Goal: Task Accomplishment & Management: Manage account settings

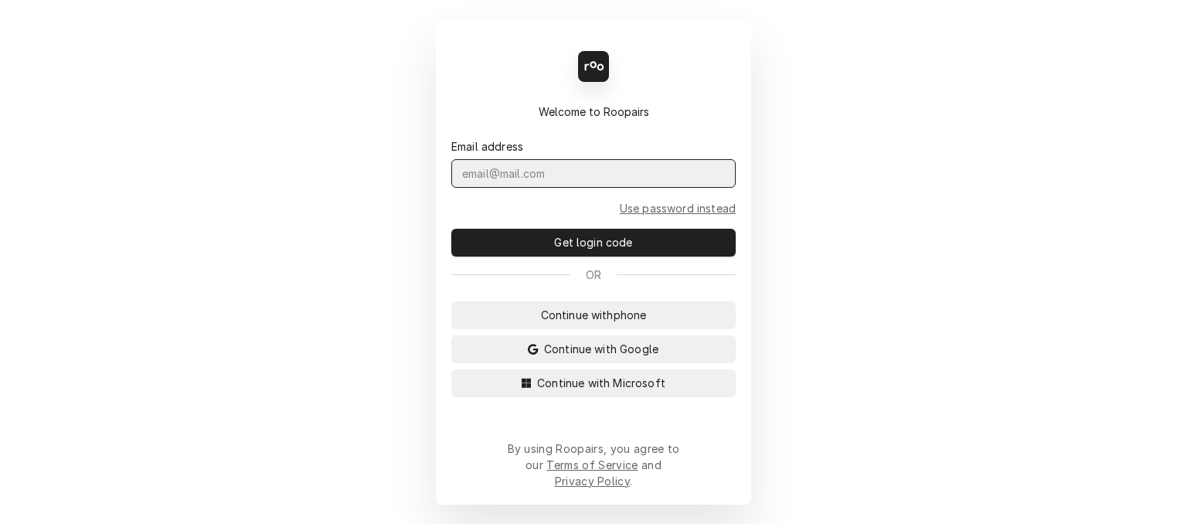
click at [501, 186] on input "Dynamic Content Wrapper" at bounding box center [593, 173] width 284 height 29
type input "Melissa.Nehls@csi1.com"
click at [451, 229] on button "Get login code" at bounding box center [593, 243] width 284 height 28
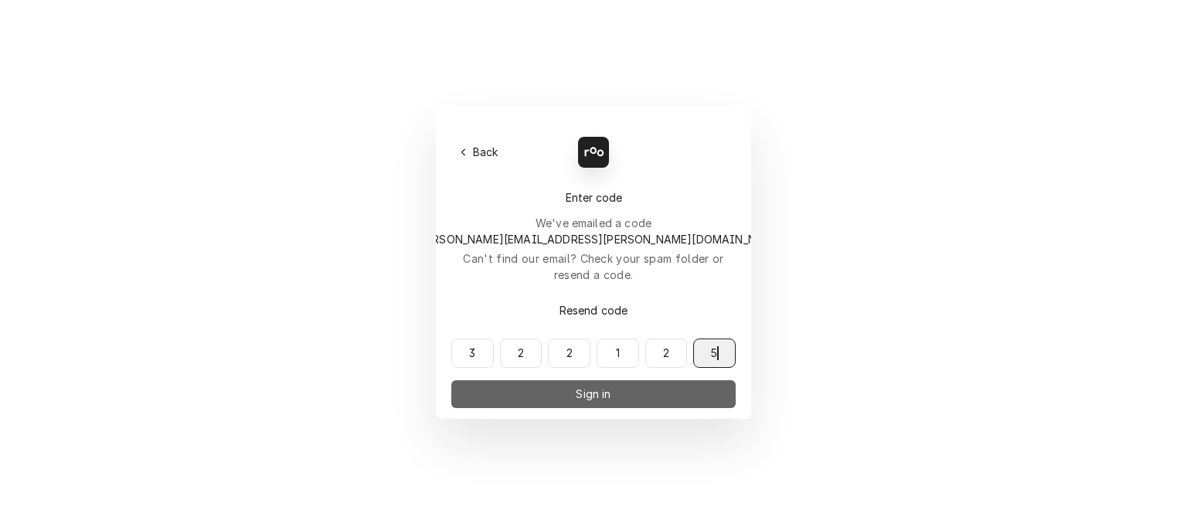
type input "322125"
click at [628, 380] on button "Sign in" at bounding box center [593, 394] width 284 height 28
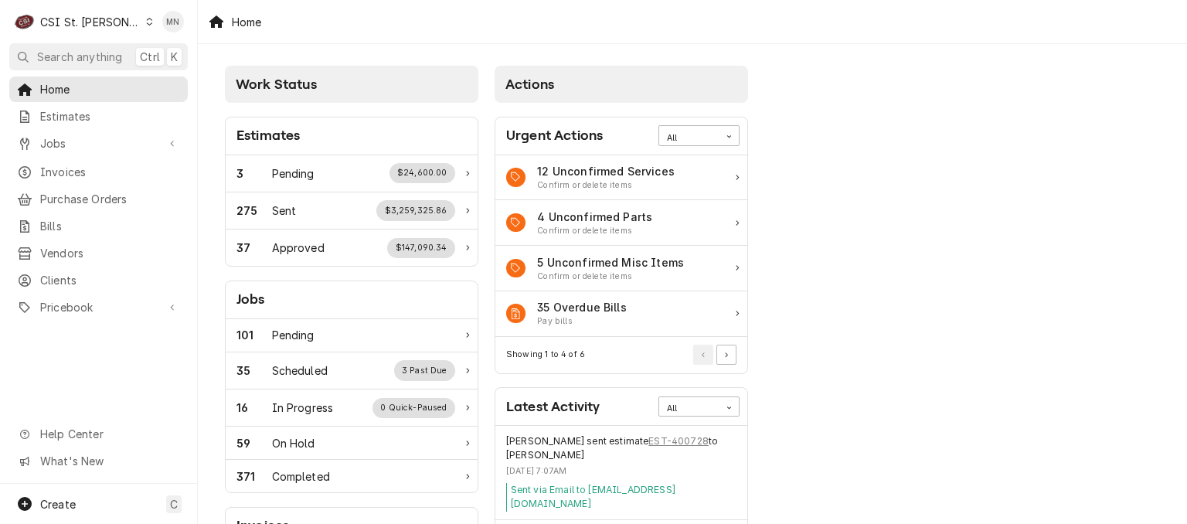
click at [145, 22] on div "Dynamic Content Wrapper" at bounding box center [149, 21] width 8 height 11
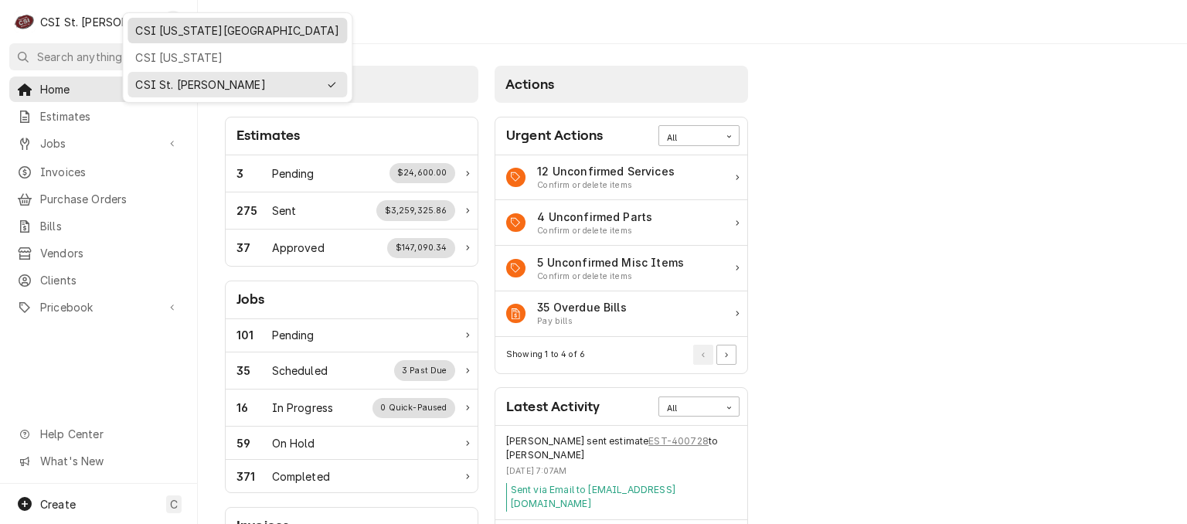
click at [164, 32] on div "CSI [US_STATE][GEOGRAPHIC_DATA]" at bounding box center [237, 30] width 204 height 16
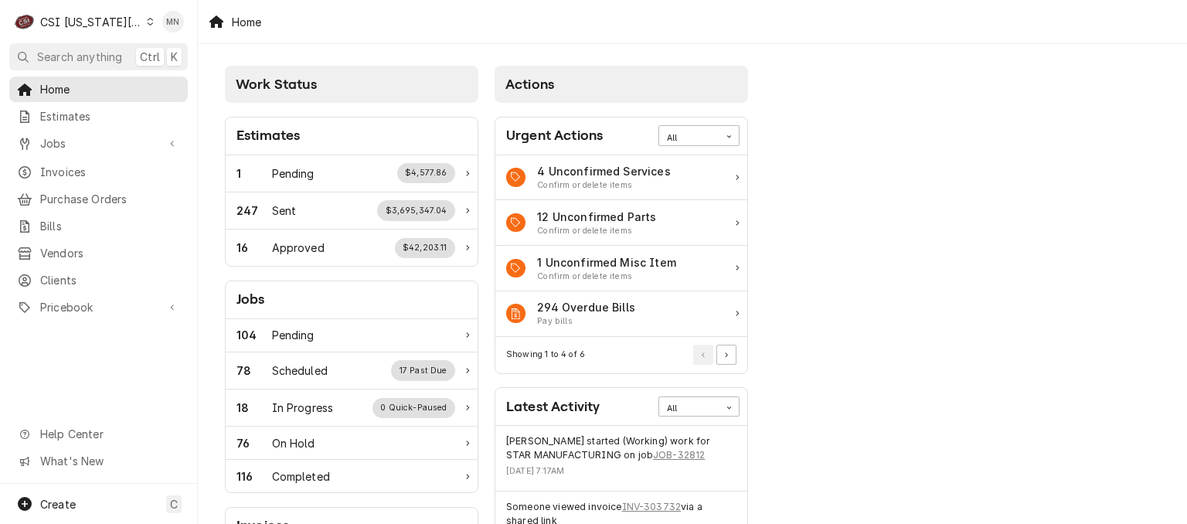
click at [125, 22] on div "C CSI [US_STATE] City" at bounding box center [83, 21] width 149 height 31
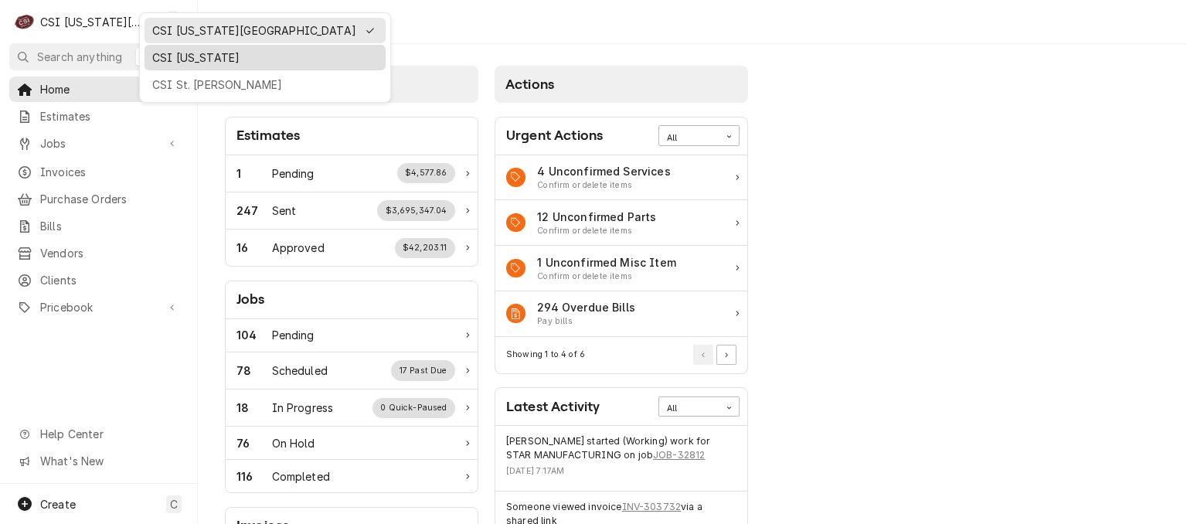
click at [173, 56] on div "CSI [US_STATE]" at bounding box center [265, 57] width 226 height 16
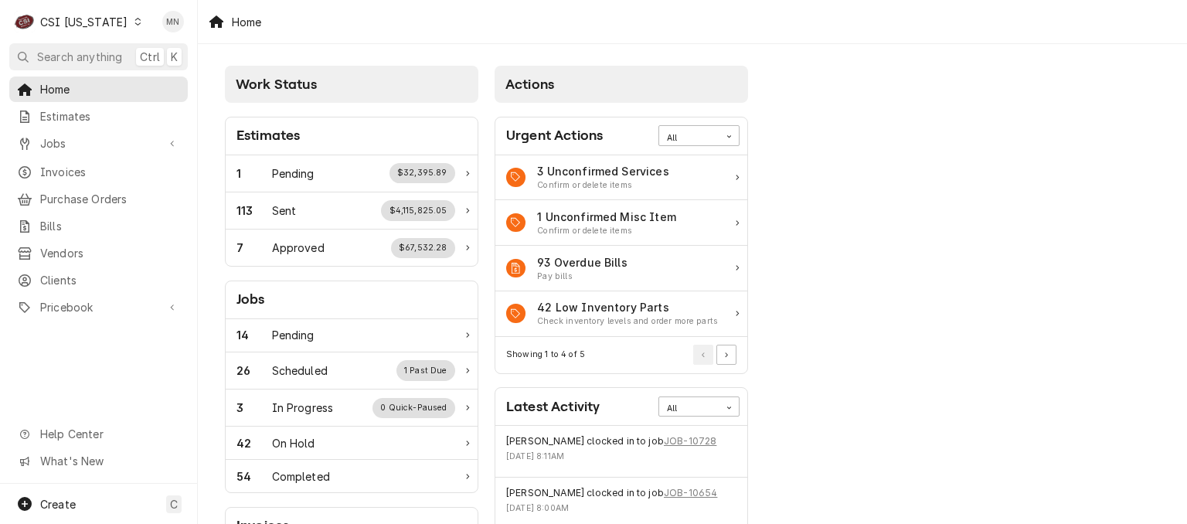
click at [111, 25] on div "CSI [US_STATE]" at bounding box center [83, 22] width 87 height 16
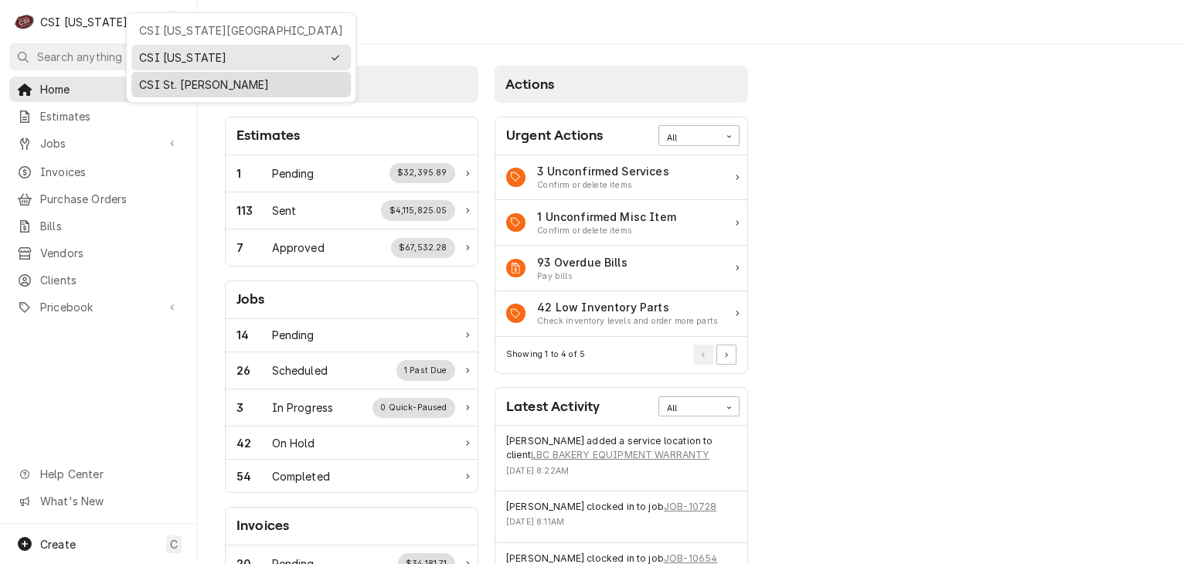
click at [203, 82] on div "CSI St. [PERSON_NAME]" at bounding box center [241, 84] width 204 height 16
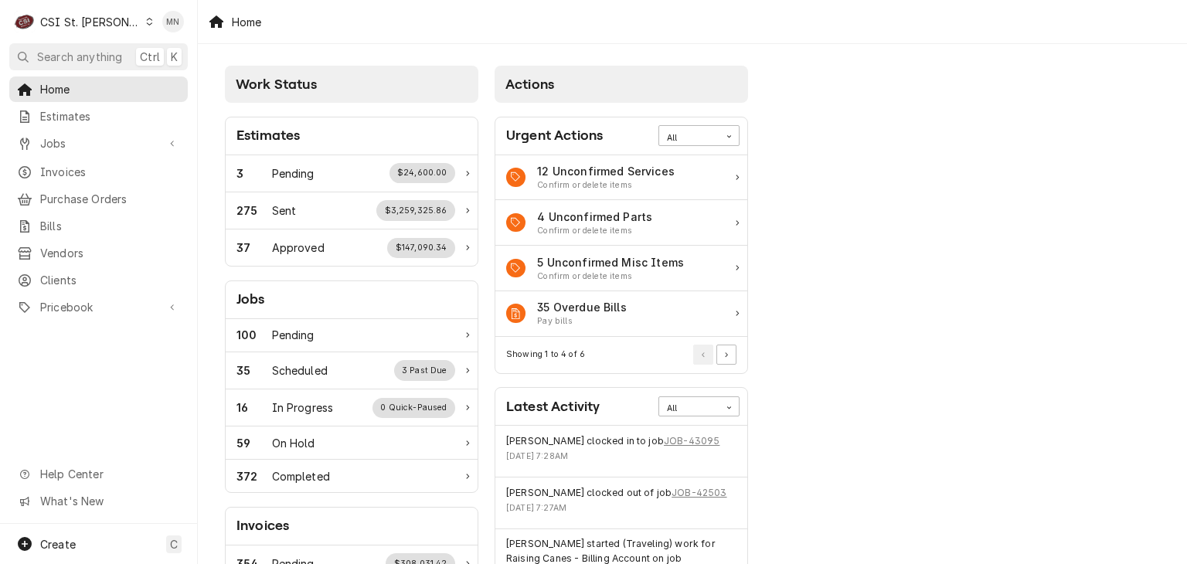
click at [97, 22] on div "CSI St. [PERSON_NAME]" at bounding box center [90, 22] width 100 height 16
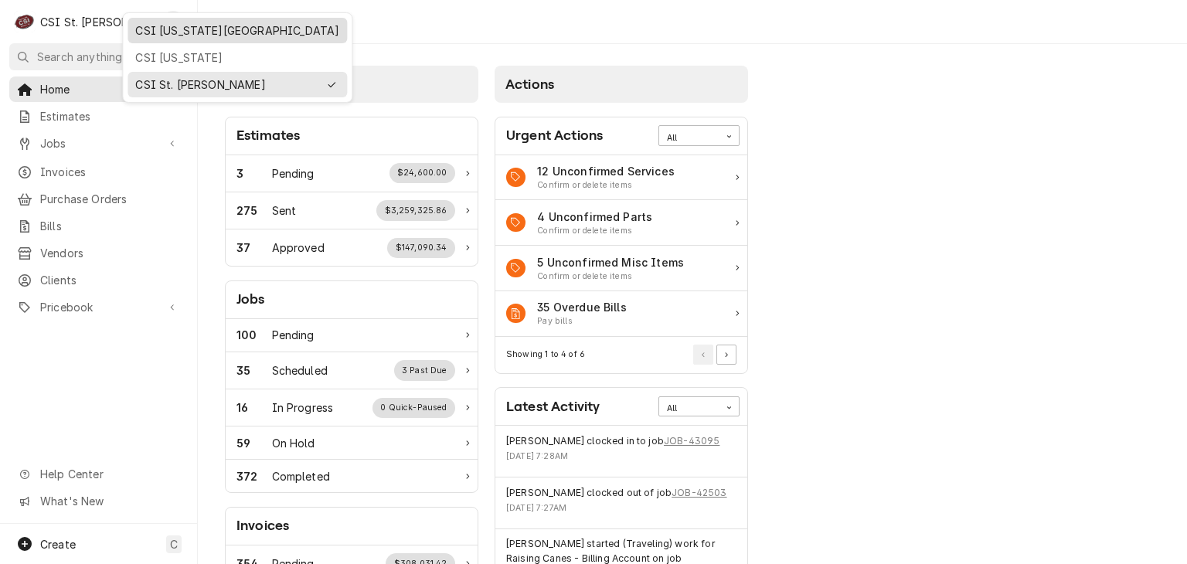
click at [158, 36] on div "CSI [US_STATE][GEOGRAPHIC_DATA]" at bounding box center [237, 30] width 204 height 16
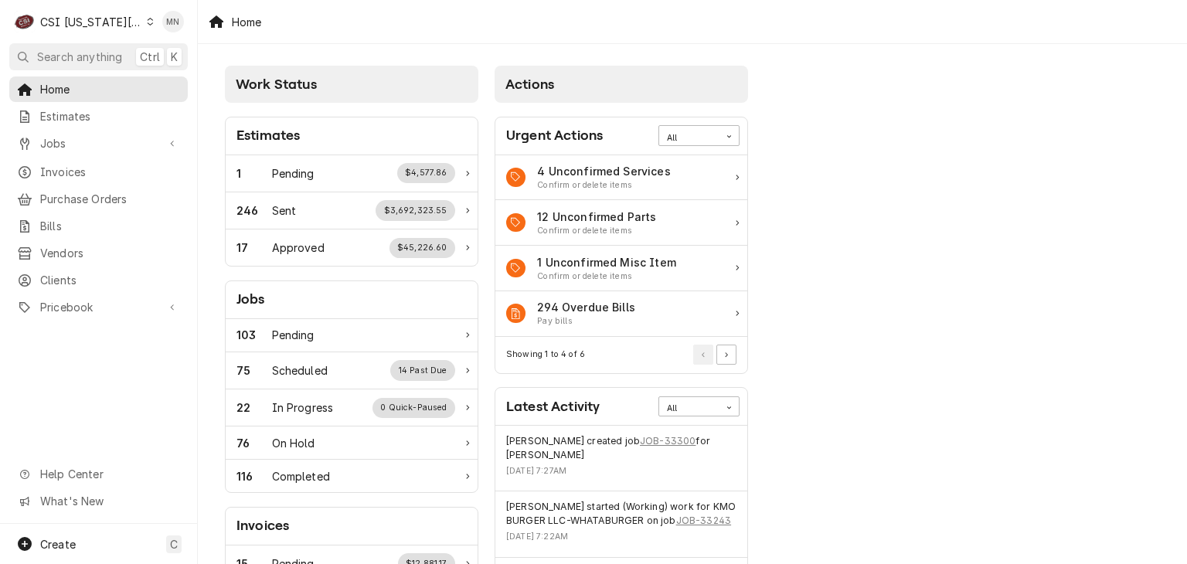
click at [124, 13] on div "C CSI [US_STATE] City" at bounding box center [83, 21] width 149 height 31
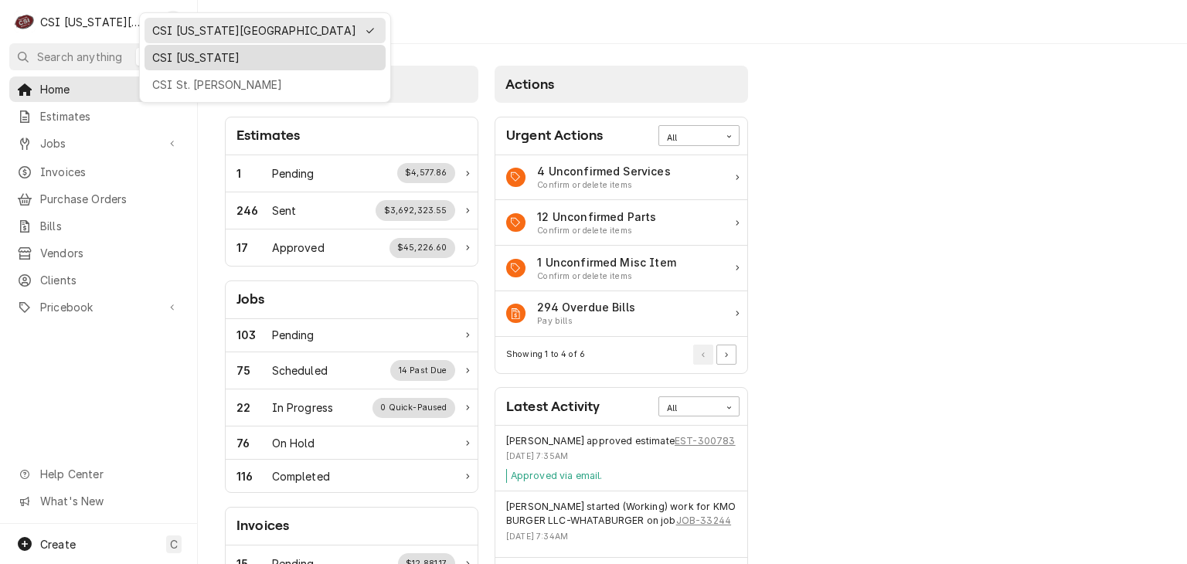
click at [167, 46] on div "CSI Kentucky" at bounding box center [264, 57] width 241 height 25
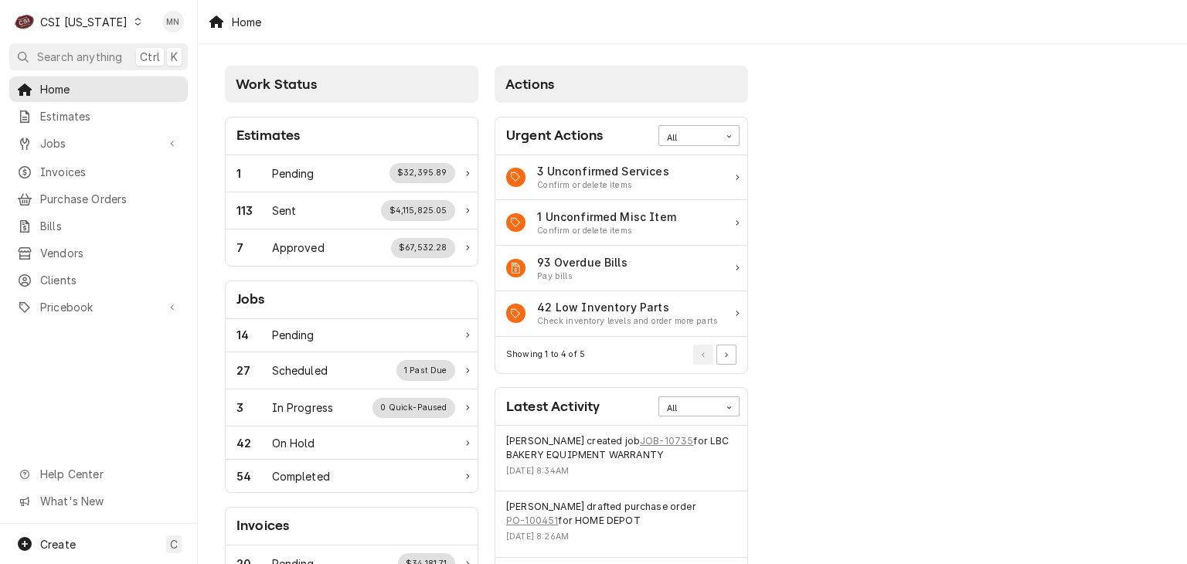
click at [99, 22] on div "CSI Kentucky" at bounding box center [83, 22] width 87 height 16
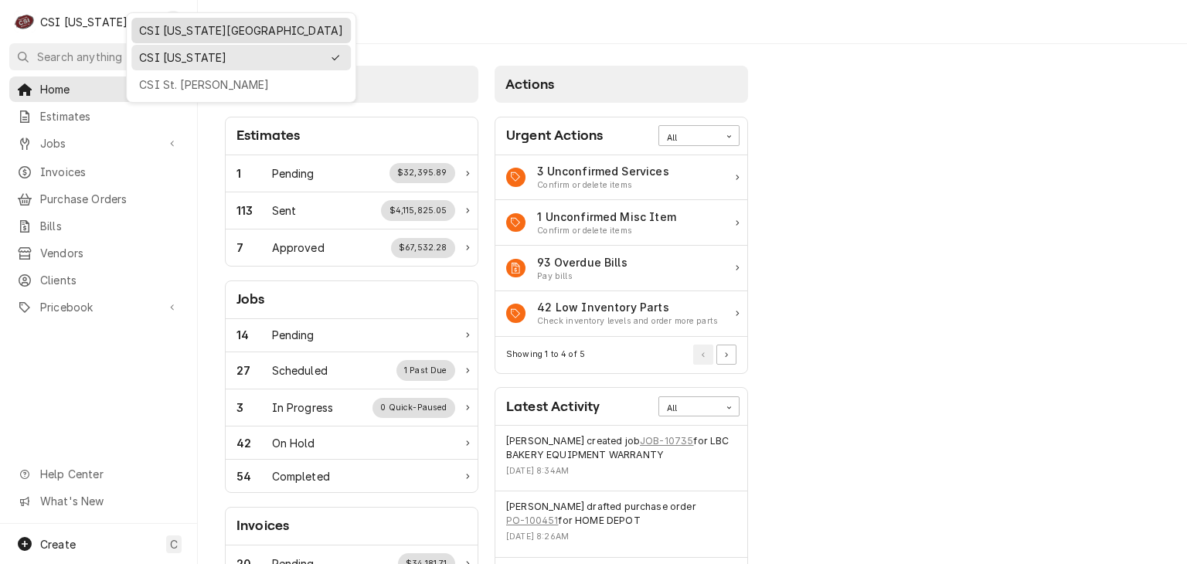
click at [148, 22] on div "CSI Kansas City" at bounding box center [241, 30] width 204 height 16
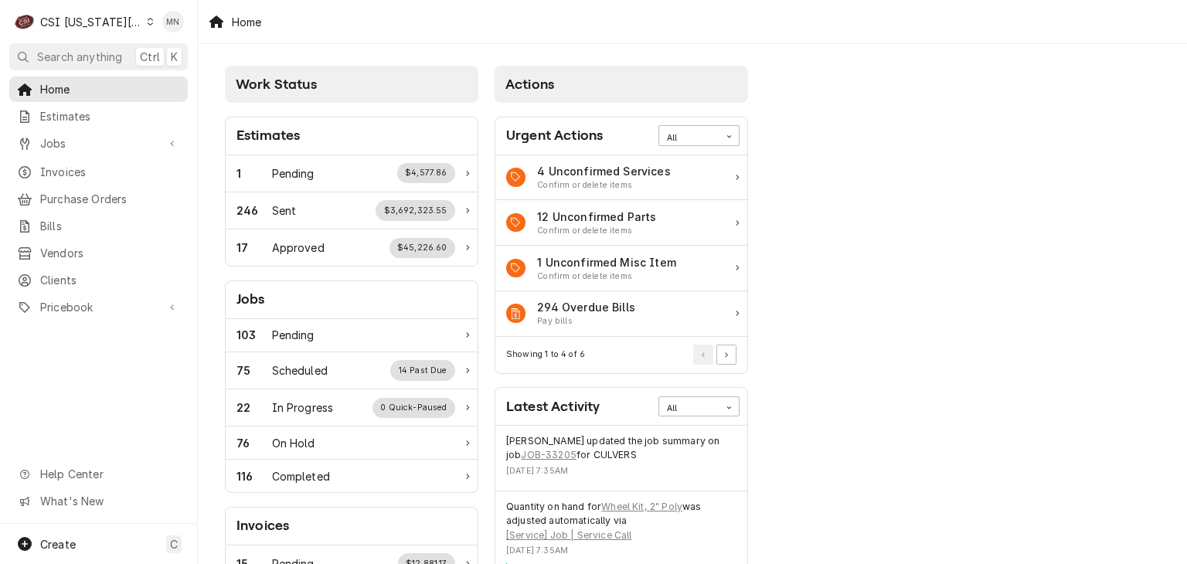
click at [127, 29] on div "C CSI Kansas City" at bounding box center [83, 21] width 149 height 31
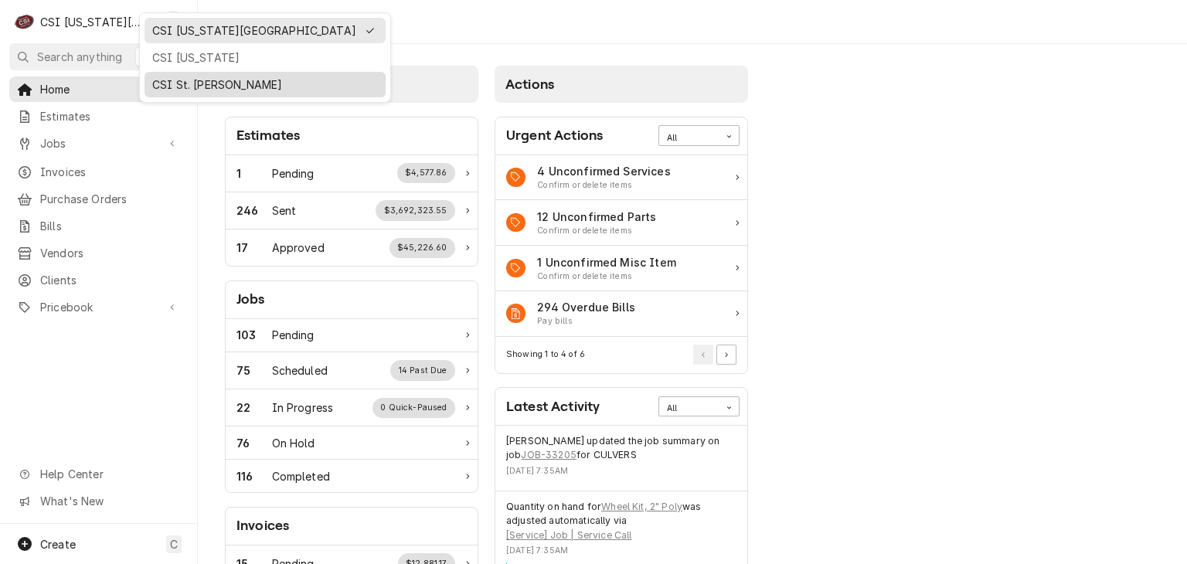
click at [164, 72] on div "CSI St. [PERSON_NAME]" at bounding box center [264, 84] width 241 height 25
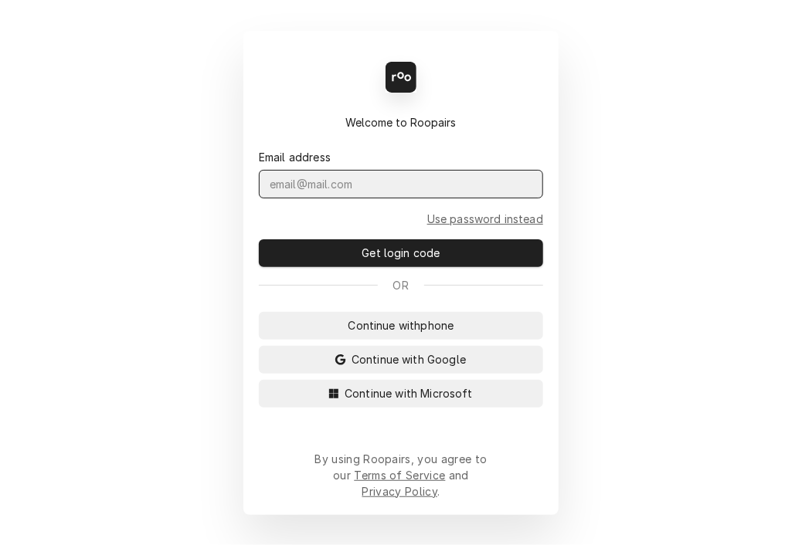
click at [365, 189] on input "Dynamic Content Wrapper" at bounding box center [401, 184] width 284 height 29
type input "[PERSON_NAME][EMAIL_ADDRESS][PERSON_NAME][DOMAIN_NAME]"
click at [259, 239] on button "Get login code" at bounding box center [401, 253] width 284 height 28
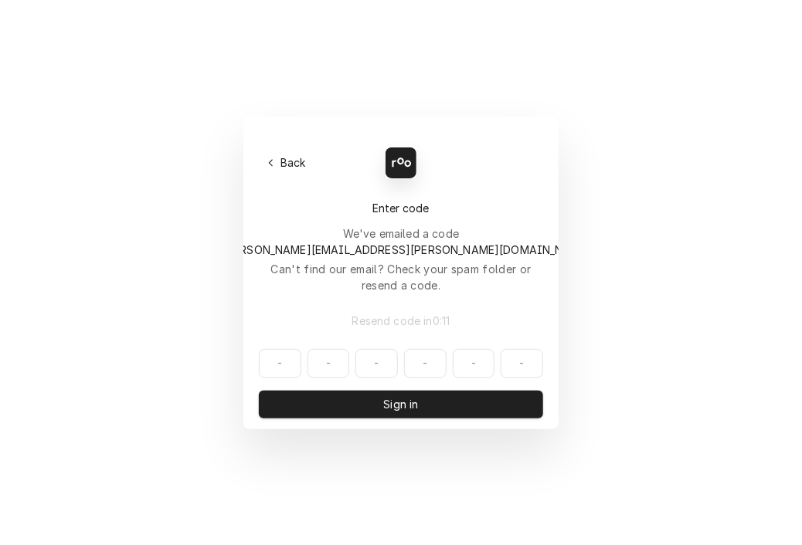
click at [51, 168] on div "Back Enter code Welcome to Roopairs We've emailed a code to [PERSON_NAME][EMAIL…" at bounding box center [401, 272] width 802 height 545
click at [287, 349] on input "Dynamic Content Wrapper" at bounding box center [401, 363] width 284 height 29
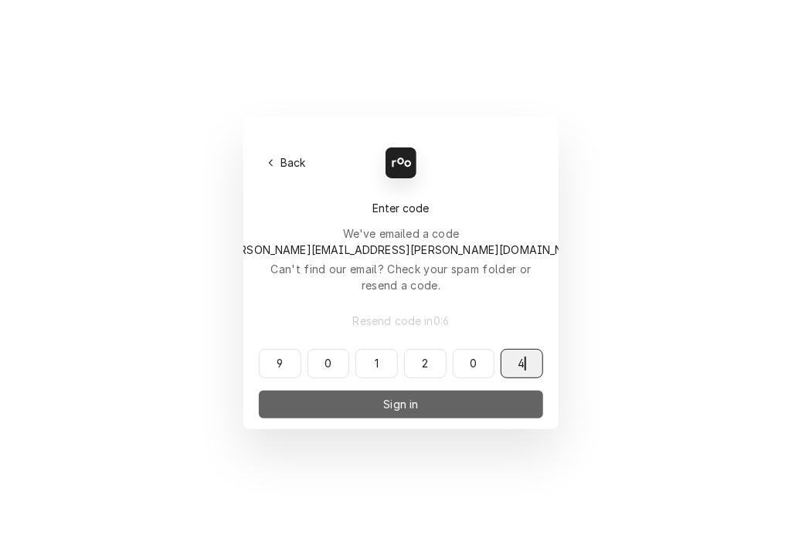
type input "901204"
click at [310, 391] on button "Sign in" at bounding box center [401, 405] width 284 height 28
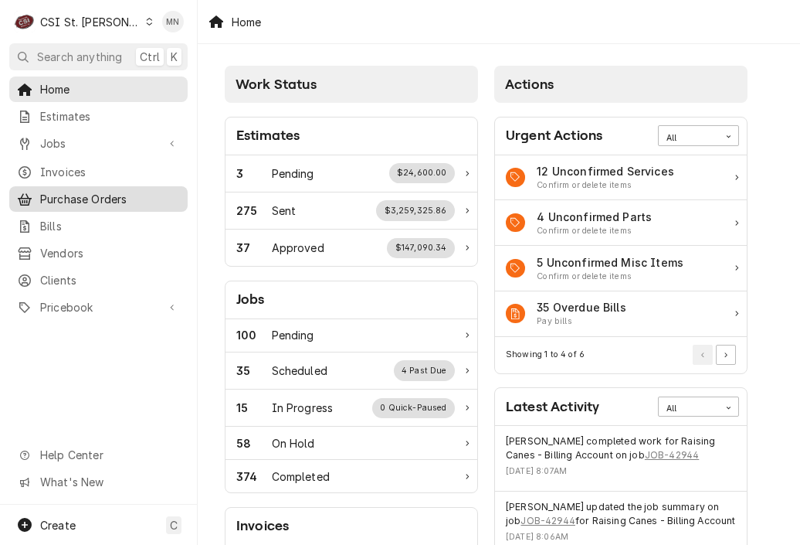
click at [74, 191] on span "Purchase Orders" at bounding box center [110, 199] width 140 height 16
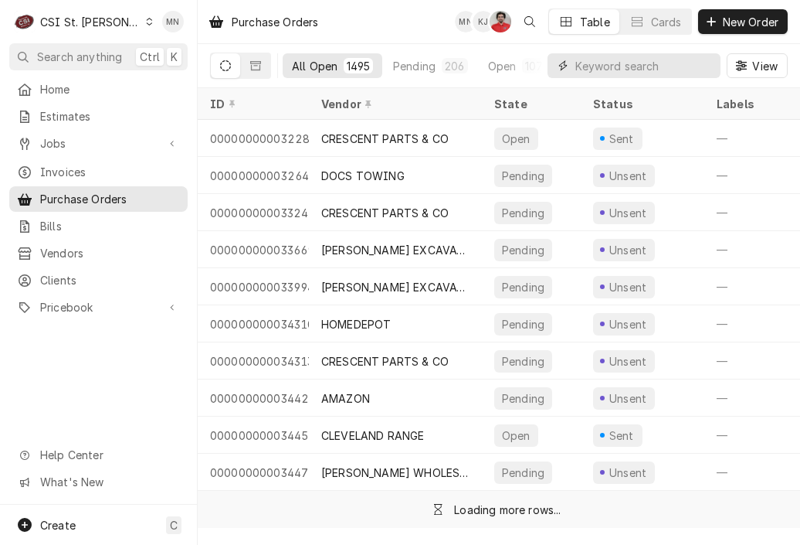
click at [612, 72] on input "Dynamic Content Wrapper" at bounding box center [645, 65] width 138 height 25
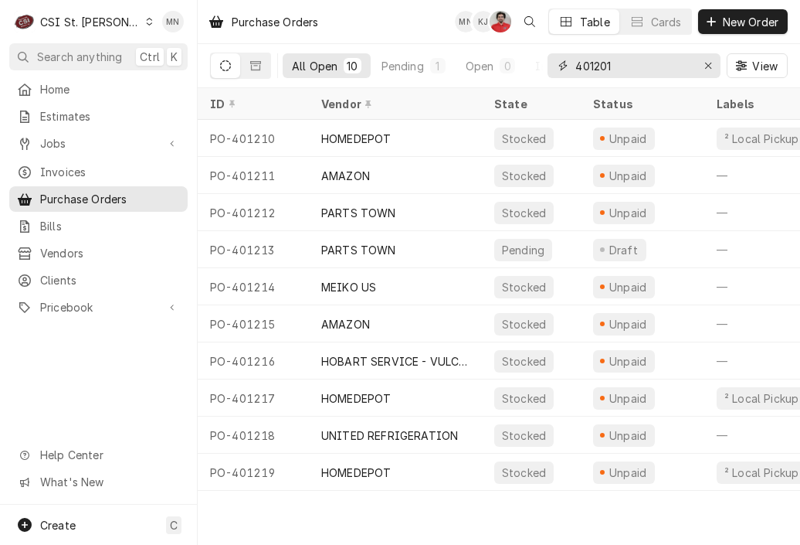
type input "401201"
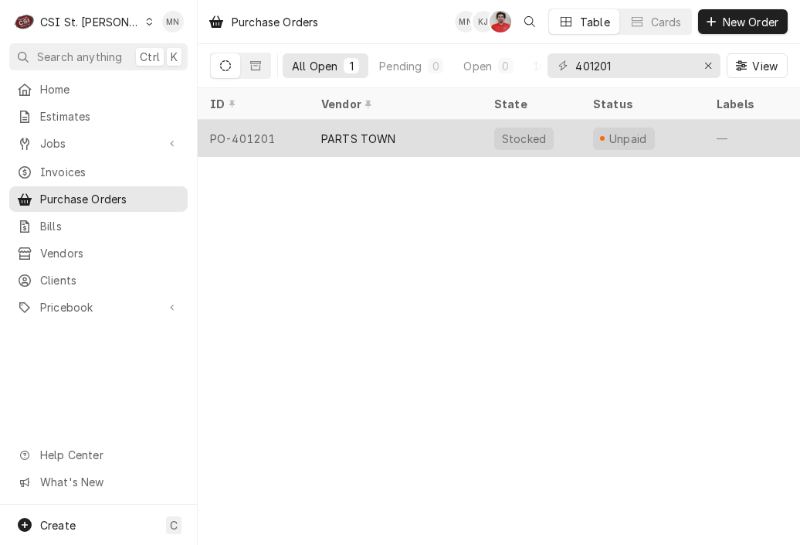
click at [398, 139] on div "PARTS TOWN" at bounding box center [395, 138] width 173 height 37
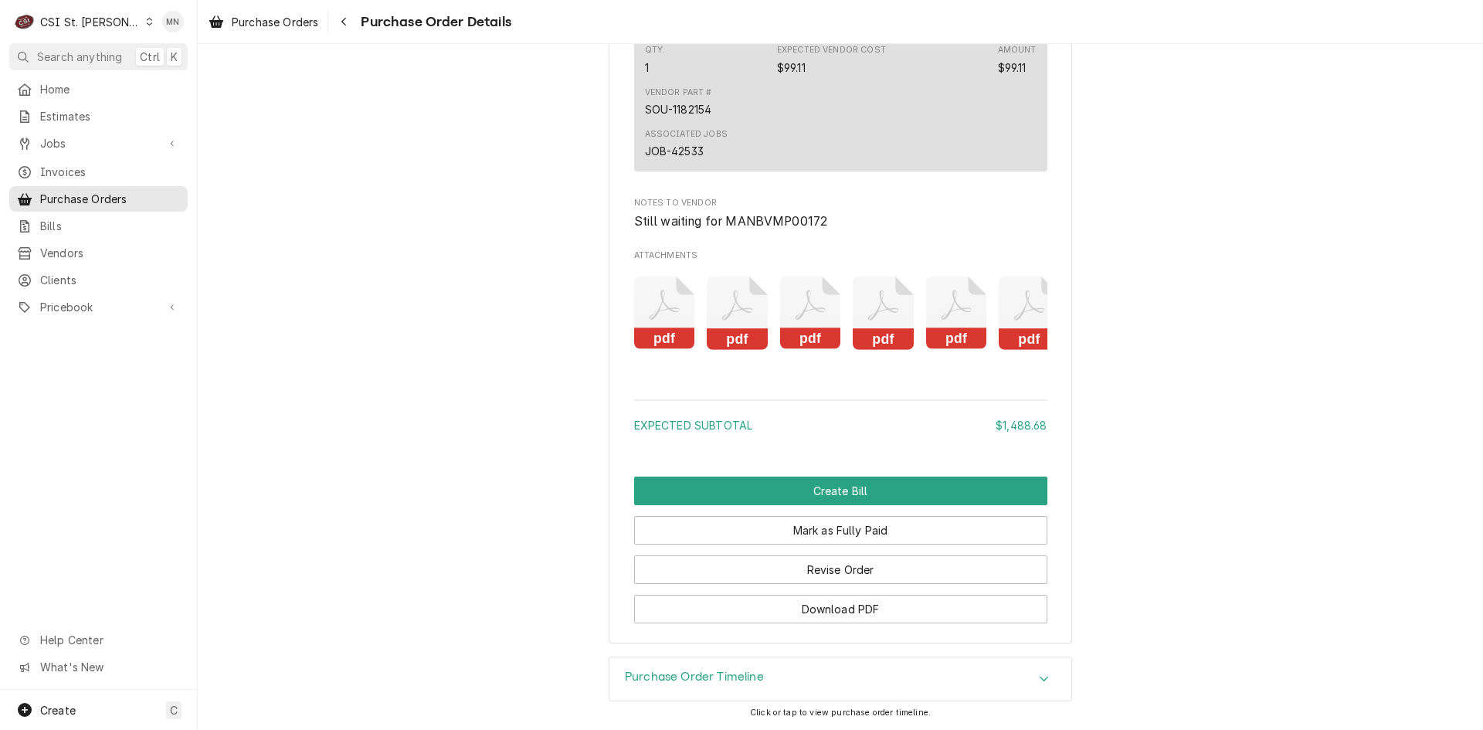
scroll to position [0, 98]
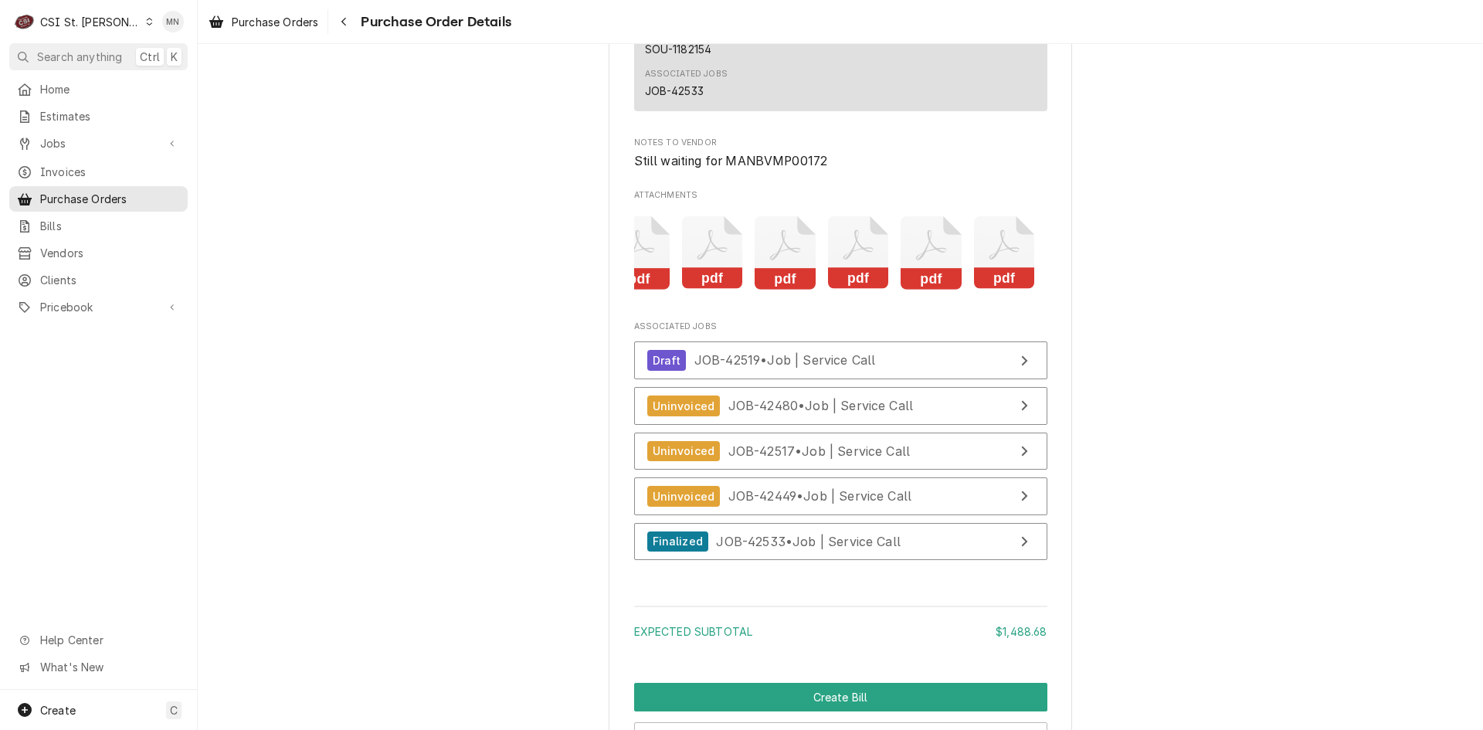
click at [800, 290] on icon "Attachments" at bounding box center [1004, 252] width 61 height 73
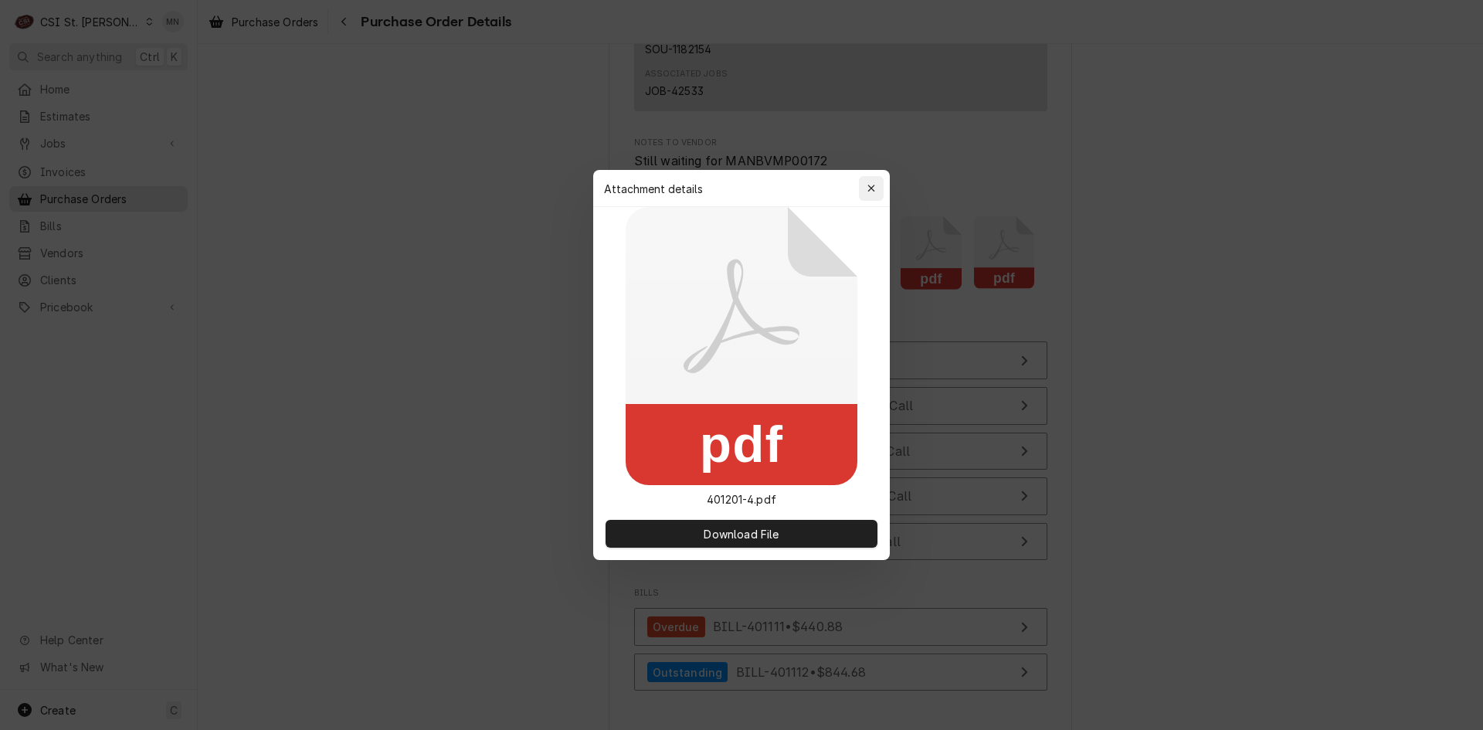
drag, startPoint x: 867, startPoint y: 188, endPoint x: 1277, endPoint y: 72, distance: 426.3
click at [800, 186] on icon "button" at bounding box center [872, 188] width 8 height 11
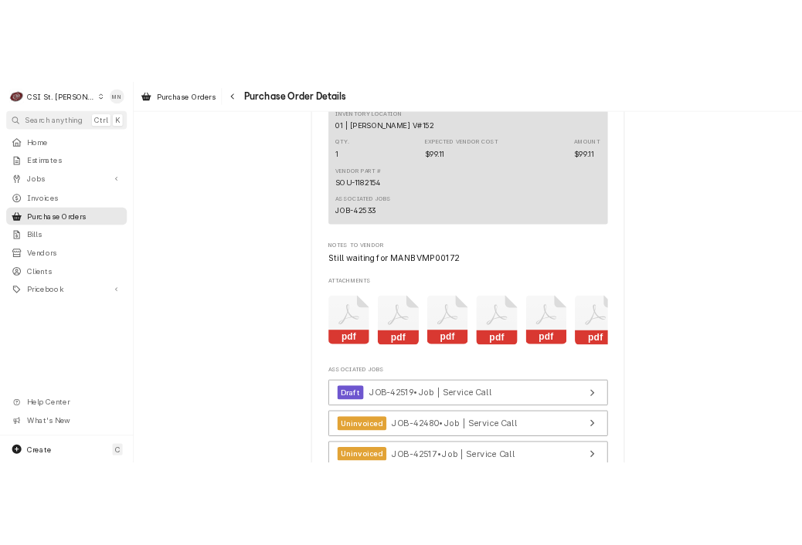
scroll to position [0, 97]
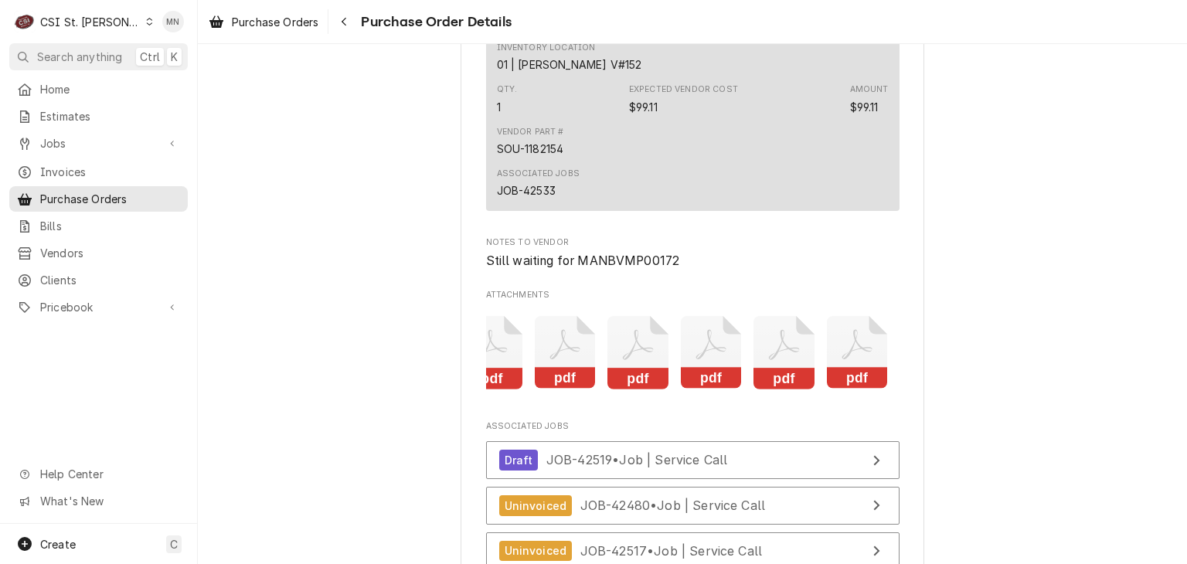
click at [800, 389] on icon "Attachments" at bounding box center [857, 352] width 61 height 73
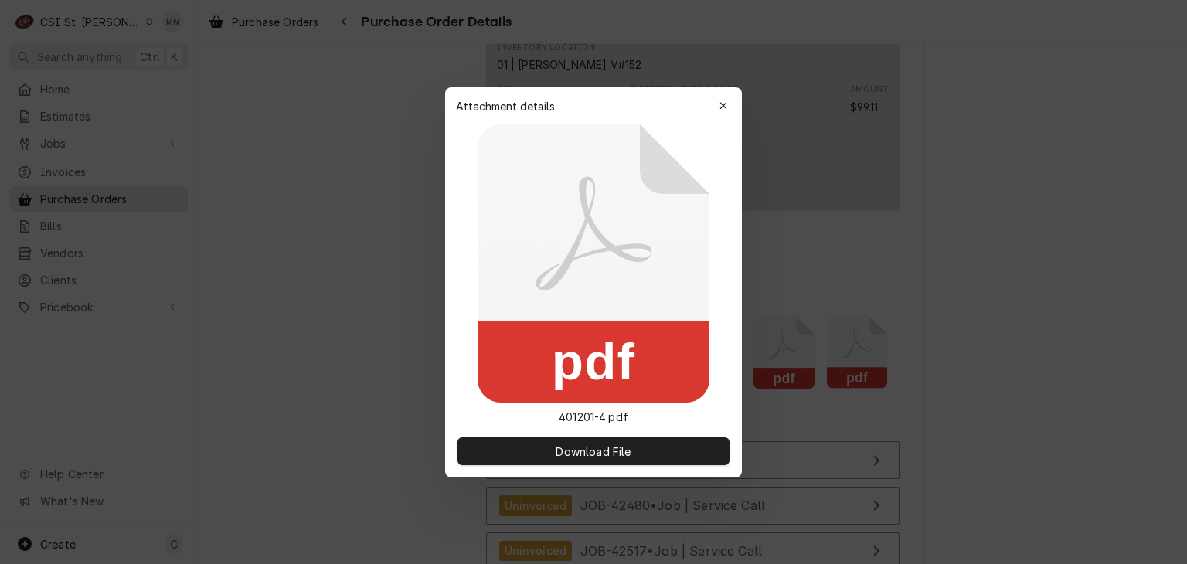
click at [800, 415] on div at bounding box center [593, 282] width 1187 height 564
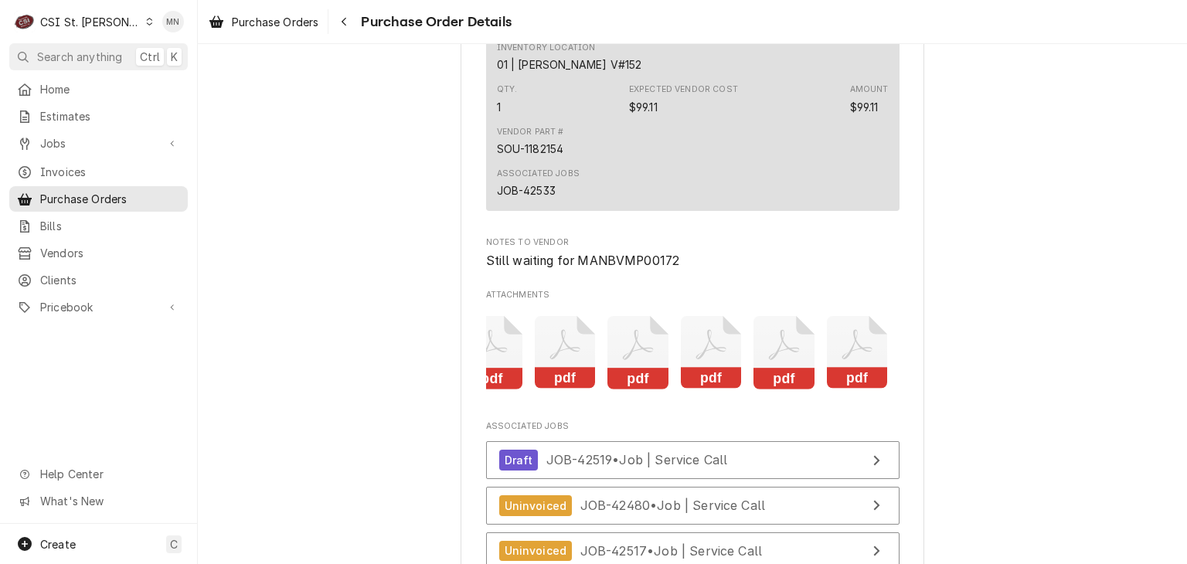
click at [800, 389] on icon "Attachments" at bounding box center [857, 352] width 61 height 73
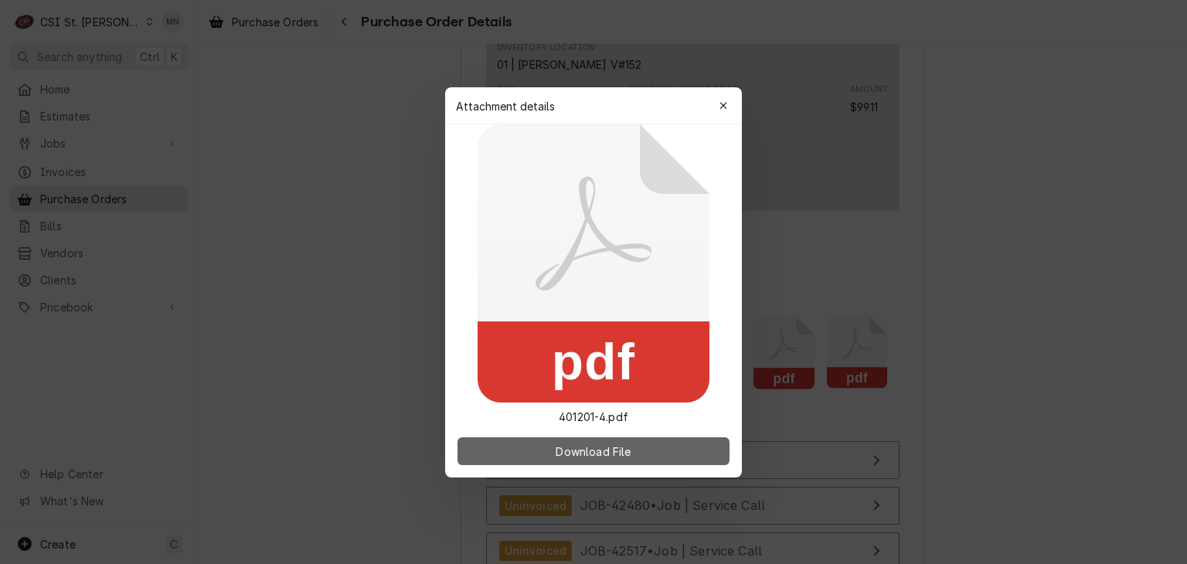
click at [650, 448] on button "Download File" at bounding box center [593, 451] width 272 height 28
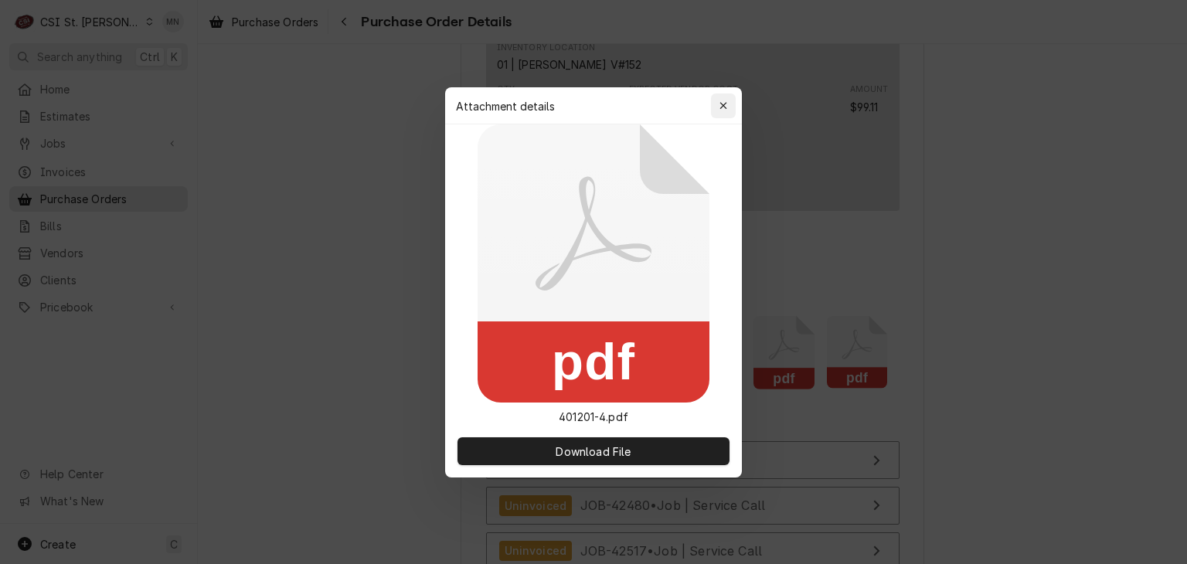
click at [726, 109] on icon "button" at bounding box center [723, 105] width 8 height 11
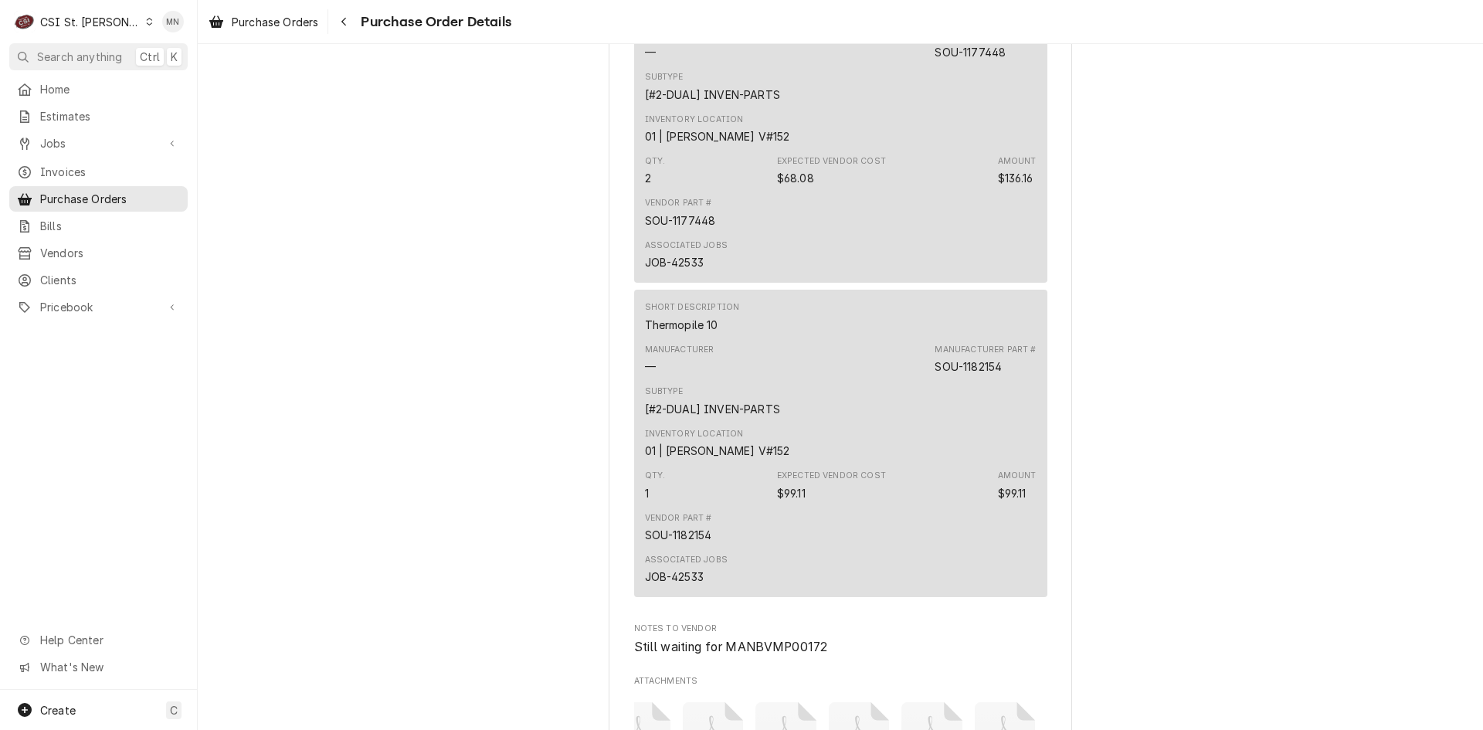
scroll to position [3708, 0]
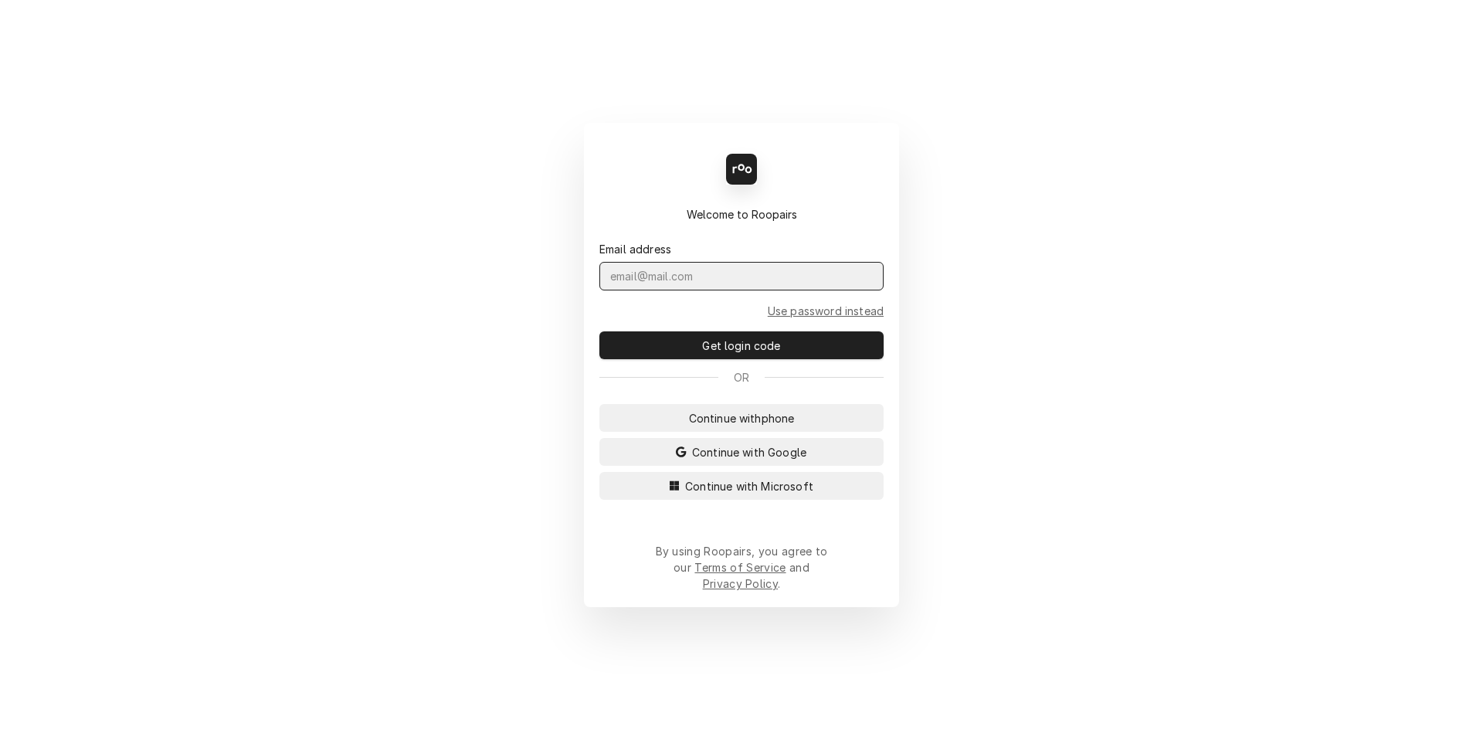
click at [667, 290] on input "Dynamic Content Wrapper" at bounding box center [741, 276] width 284 height 29
type input "Melissa.Nehls@csi1.com"
click at [599, 331] on button "Get login code" at bounding box center [741, 345] width 284 height 28
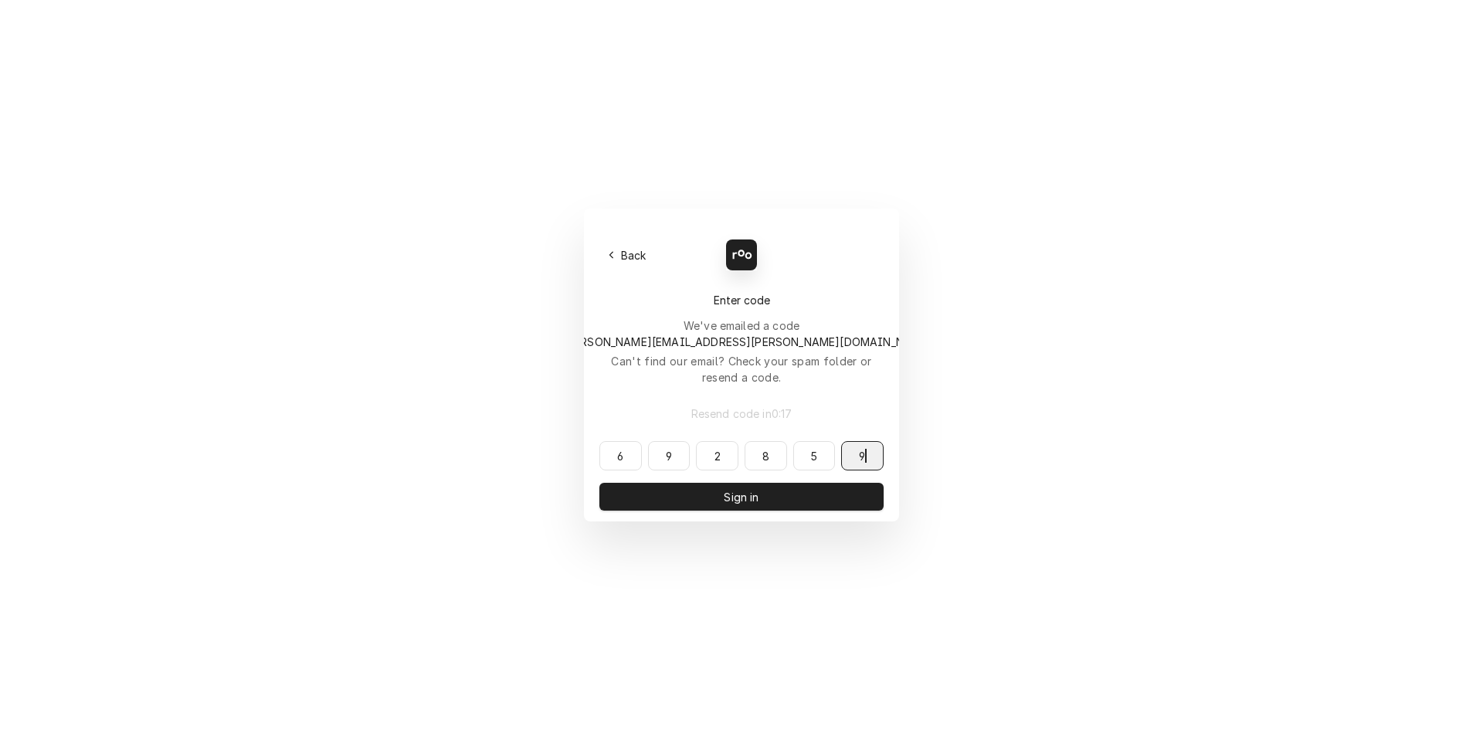
type input "692859"
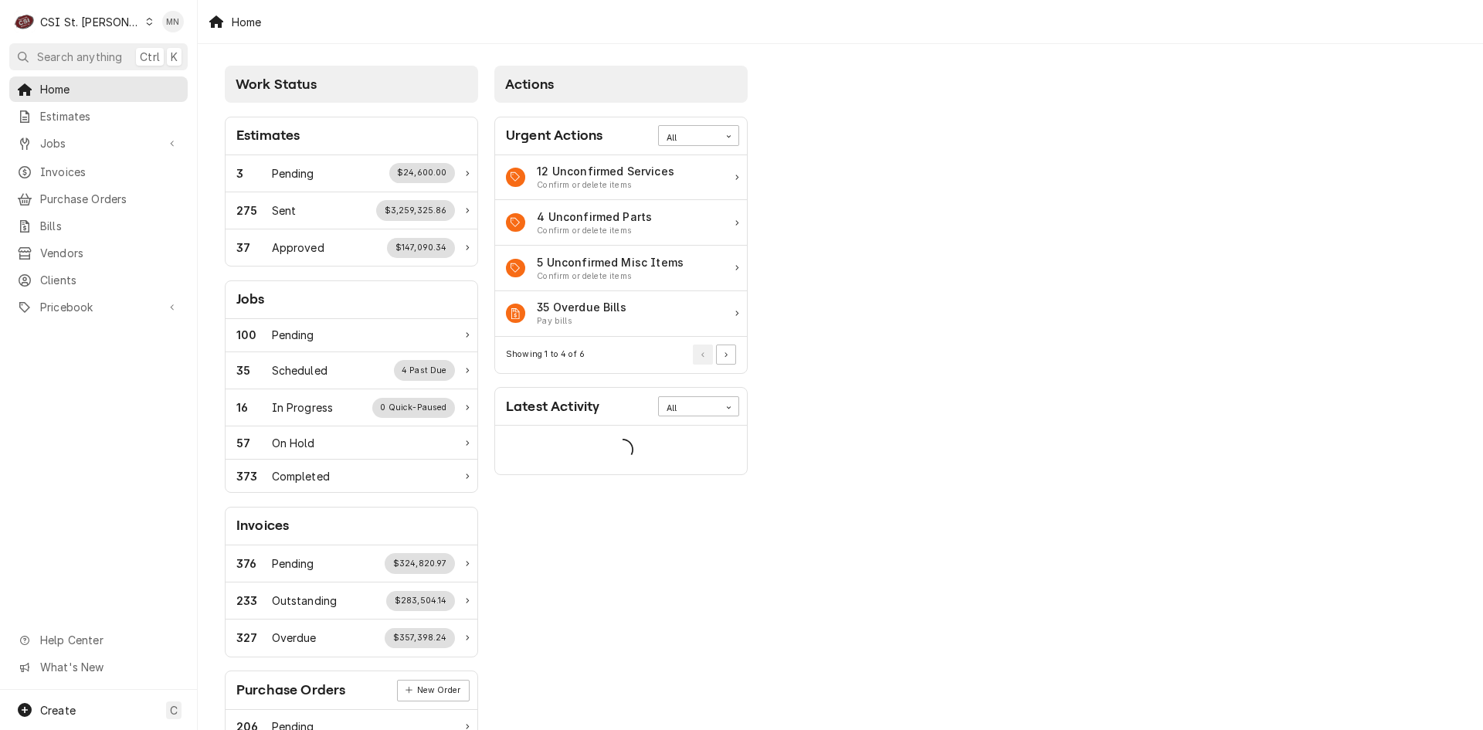
click at [80, 19] on div "CSI St. [PERSON_NAME]" at bounding box center [90, 22] width 100 height 16
click at [145, 19] on div "CSI [US_STATE][GEOGRAPHIC_DATA]" at bounding box center [236, 30] width 219 height 25
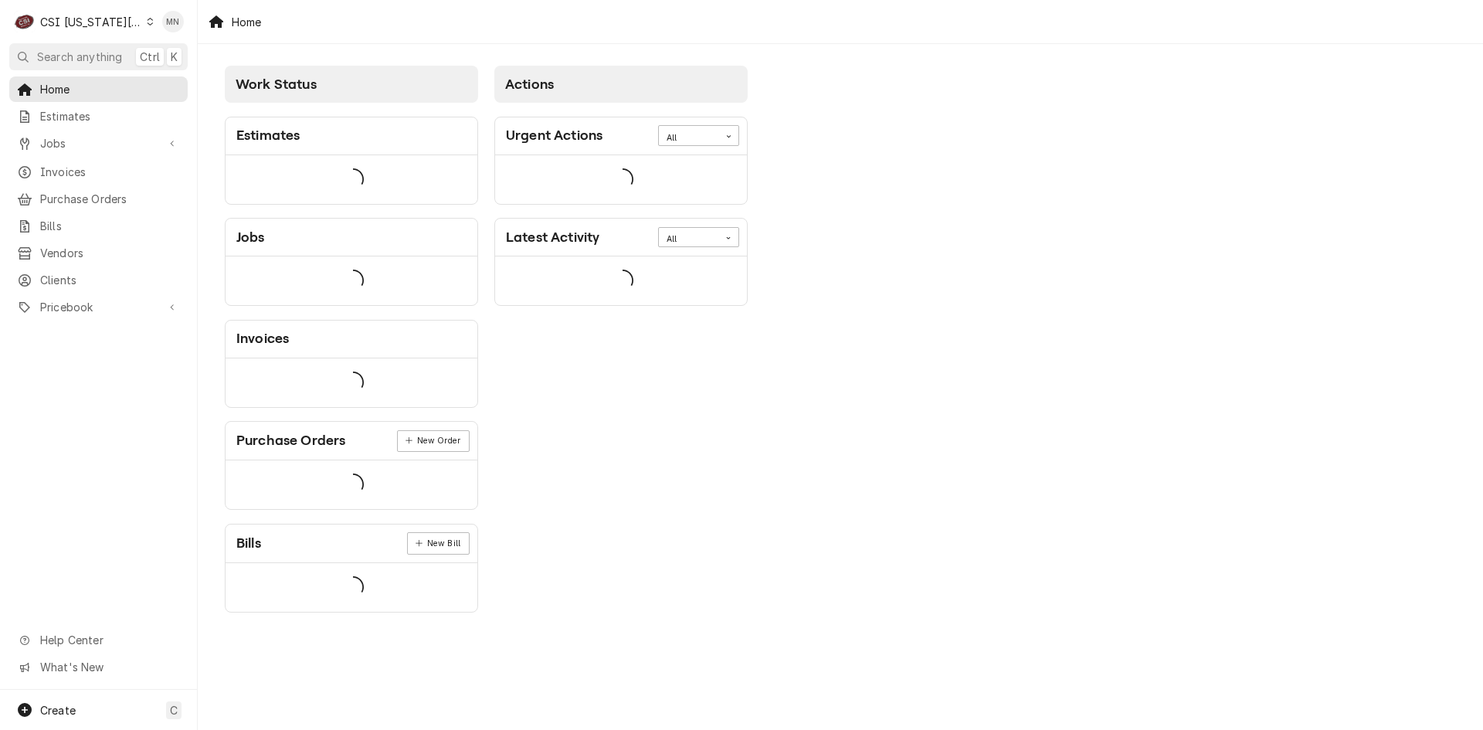
click at [87, 191] on span "Purchase Orders" at bounding box center [110, 199] width 140 height 16
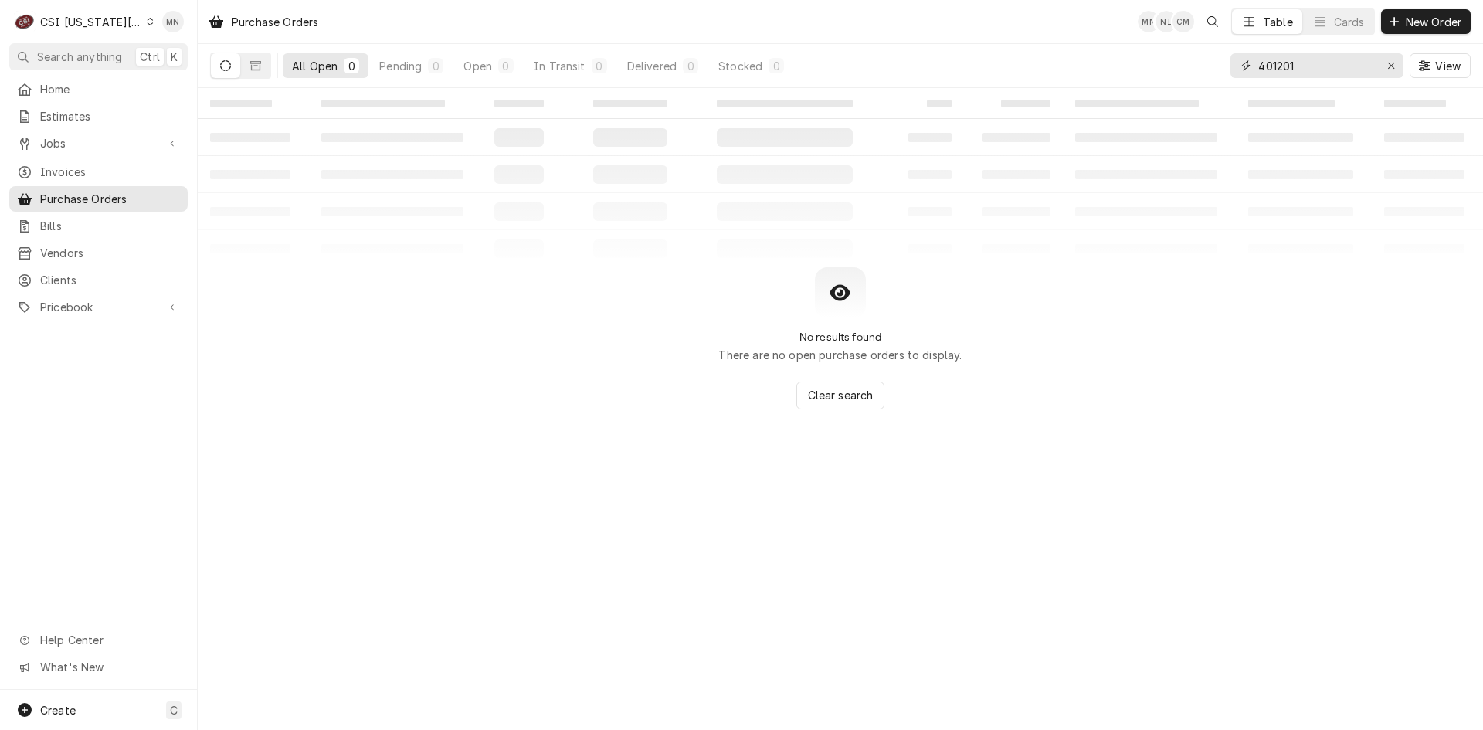
drag, startPoint x: 1345, startPoint y: 61, endPoint x: 1014, endPoint y: 97, distance: 333.3
click at [1041, 90] on div "Purchase Orders MN NI CM Table Cards New Order All Open 0 Pending 0 Open 0 In T…" at bounding box center [840, 365] width 1285 height 730
type input "301726"
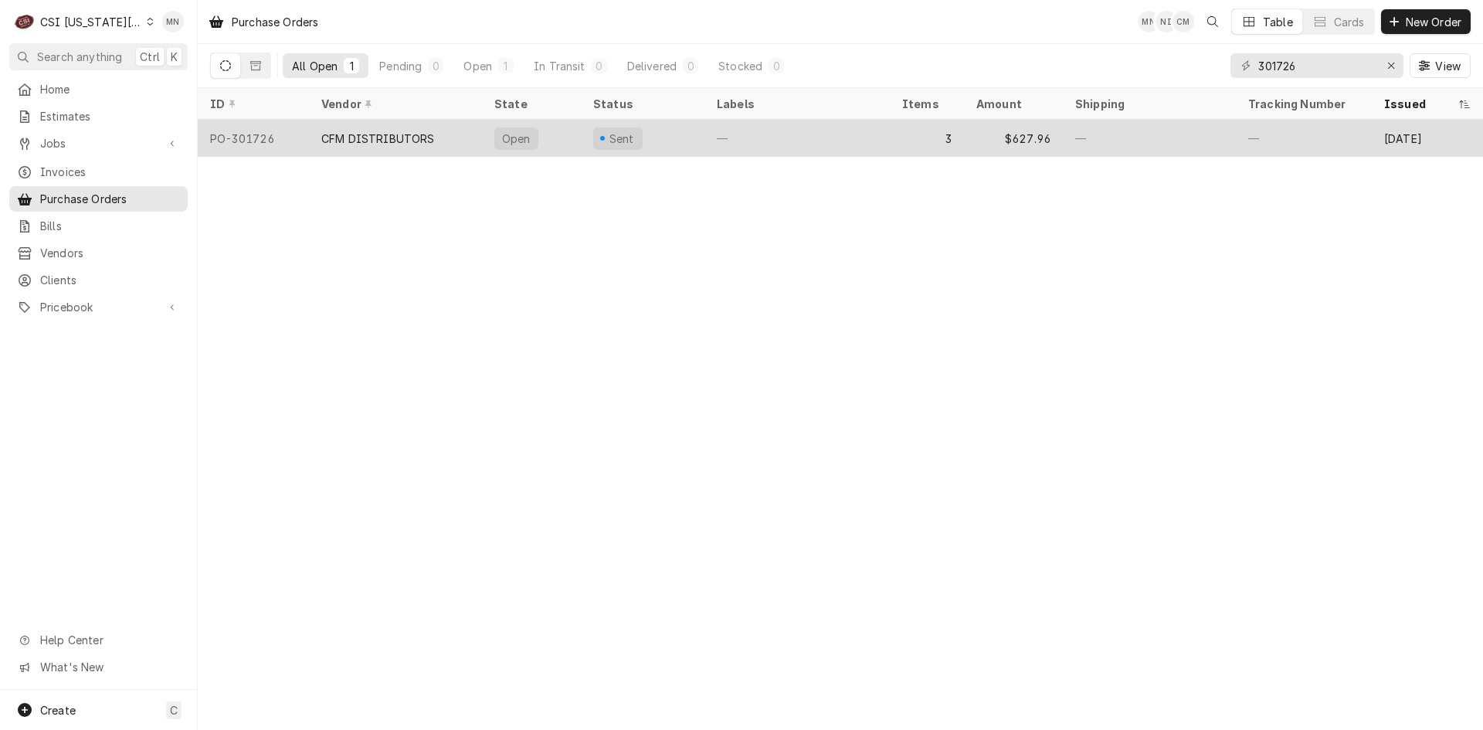
click at [396, 126] on div "CFM DISTRIBUTORS" at bounding box center [395, 138] width 173 height 37
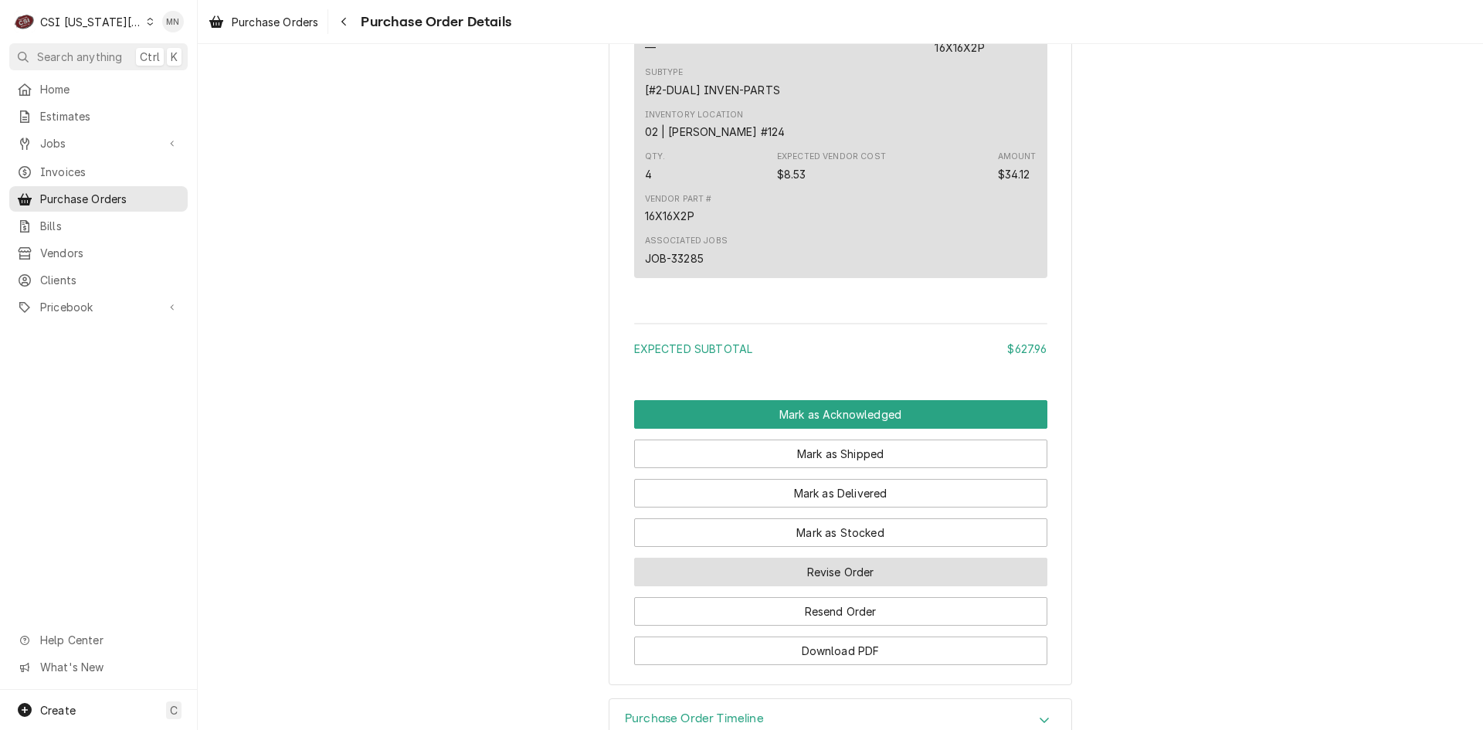
scroll to position [1659, 0]
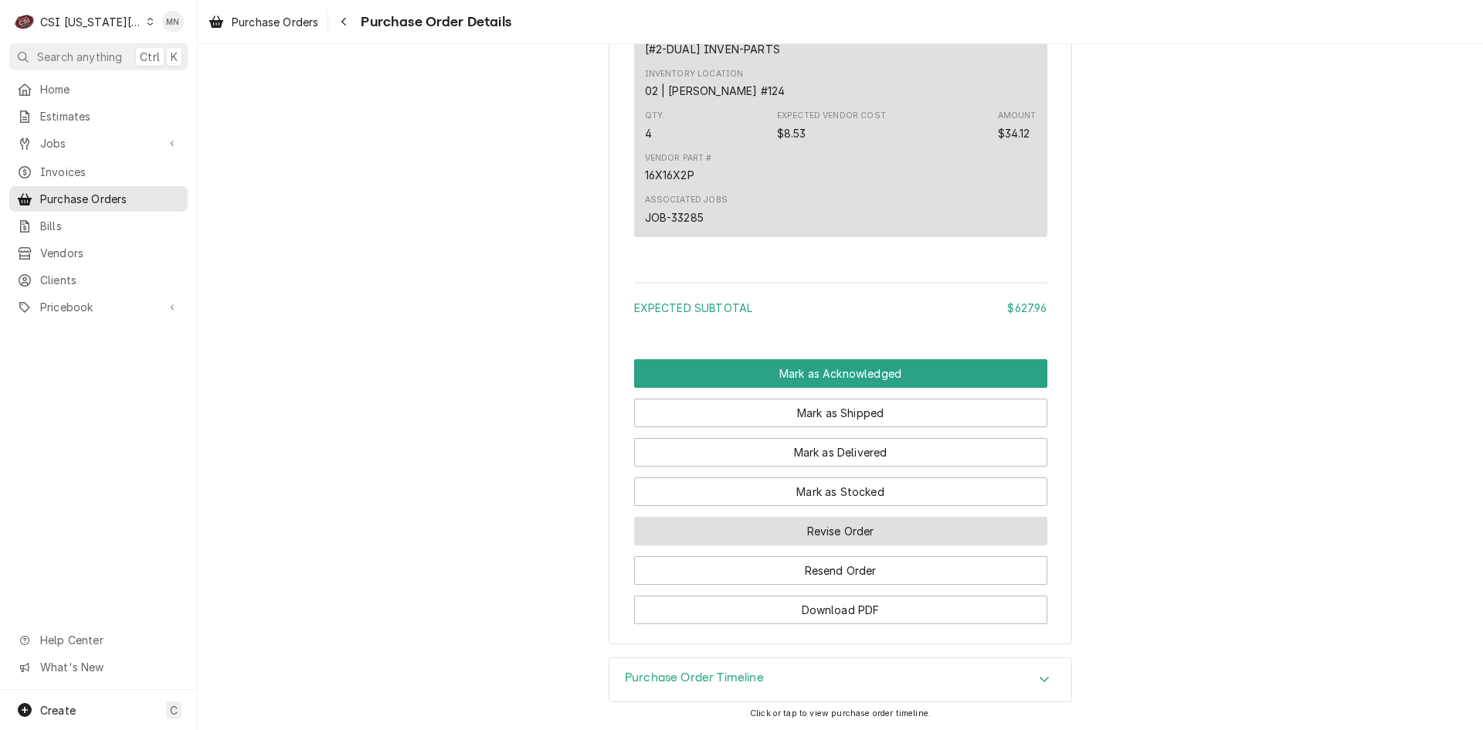
click at [823, 538] on button "Revise Order" at bounding box center [840, 531] width 413 height 29
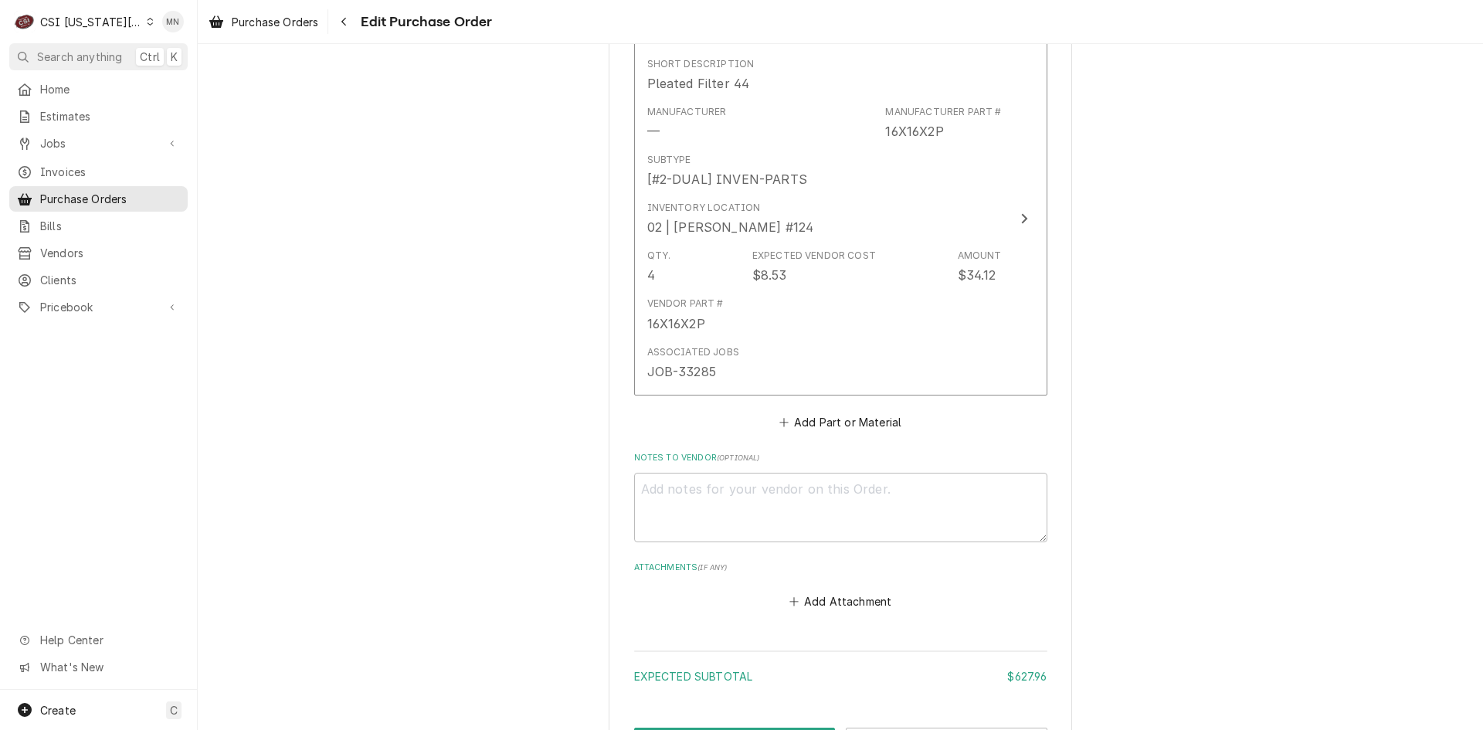
scroll to position [1523, 0]
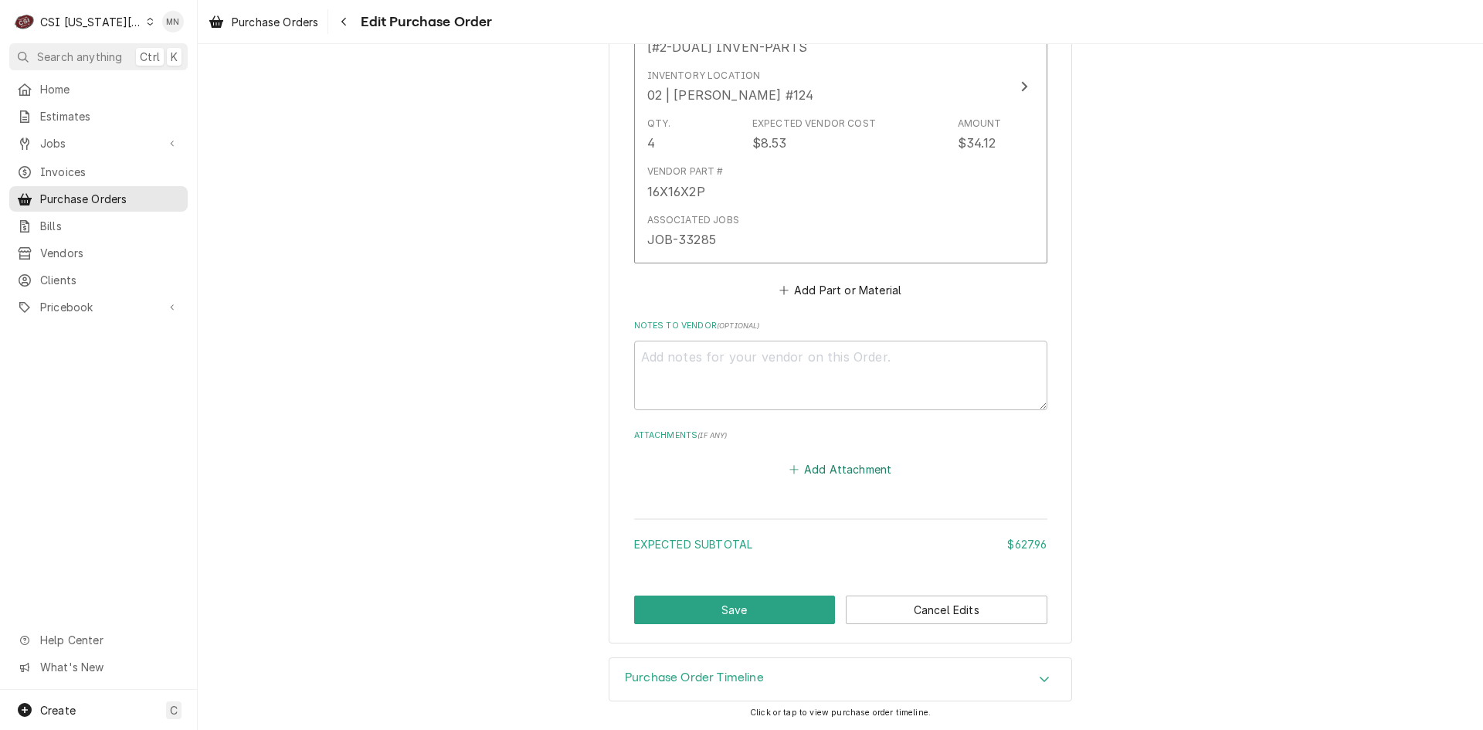
click at [800, 479] on button "Add Attachment" at bounding box center [840, 470] width 108 height 22
type textarea "x"
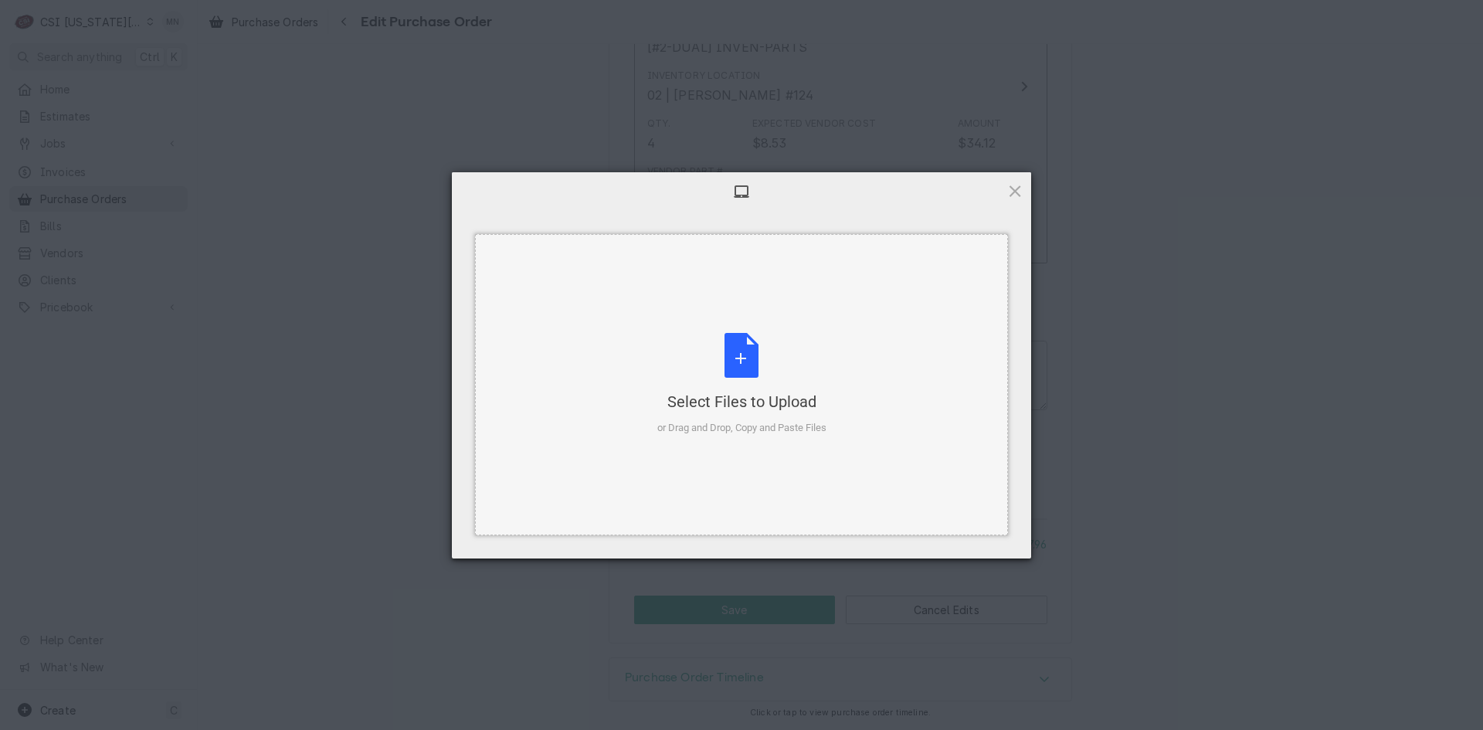
click at [762, 382] on div "Select Files to Upload or Drag and Drop, Copy and Paste Files" at bounding box center [741, 384] width 169 height 103
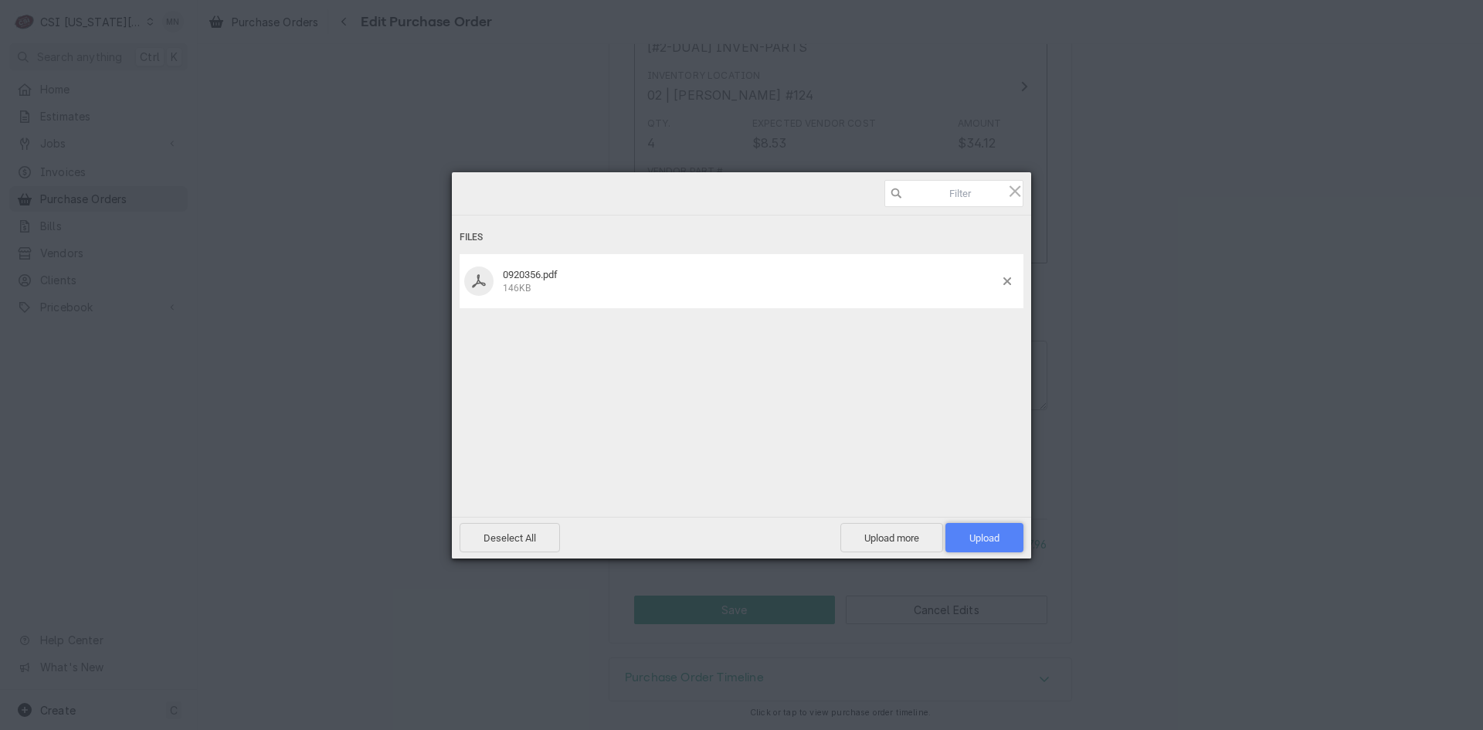
click at [985, 535] on span "Upload 1" at bounding box center [985, 538] width 30 height 12
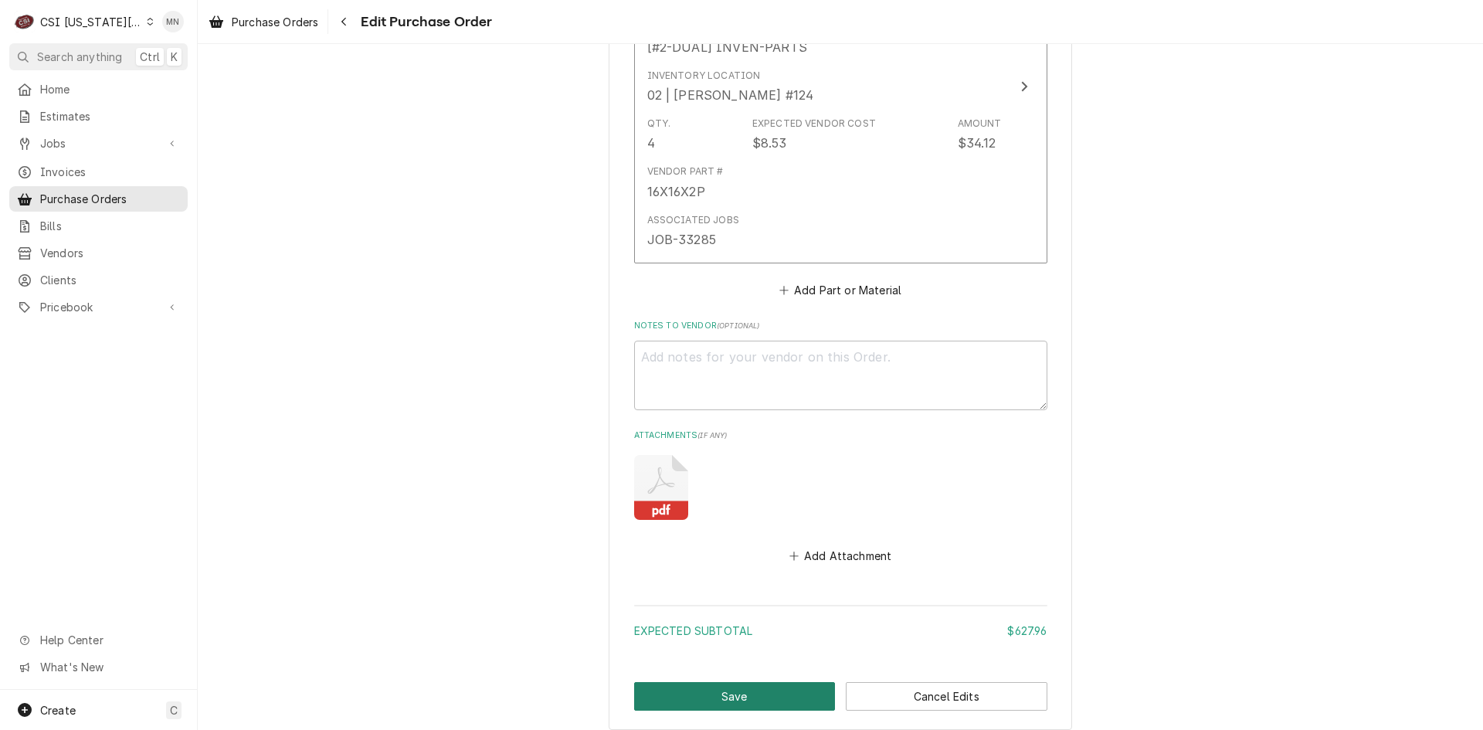
click at [762, 691] on button "Save" at bounding box center [735, 696] width 202 height 29
type textarea "x"
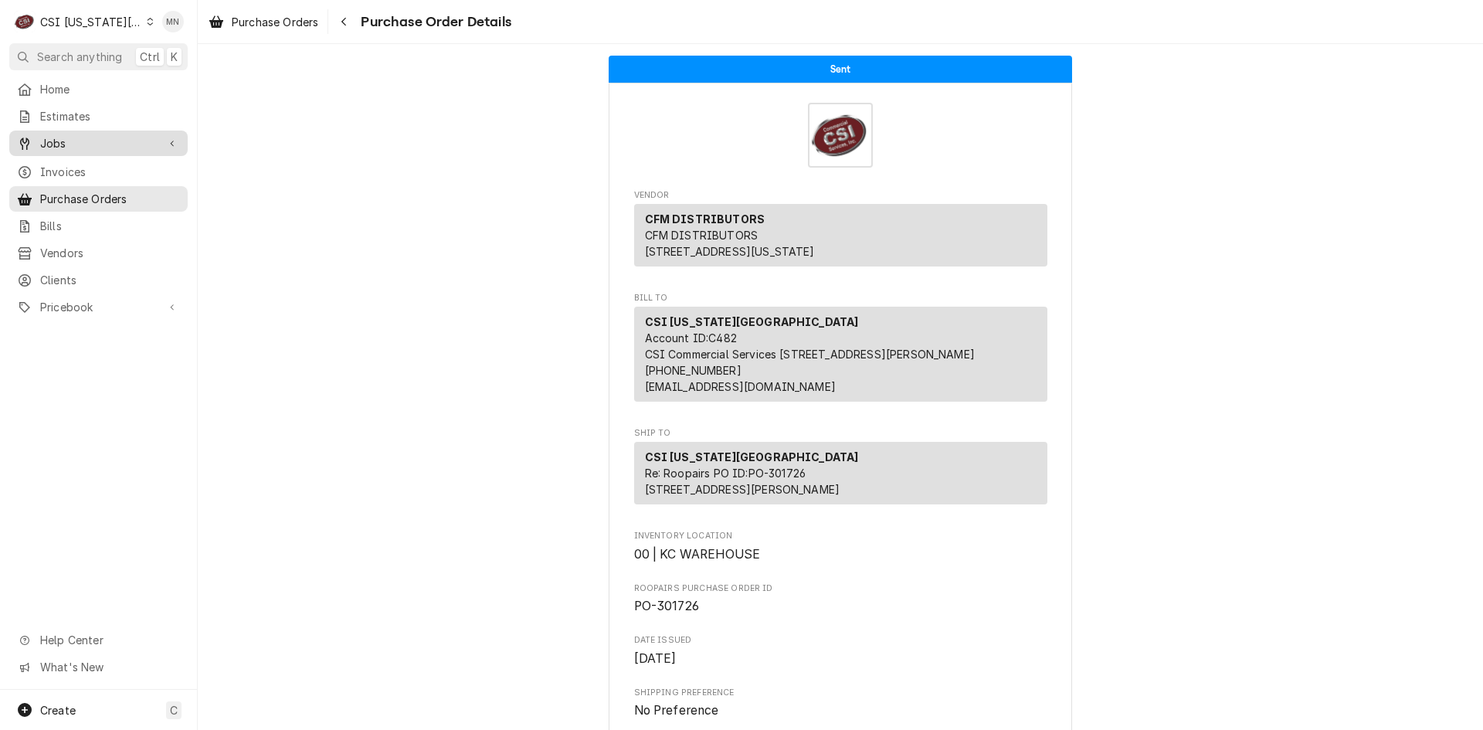
click at [49, 139] on span "Jobs" at bounding box center [98, 143] width 117 height 16
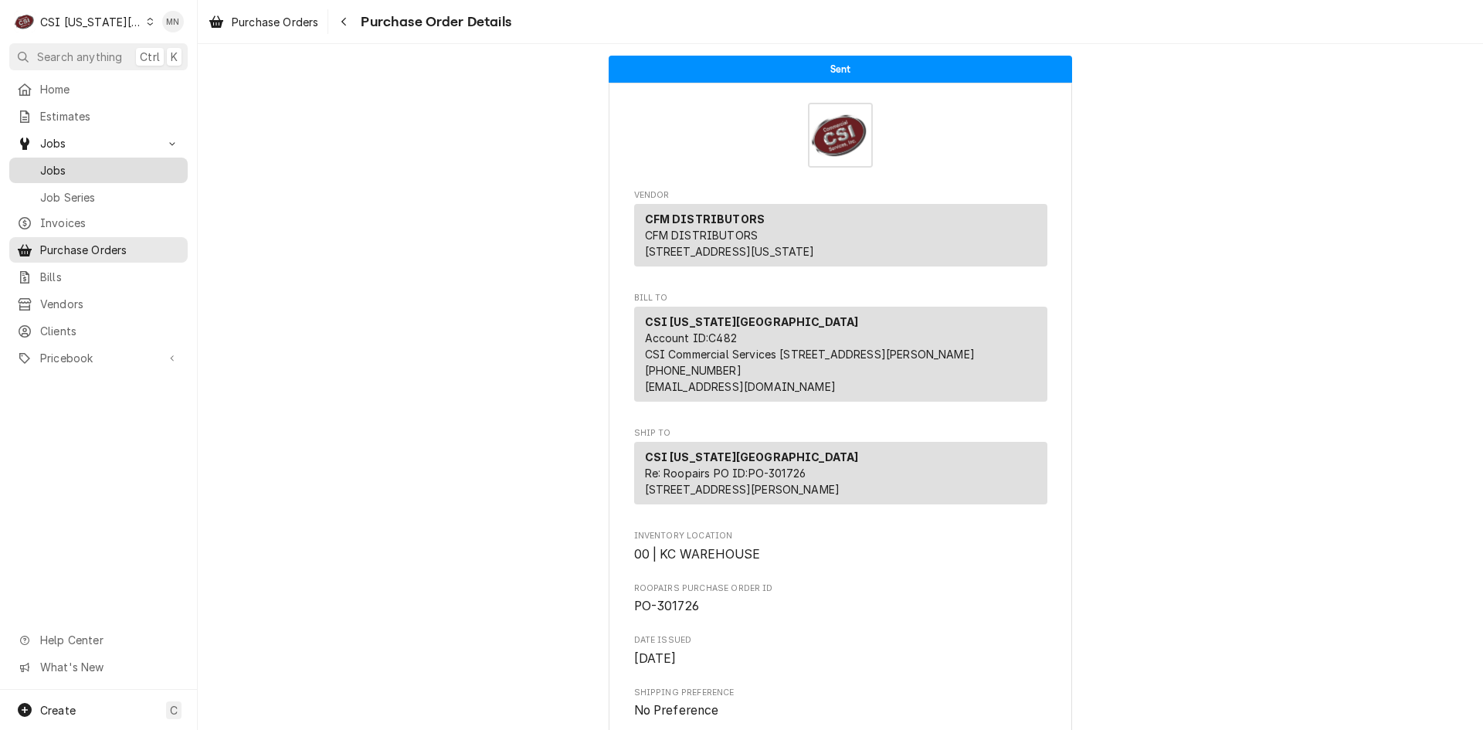
click at [49, 164] on span "Jobs" at bounding box center [110, 170] width 140 height 16
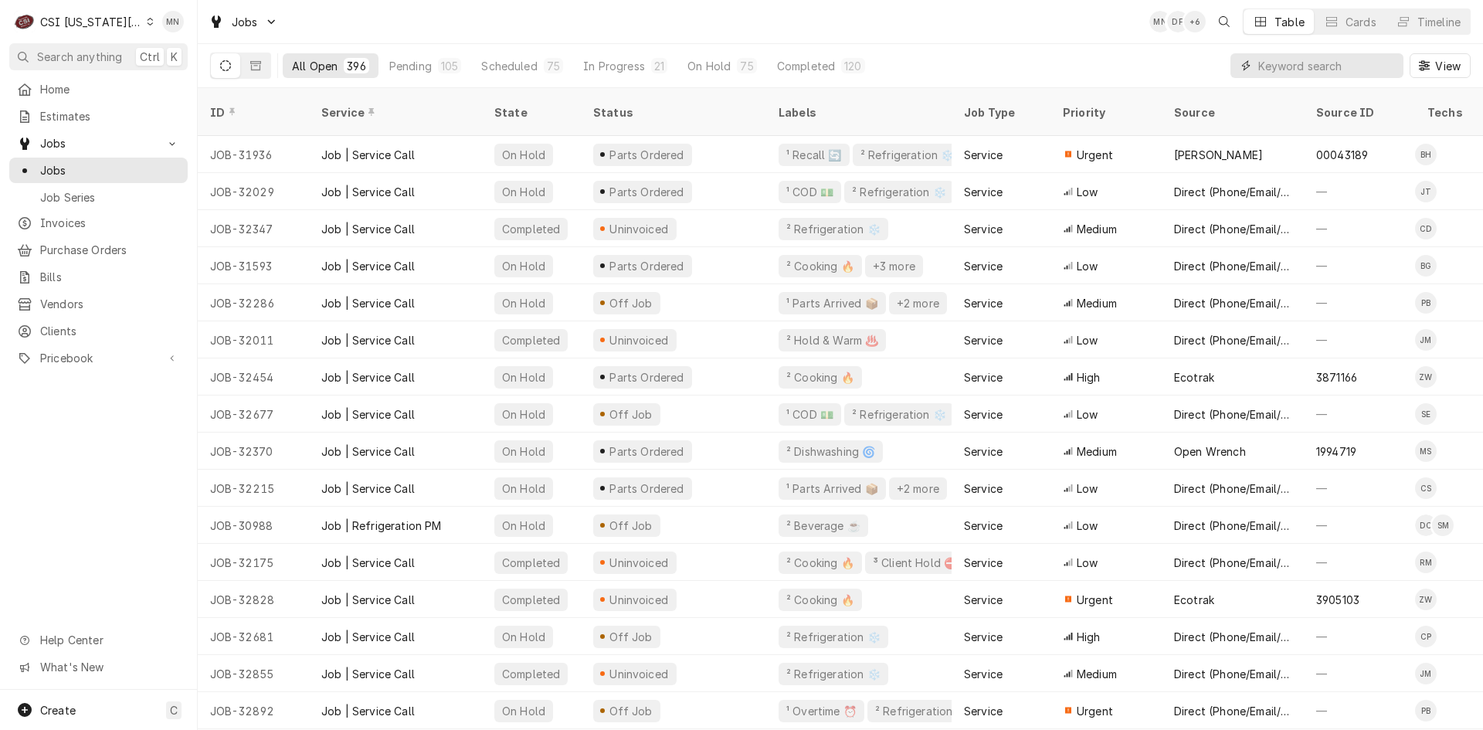
click at [1301, 69] on input "Dynamic Content Wrapper" at bounding box center [1327, 65] width 138 height 25
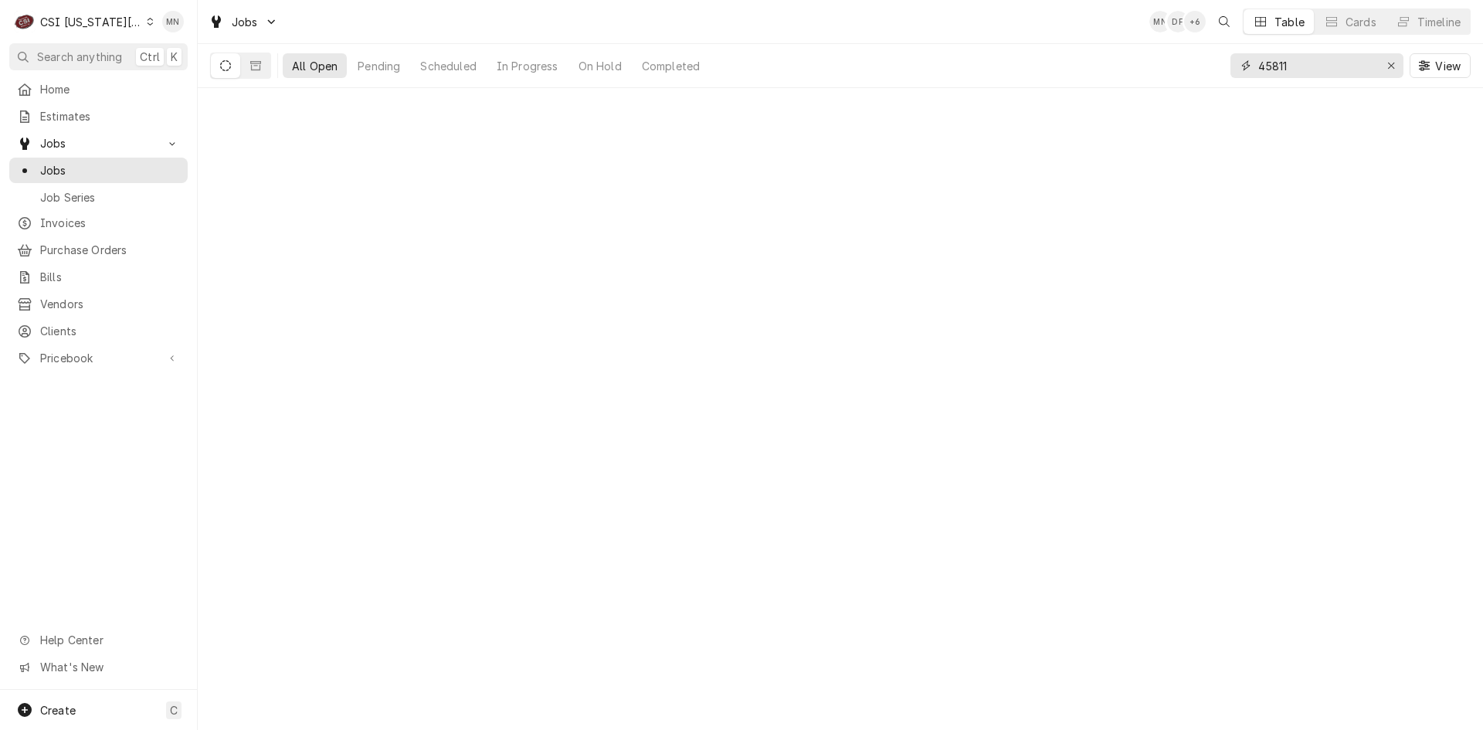
type input "45811"
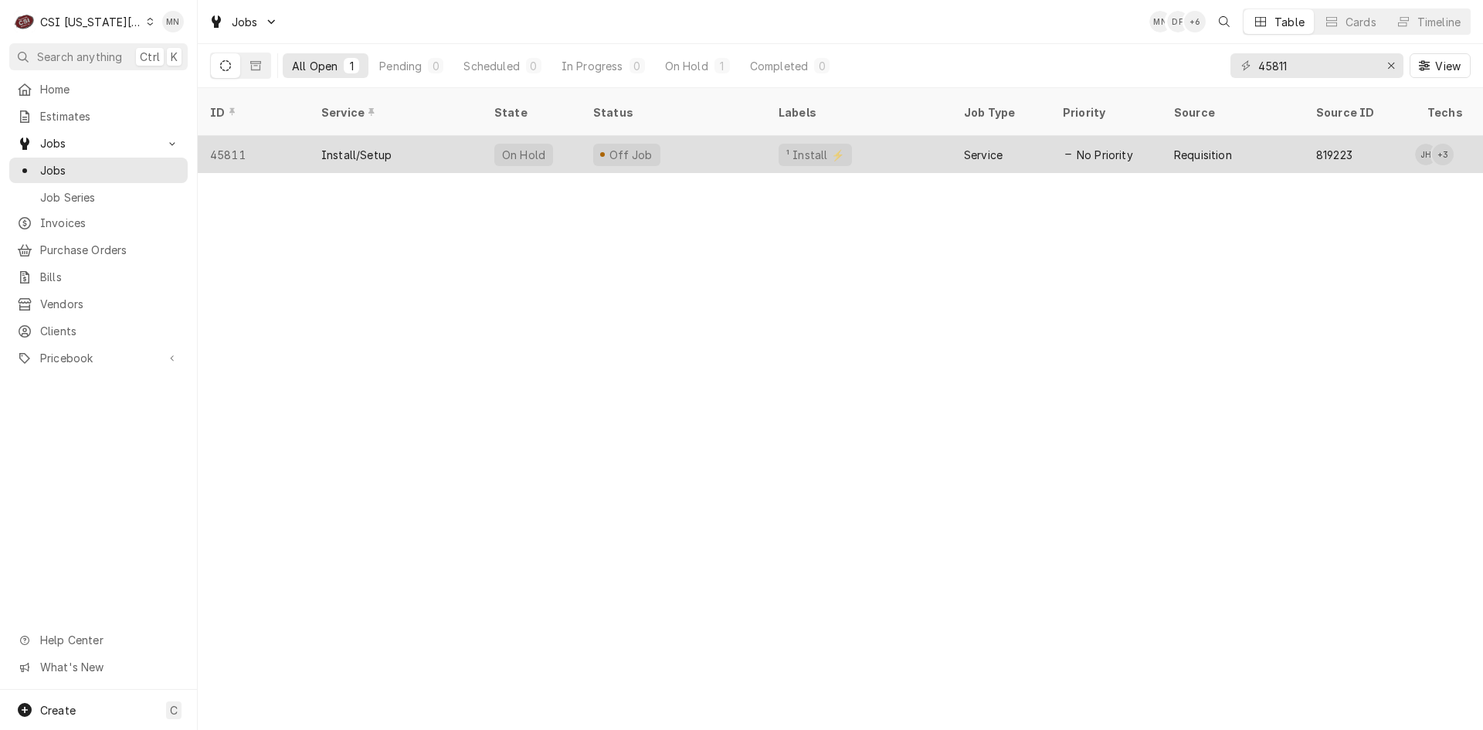
click at [629, 147] on div "Off Job" at bounding box center [630, 155] width 47 height 16
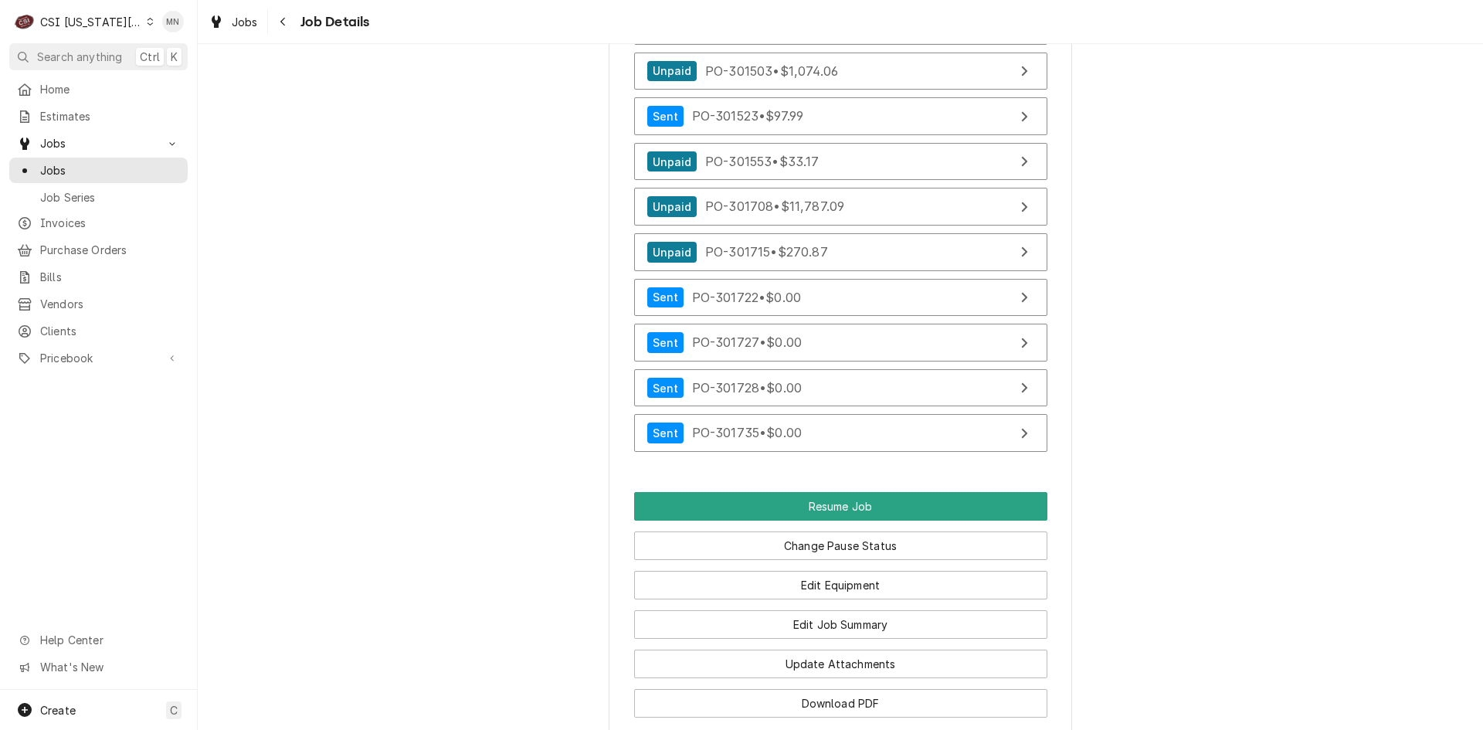
scroll to position [10815, 0]
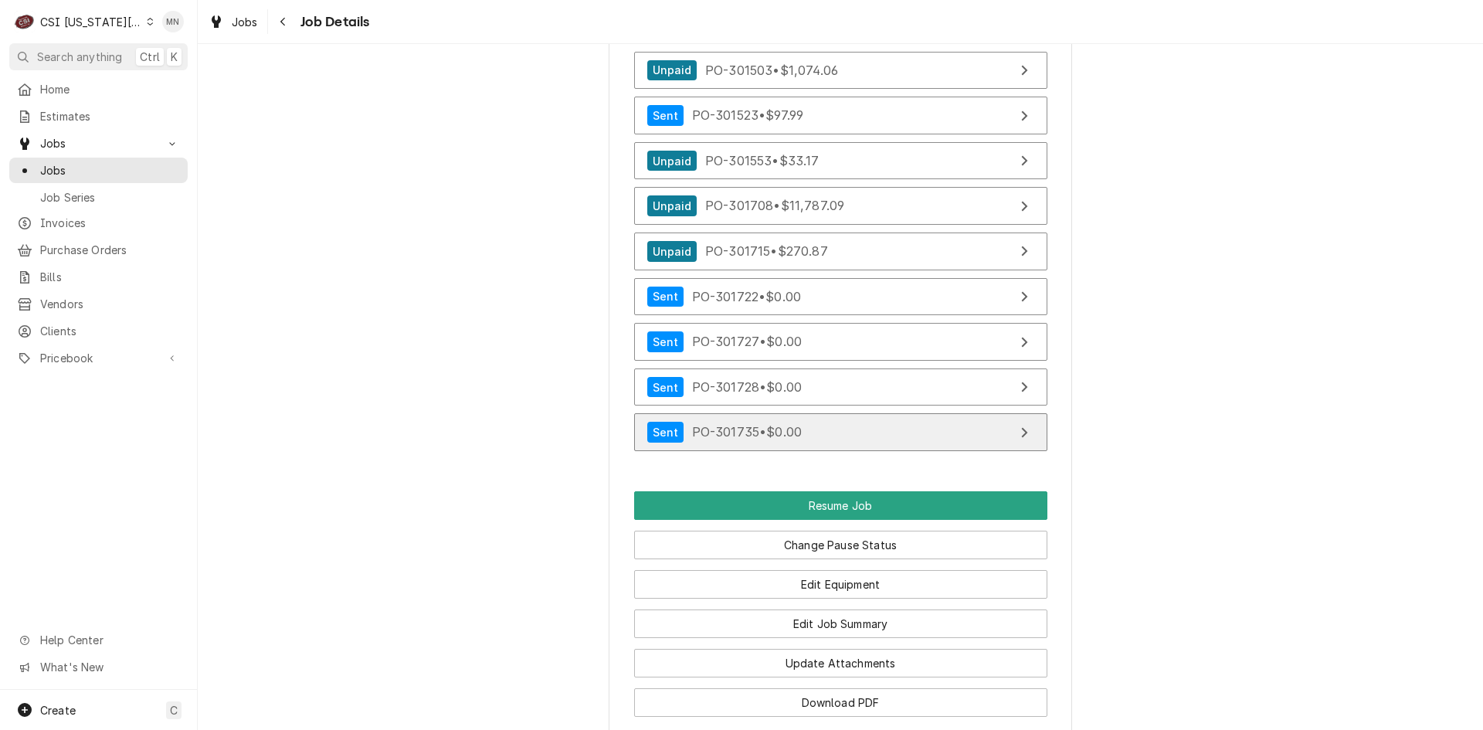
click at [985, 447] on link "Sent PO-301735 • $0.00" at bounding box center [840, 432] width 413 height 38
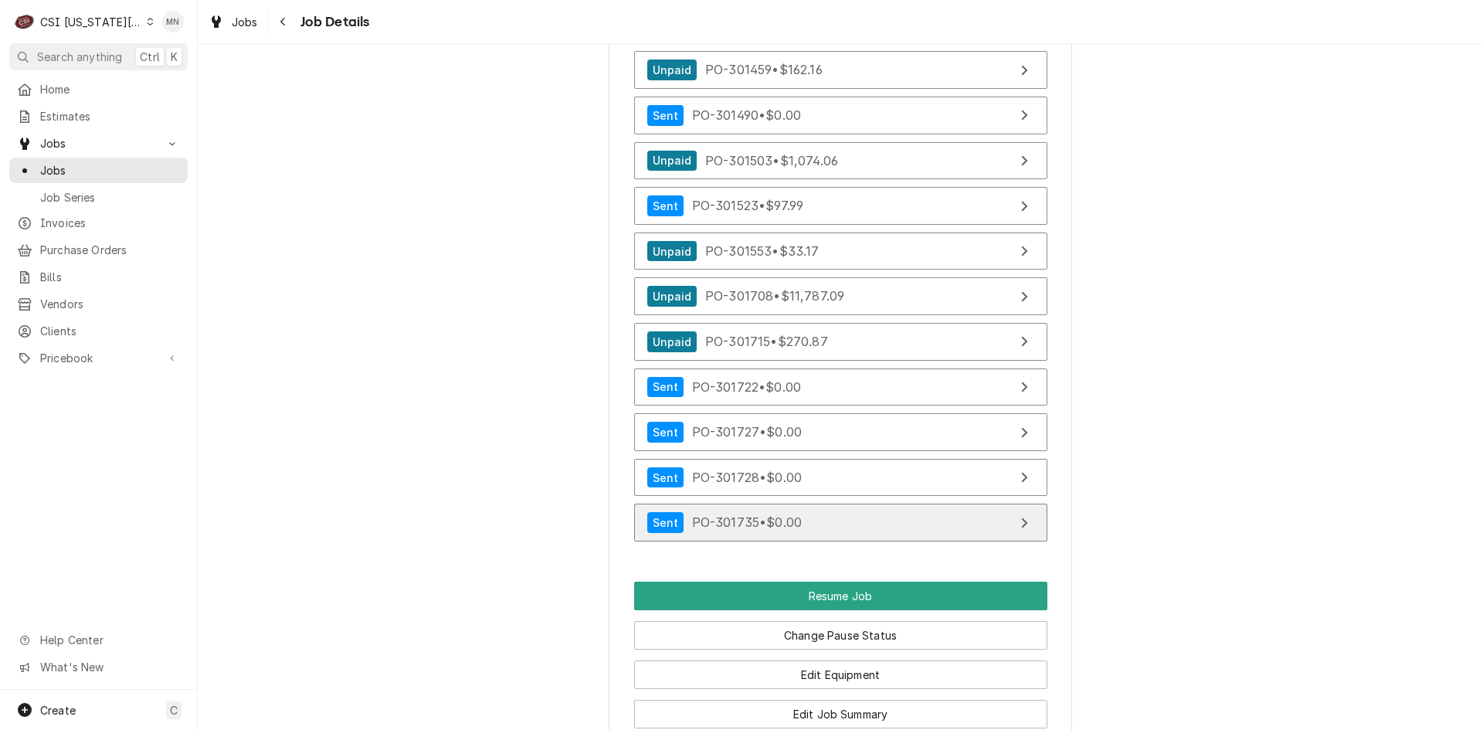
scroll to position [10738, 0]
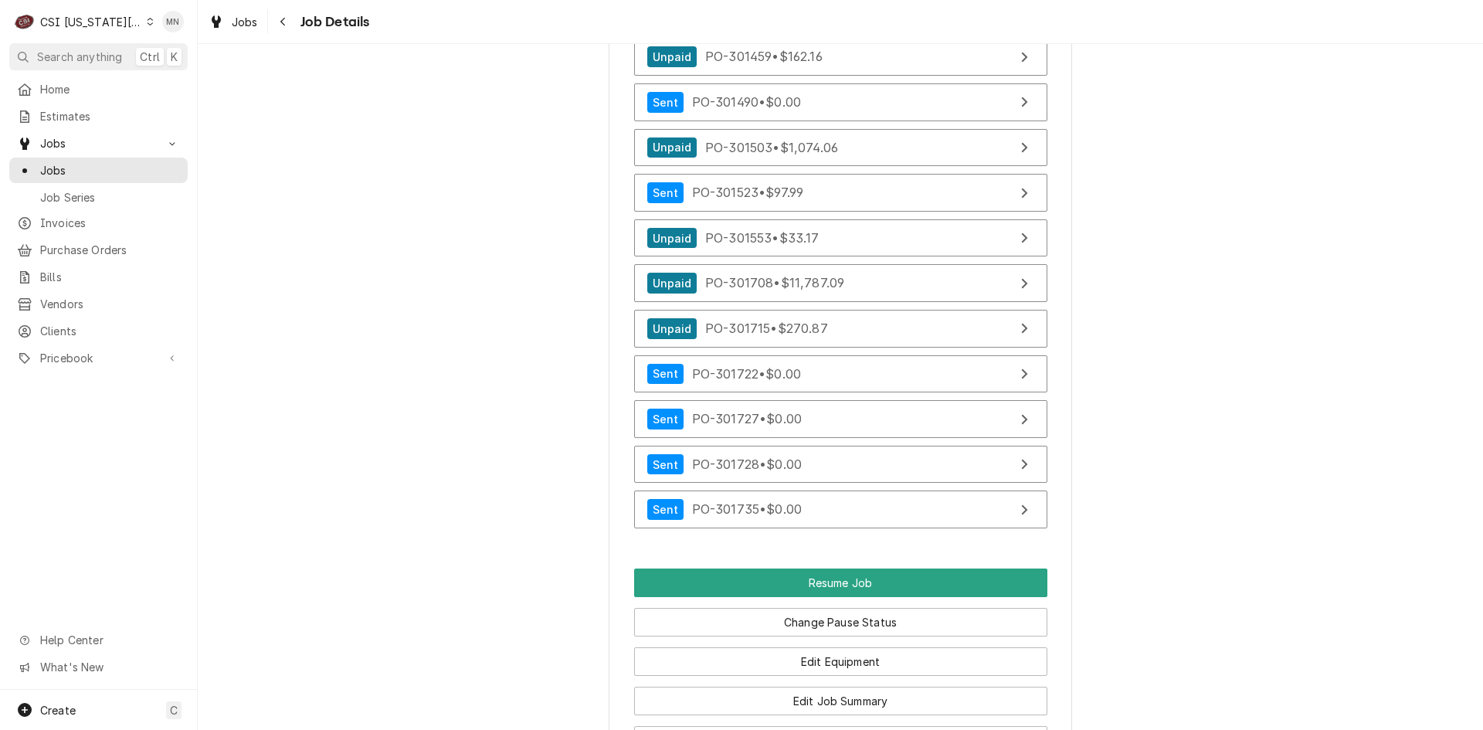
click at [837, 517] on link "Sent PO-301735 • $0.00" at bounding box center [840, 510] width 413 height 38
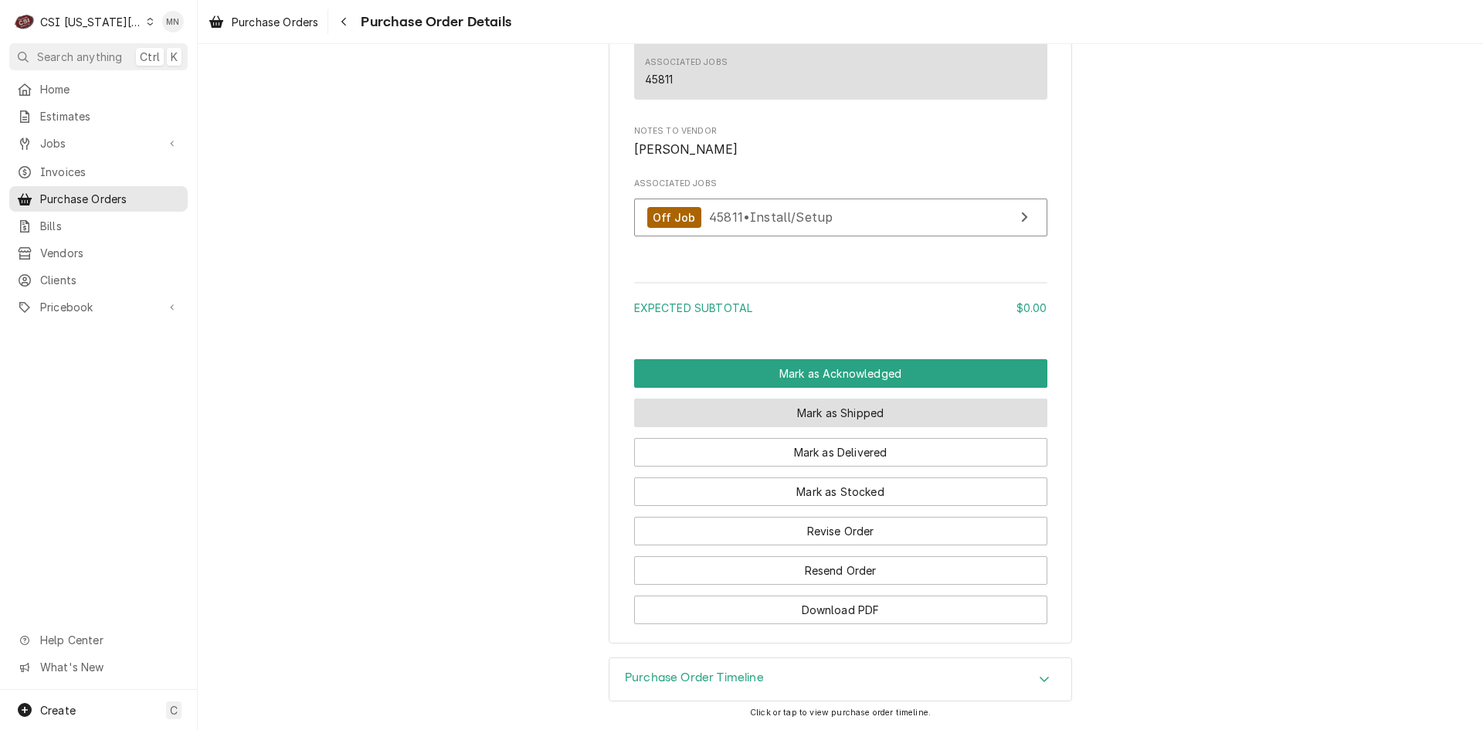
scroll to position [1166, 0]
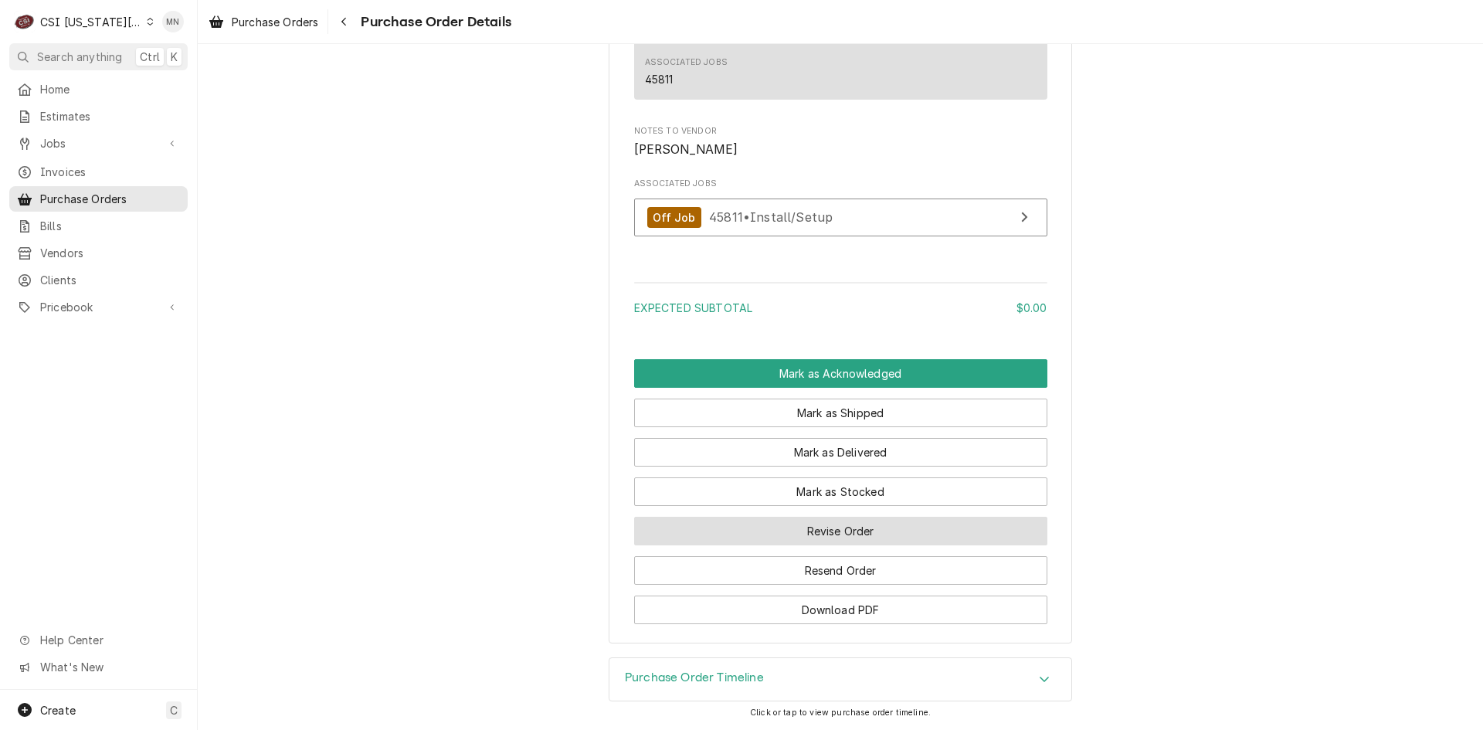
click at [852, 542] on button "Revise Order" at bounding box center [840, 531] width 413 height 29
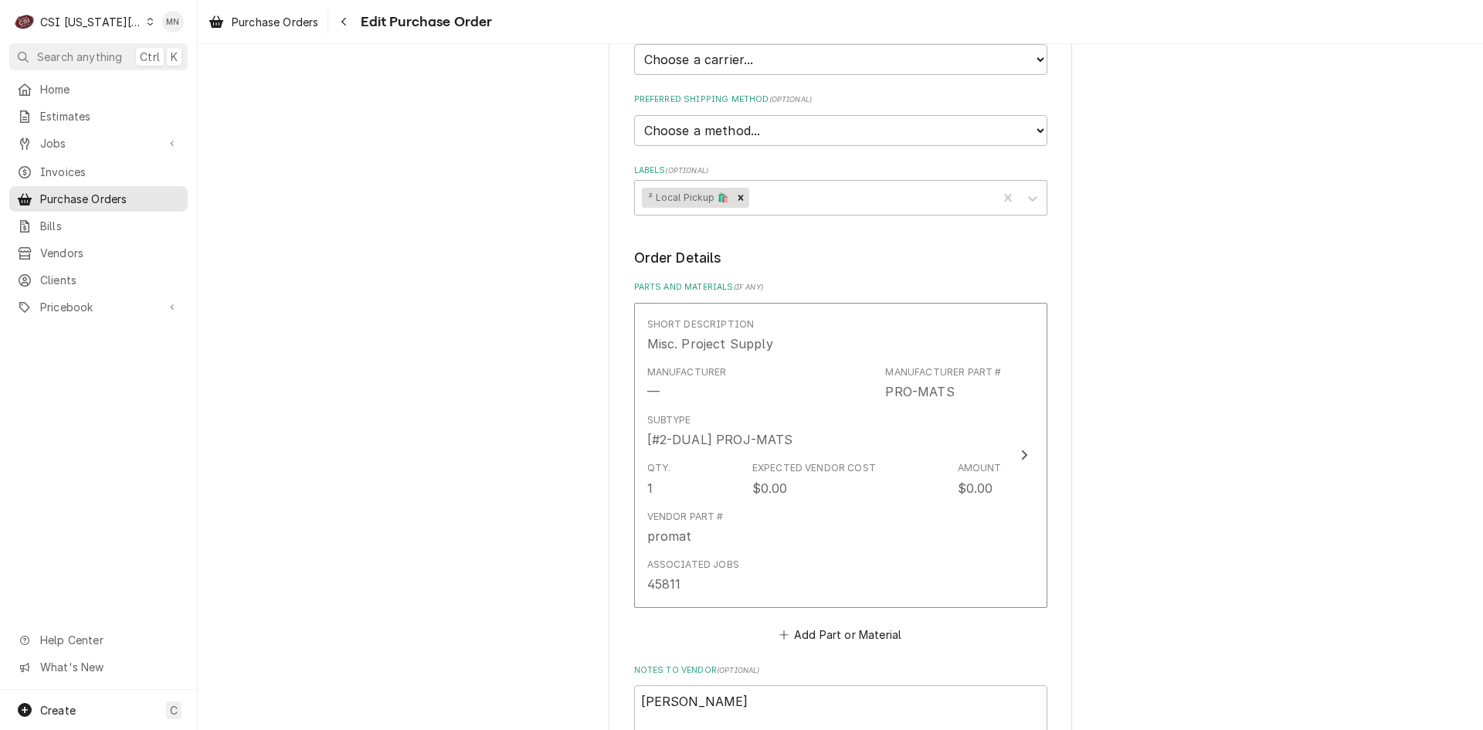
scroll to position [808, 0]
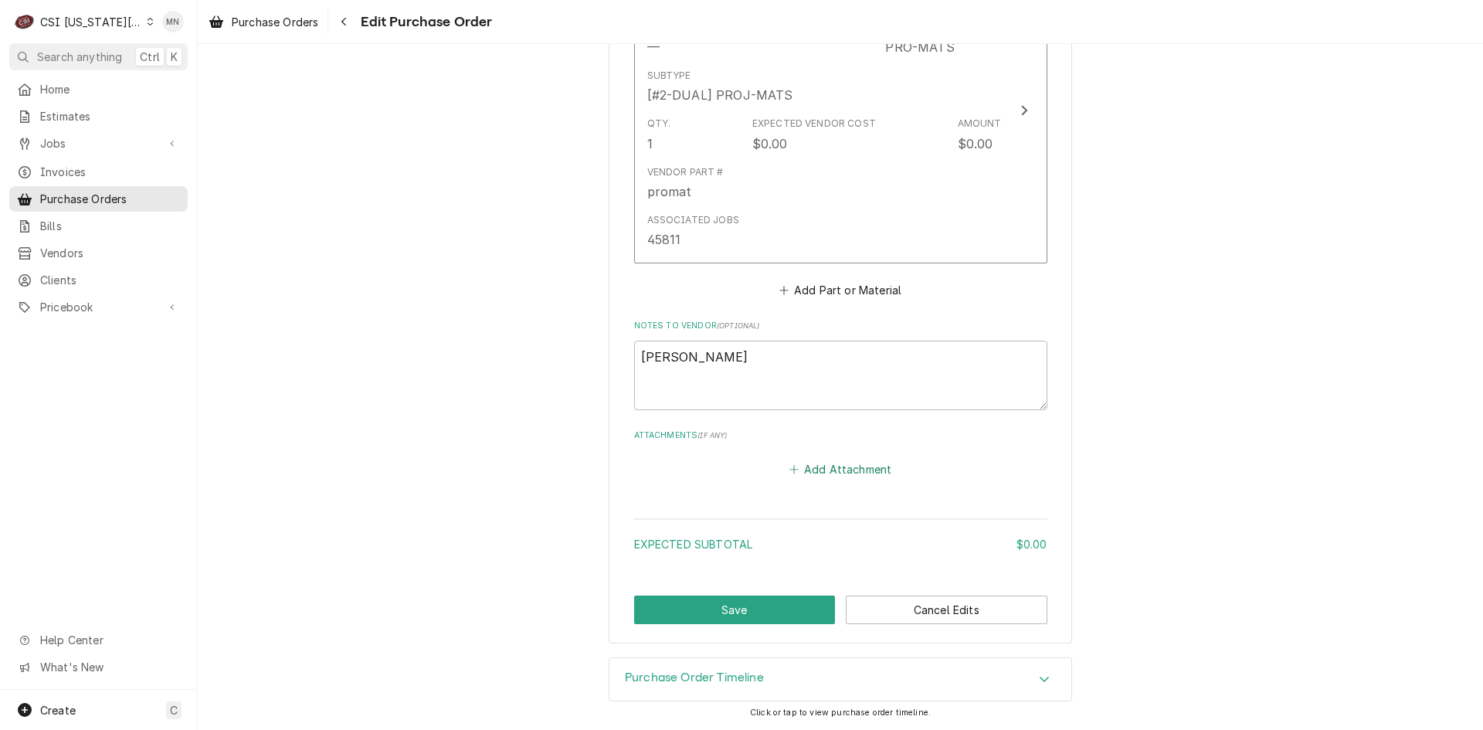
click at [832, 467] on button "Add Attachment" at bounding box center [840, 470] width 108 height 22
type textarea "x"
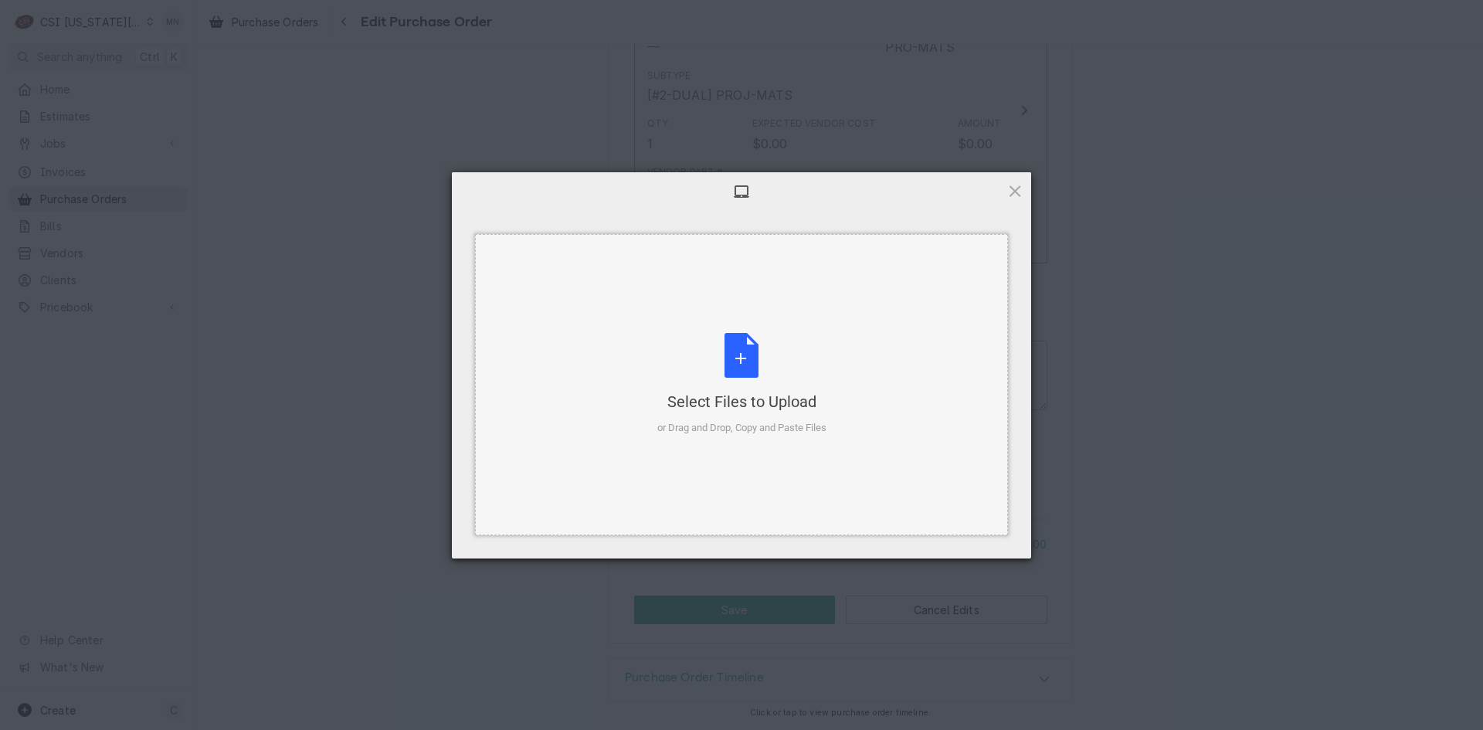
click at [735, 367] on div "Select Files to Upload or Drag and Drop, Copy and Paste Files" at bounding box center [741, 384] width 169 height 103
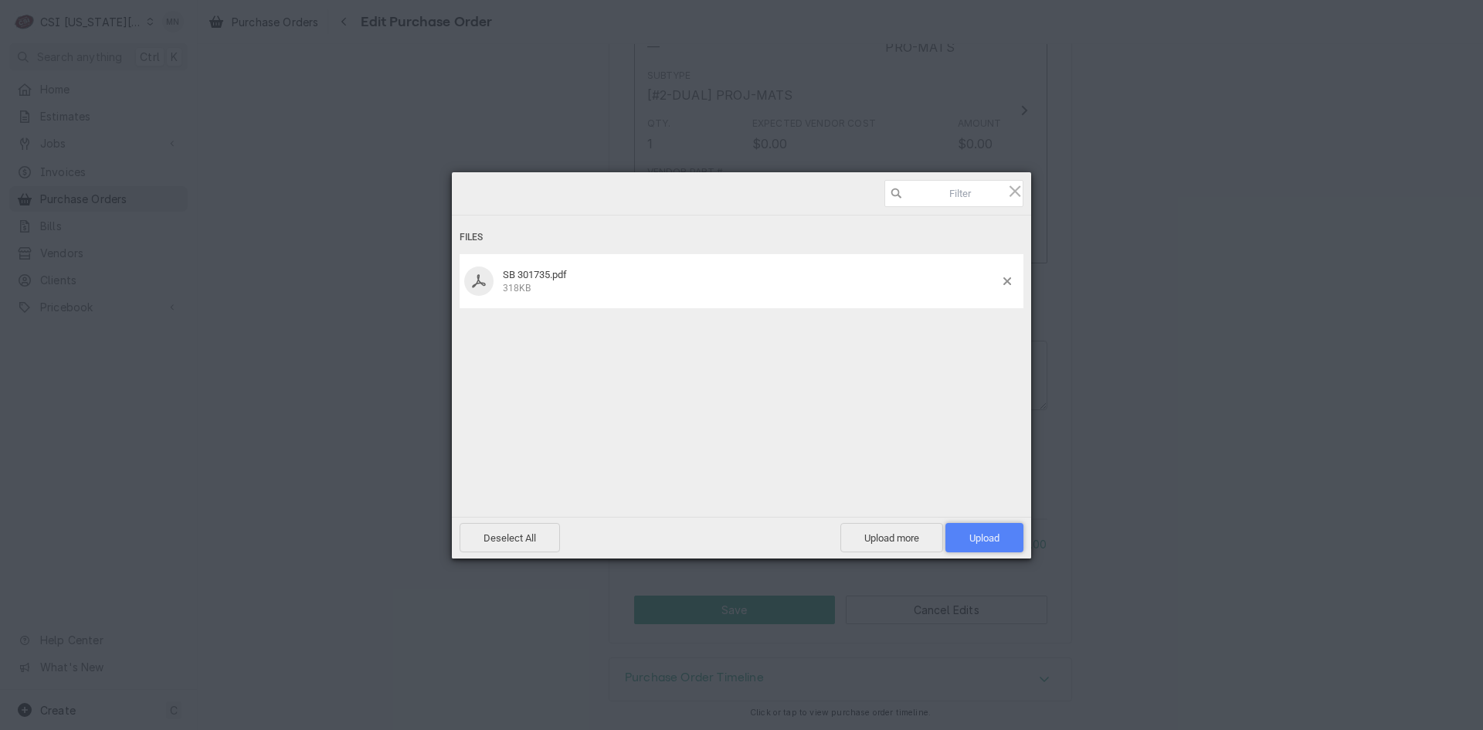
click at [1006, 539] on span "Upload 1" at bounding box center [985, 537] width 78 height 29
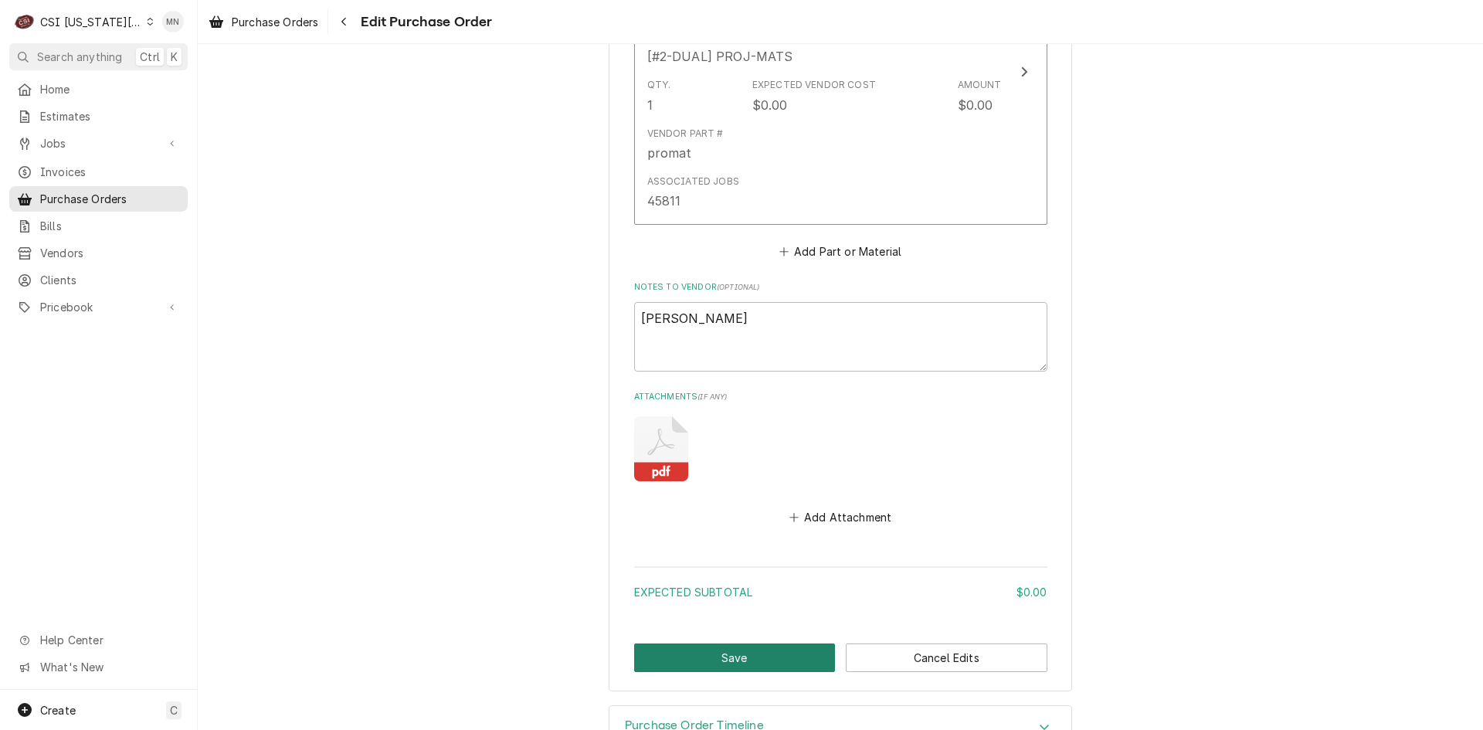
scroll to position [895, 0]
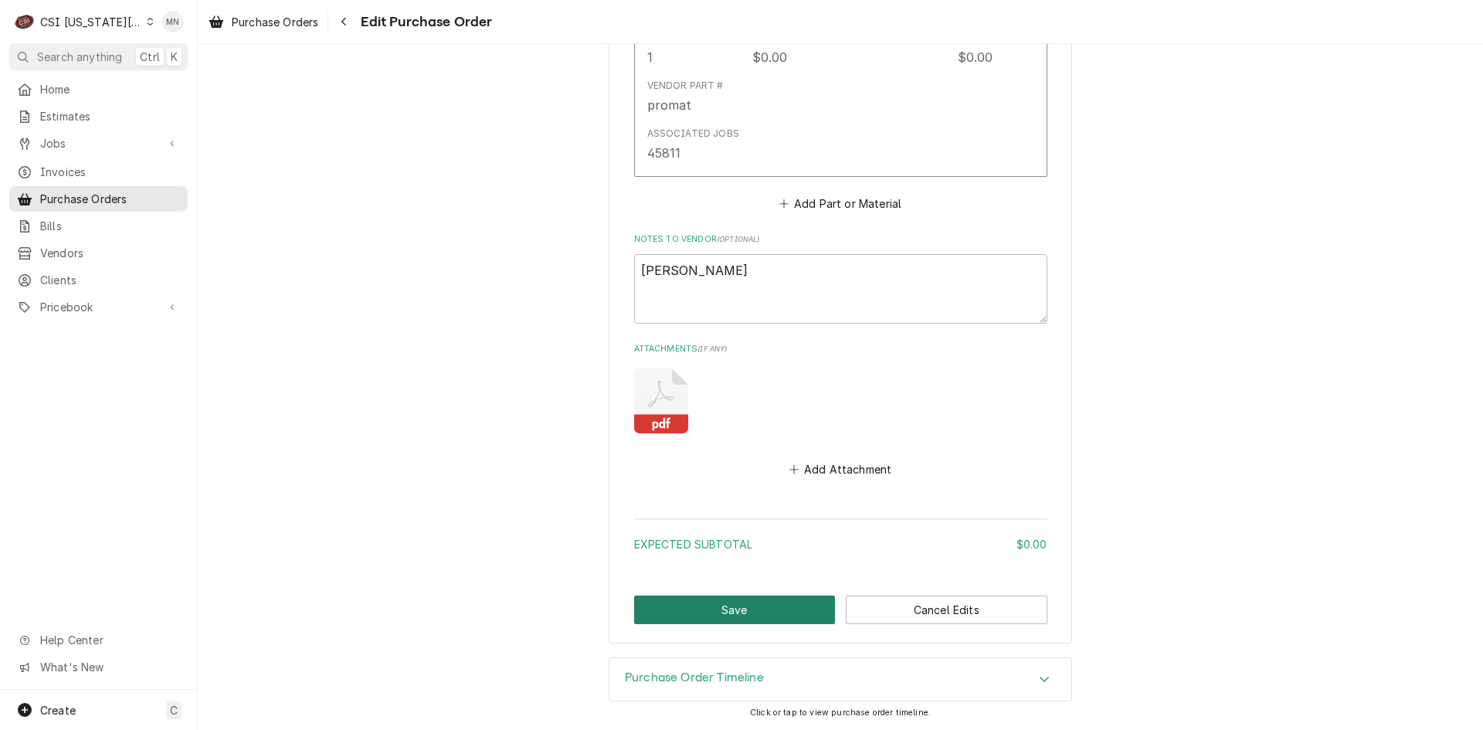
click at [723, 616] on button "Save" at bounding box center [735, 610] width 202 height 29
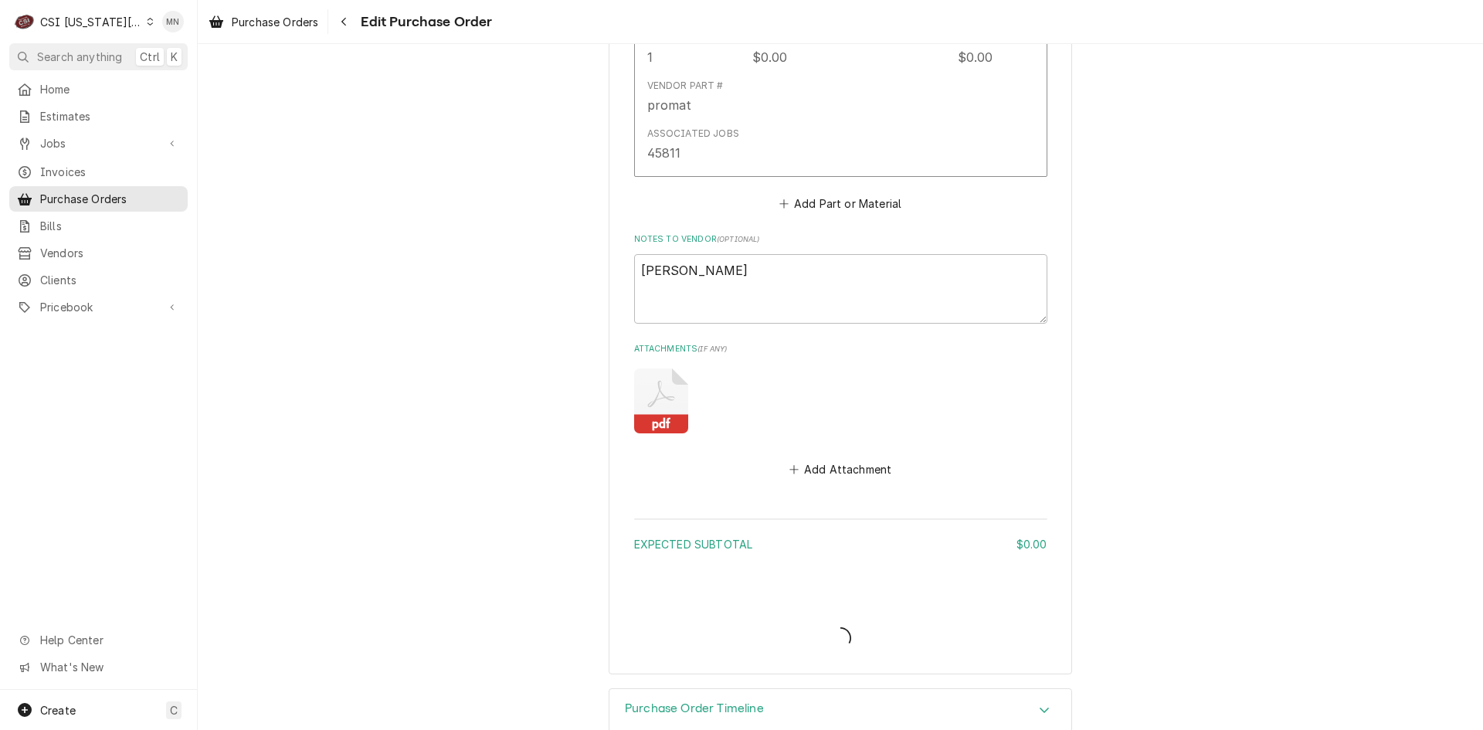
type textarea "x"
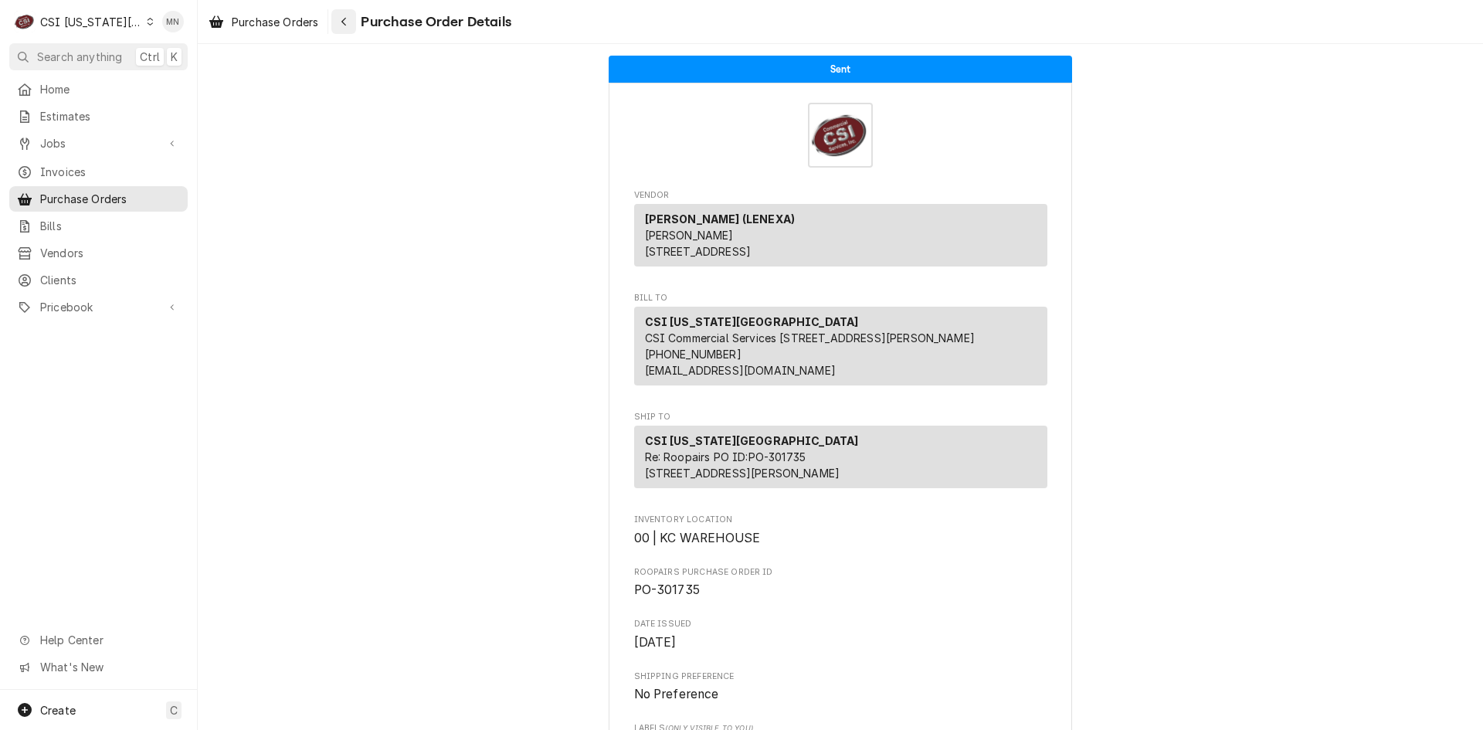
click at [343, 24] on icon "Navigate back" at bounding box center [344, 21] width 7 height 11
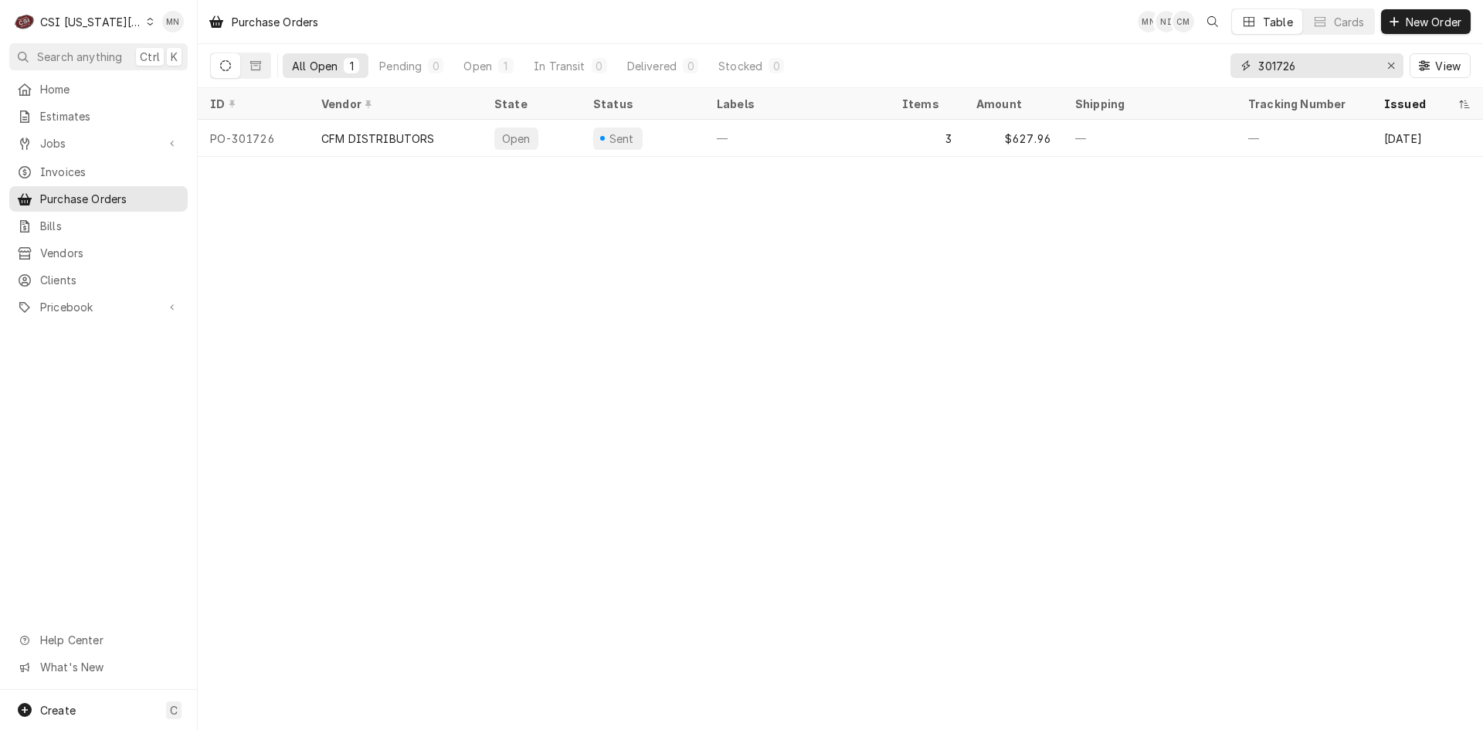
drag, startPoint x: 1312, startPoint y: 67, endPoint x: 1115, endPoint y: 74, distance: 197.1
click at [1115, 73] on div "All Open 1 Pending 0 Open 1 In Transit 0 Delivered 0 Stocked 0 301726 View" at bounding box center [840, 65] width 1261 height 43
type input "301643"
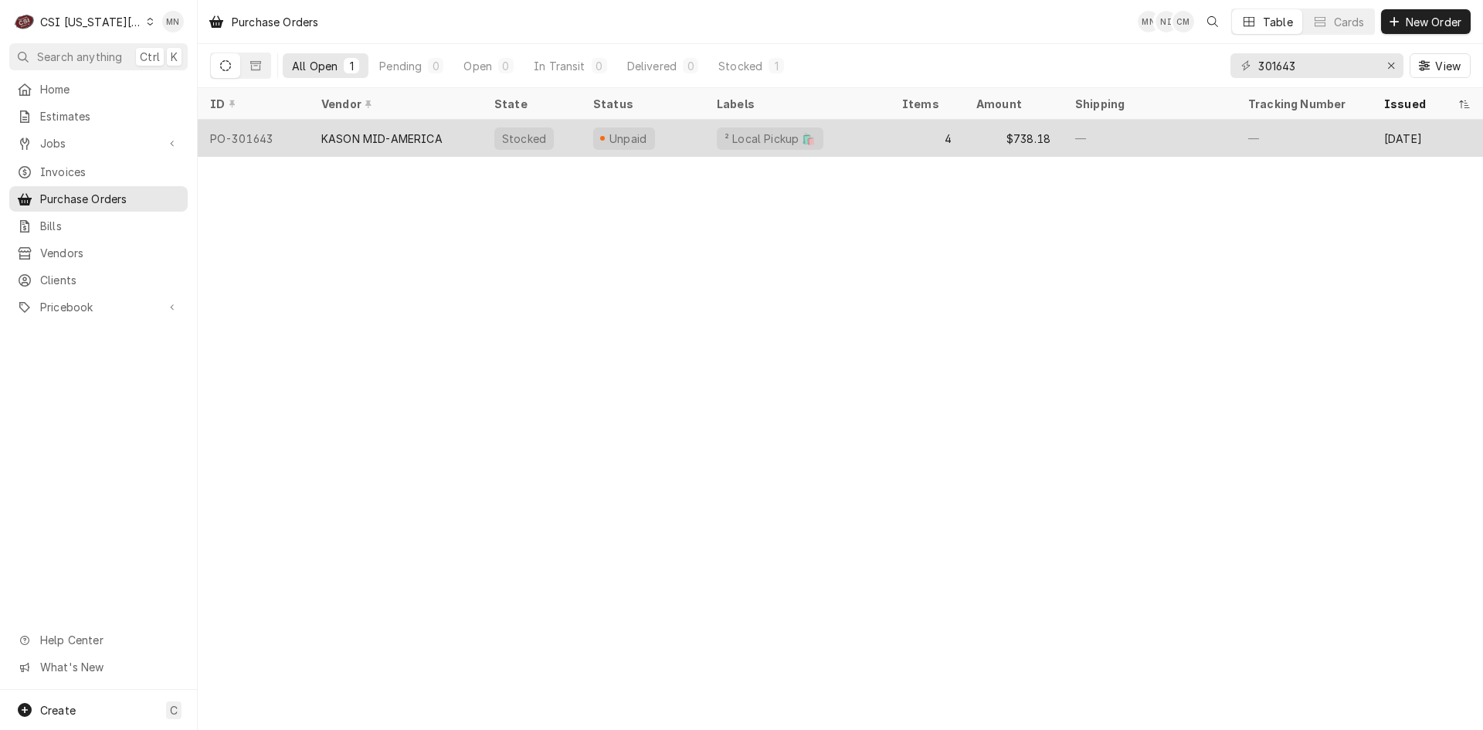
click at [409, 137] on div "KASON MID-AMERICA" at bounding box center [381, 139] width 121 height 16
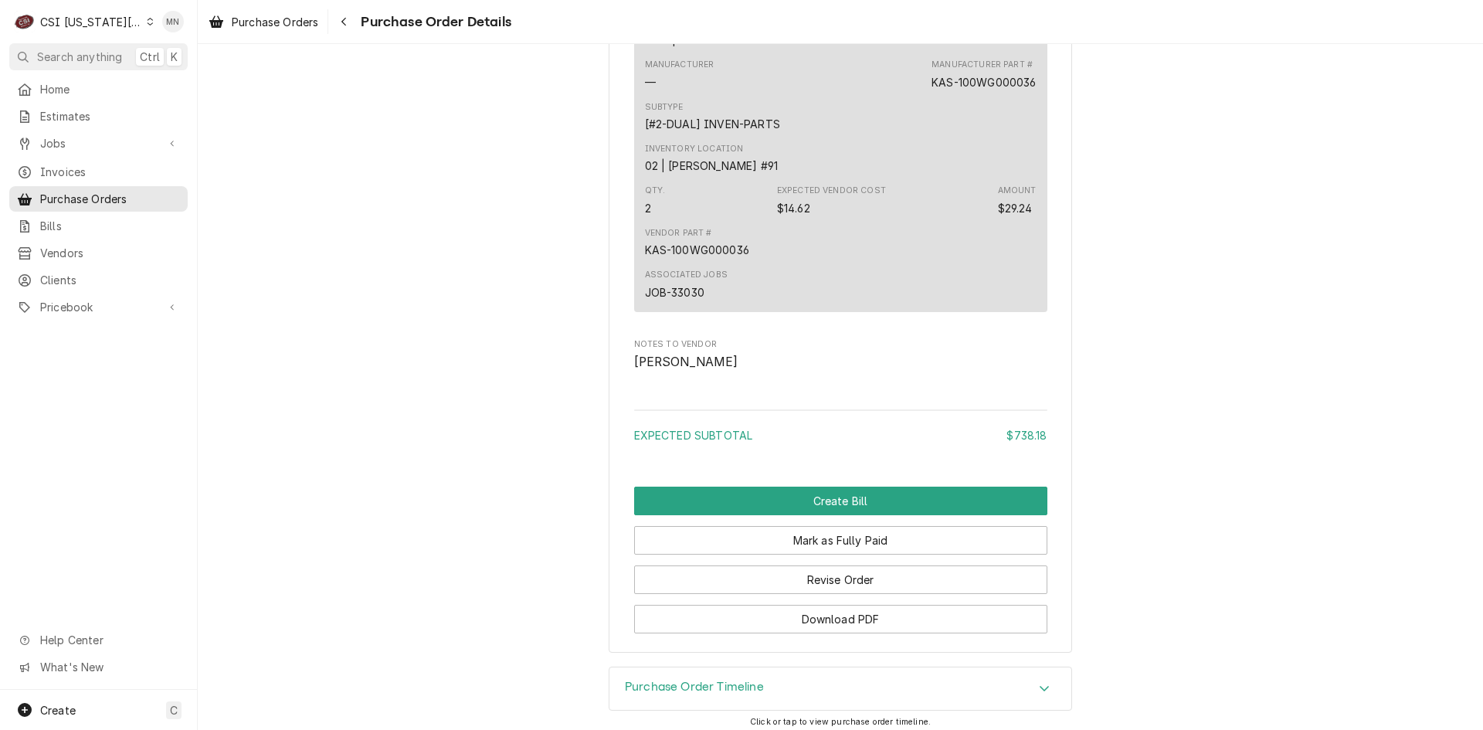
scroll to position [2144, 0]
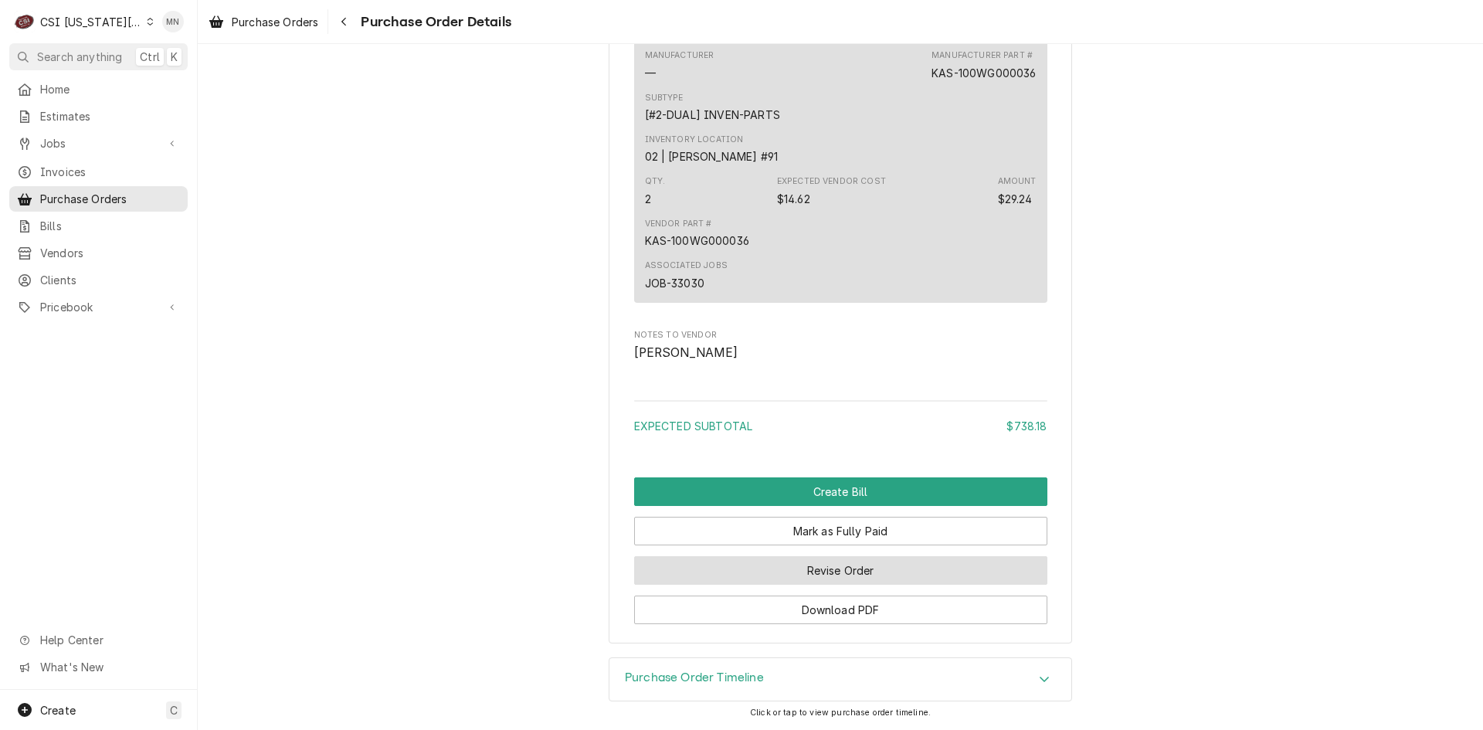
click at [811, 565] on button "Revise Order" at bounding box center [840, 570] width 413 height 29
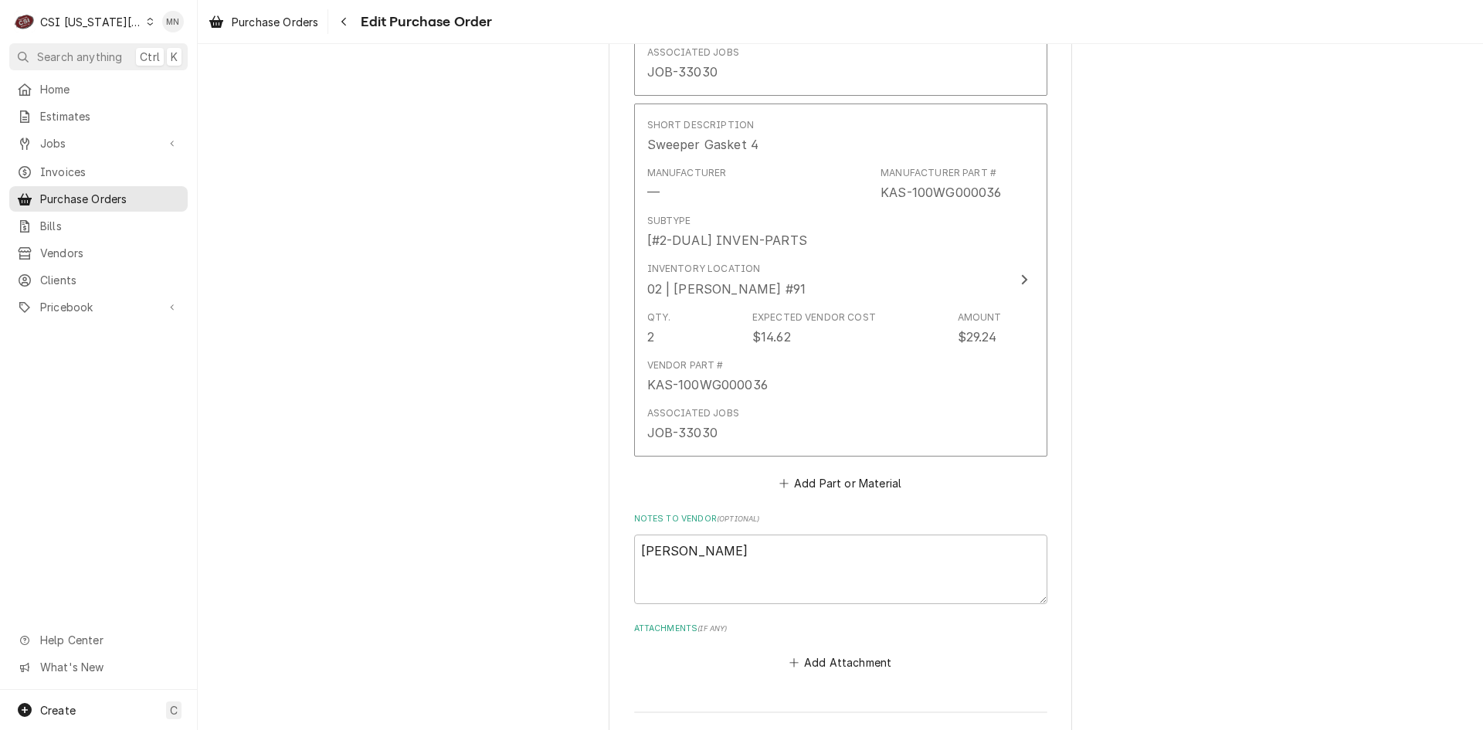
scroll to position [1893, 0]
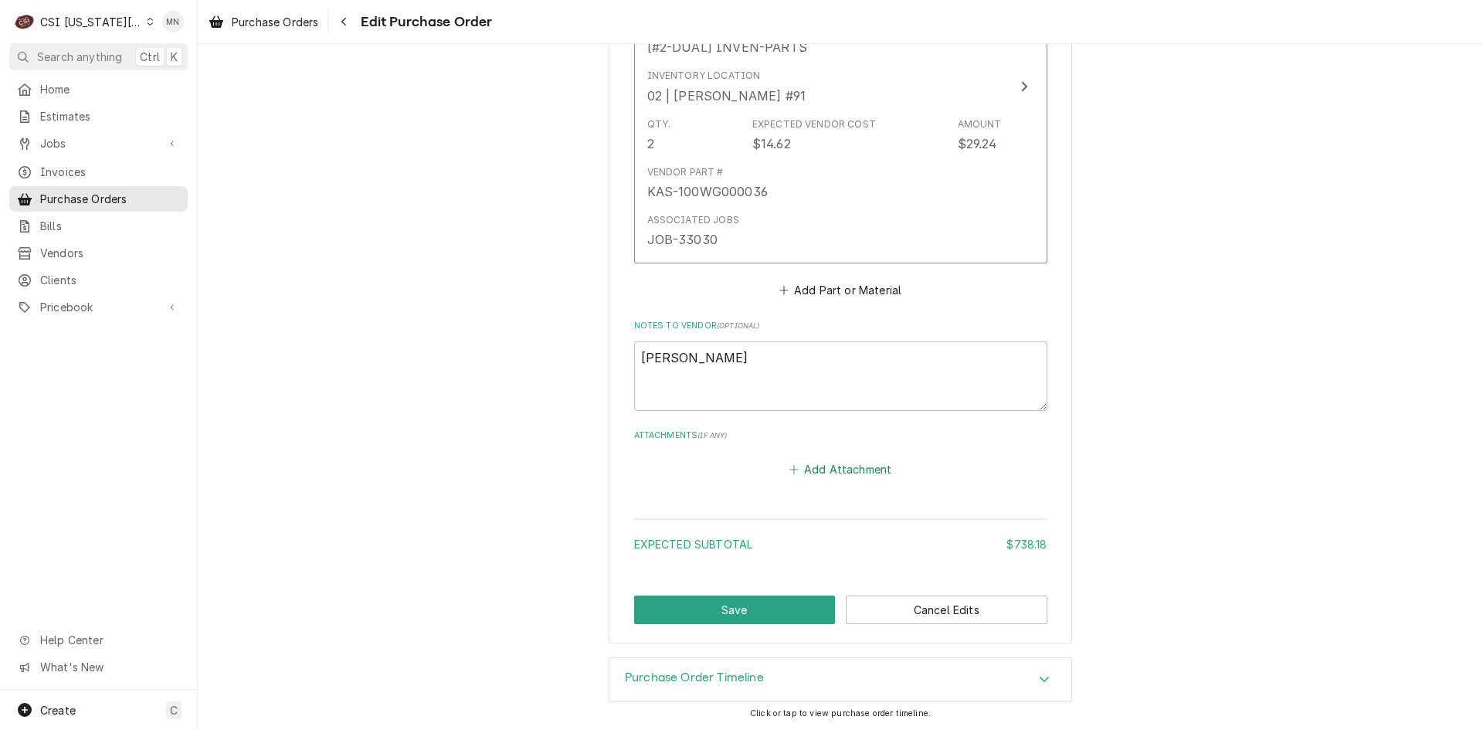
click at [814, 476] on button "Add Attachment" at bounding box center [840, 470] width 108 height 22
type textarea "x"
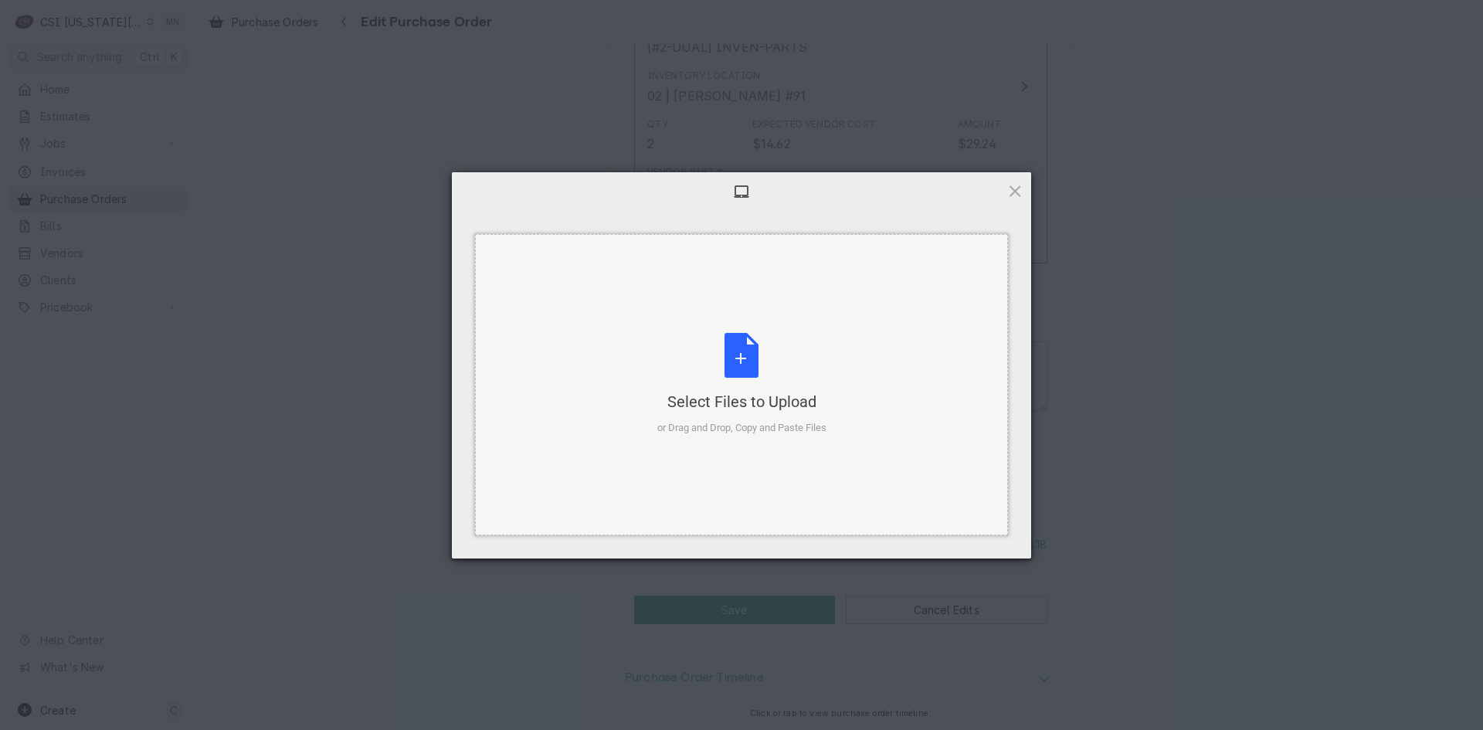
click at [738, 375] on div "Select Files to Upload or Drag and Drop, Copy and Paste Files" at bounding box center [741, 384] width 169 height 103
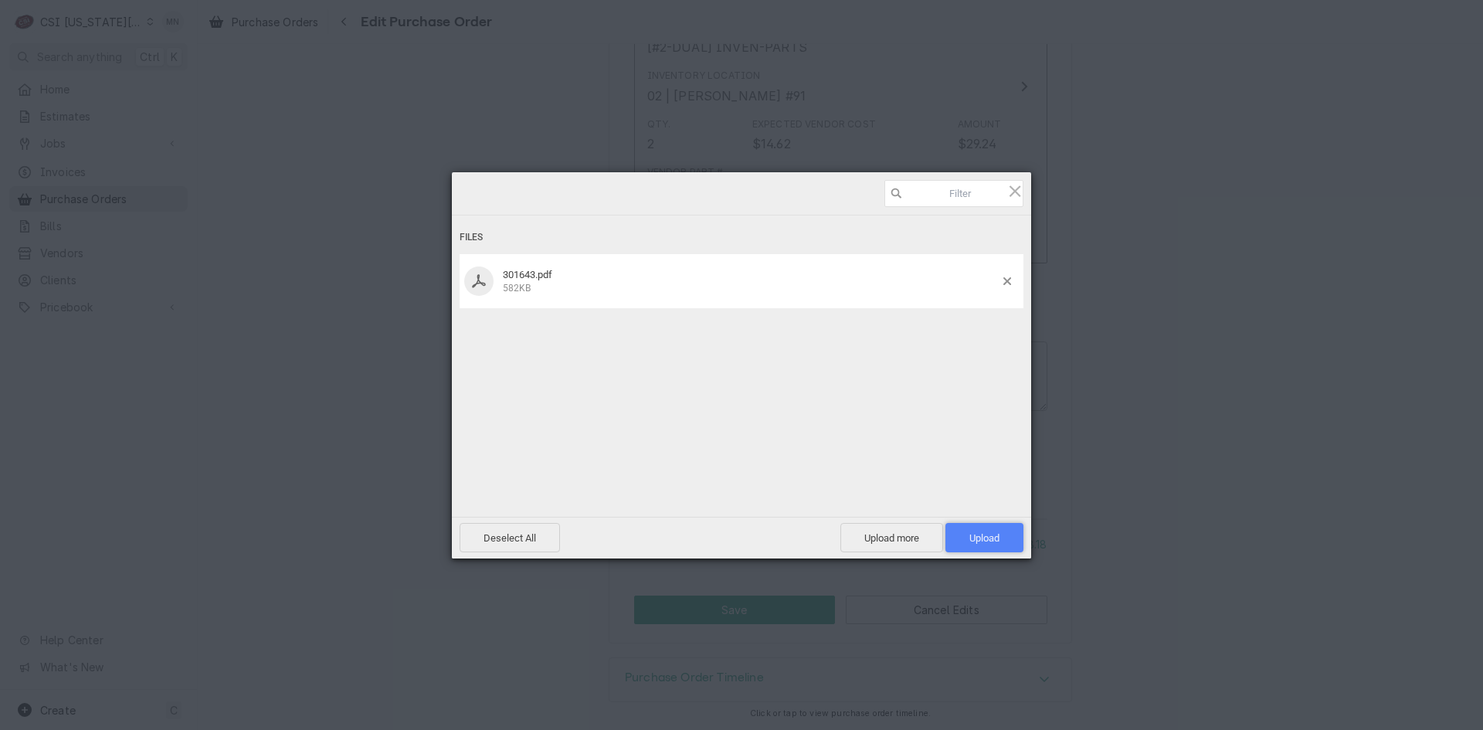
click at [983, 538] on span "Upload 1" at bounding box center [985, 538] width 30 height 12
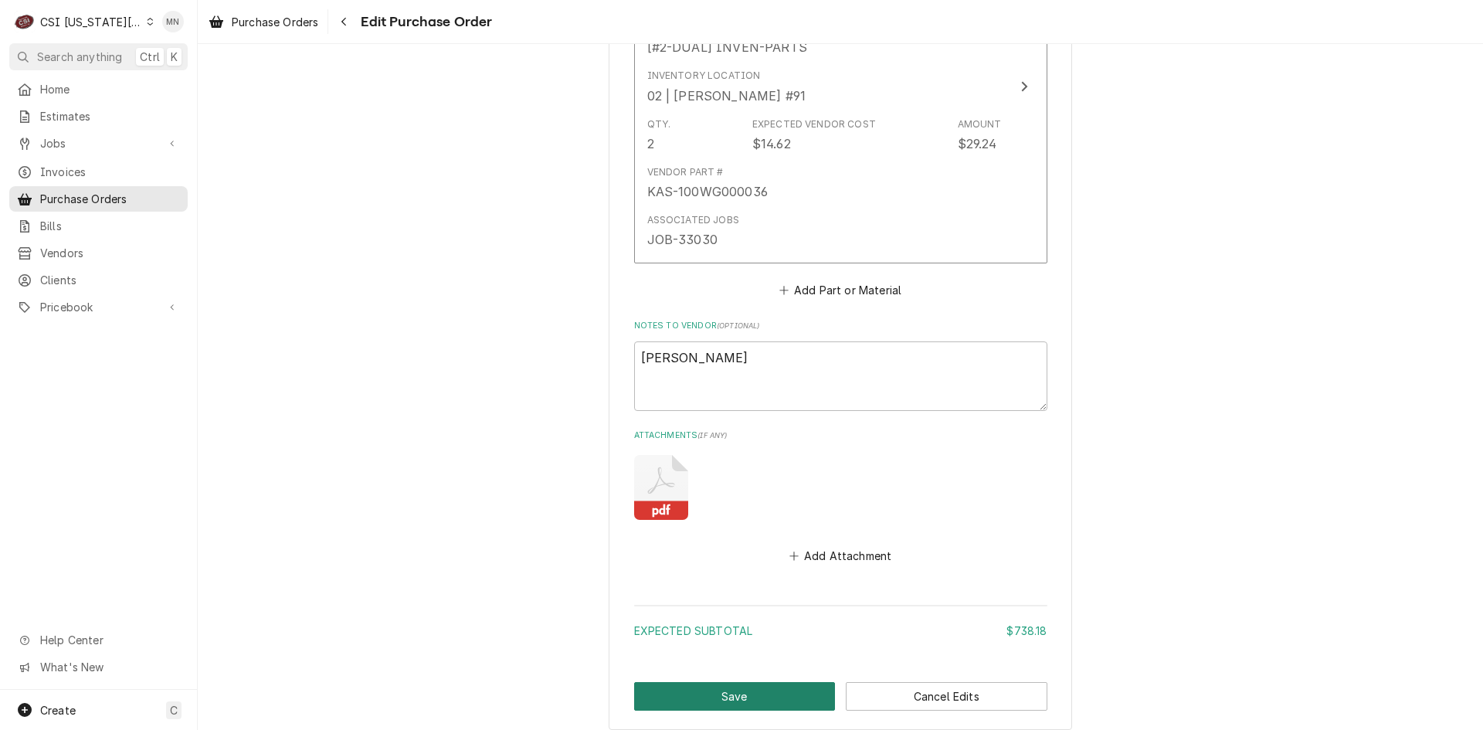
click at [728, 685] on button "Save" at bounding box center [735, 696] width 202 height 29
type textarea "x"
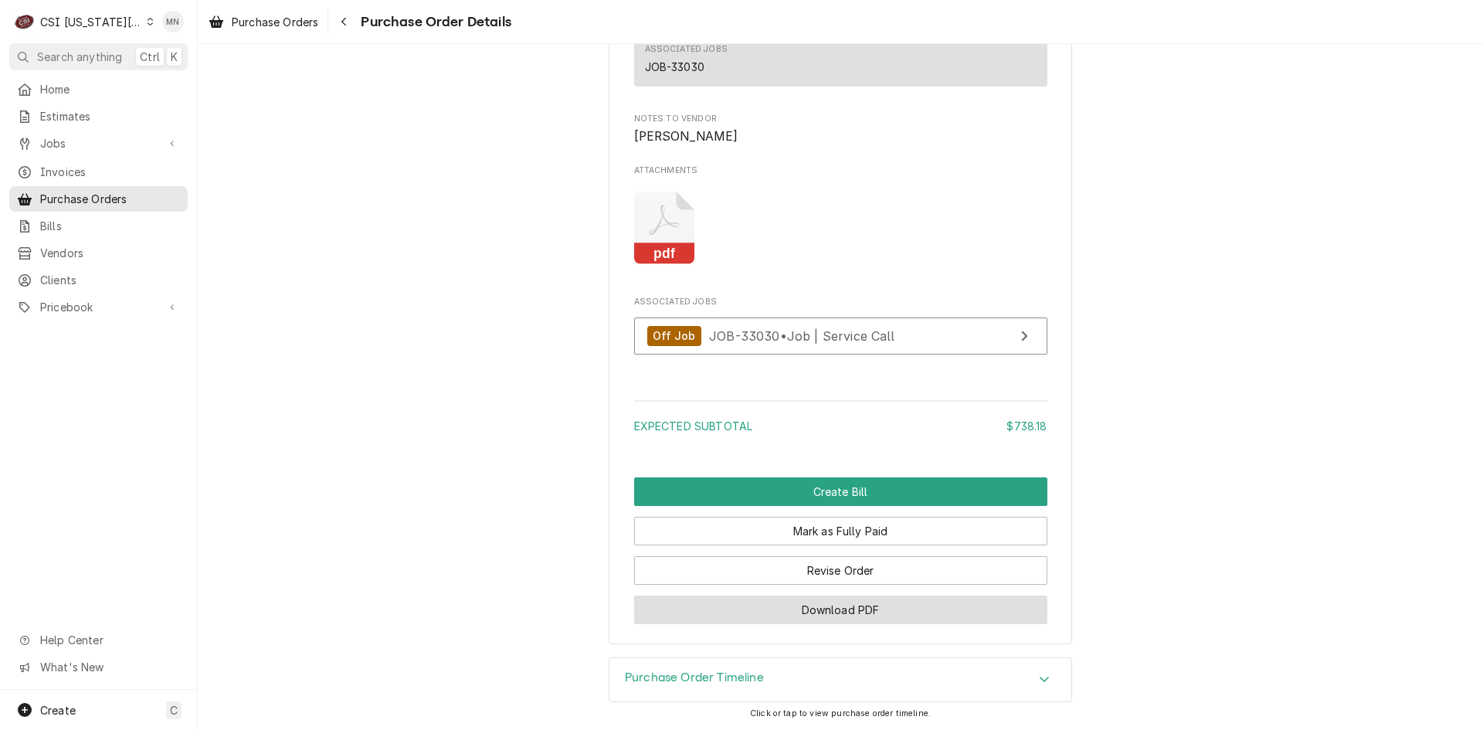
scroll to position [2360, 0]
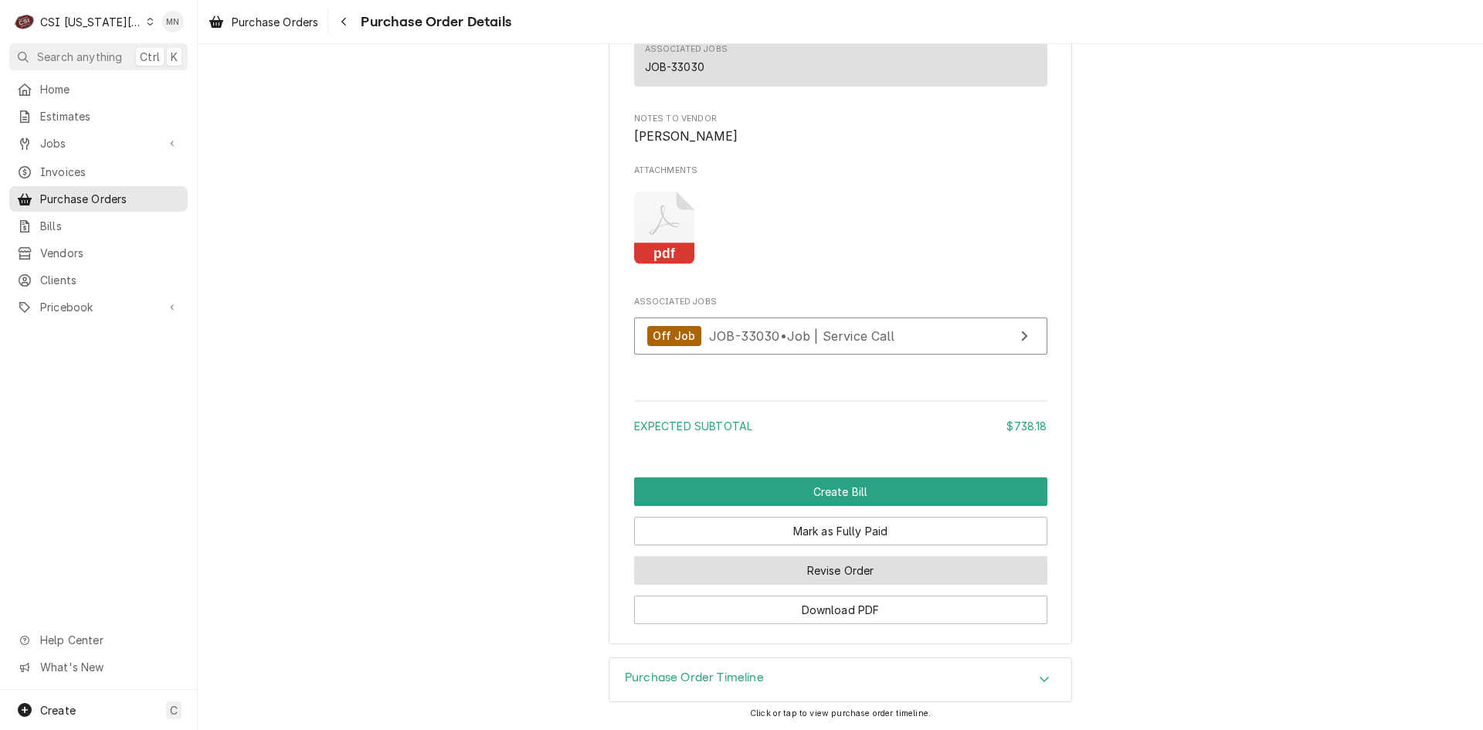
click at [874, 571] on button "Revise Order" at bounding box center [840, 570] width 413 height 29
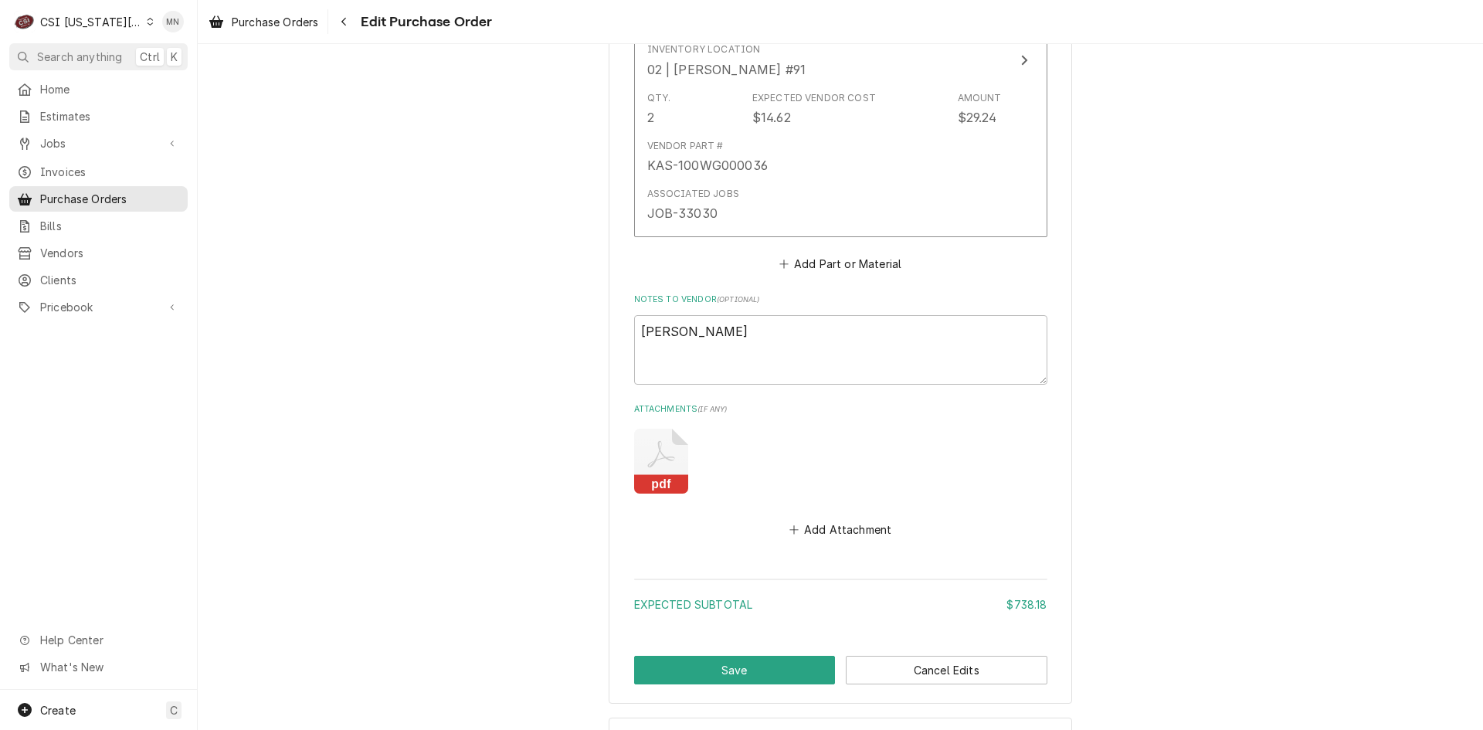
scroll to position [1931, 0]
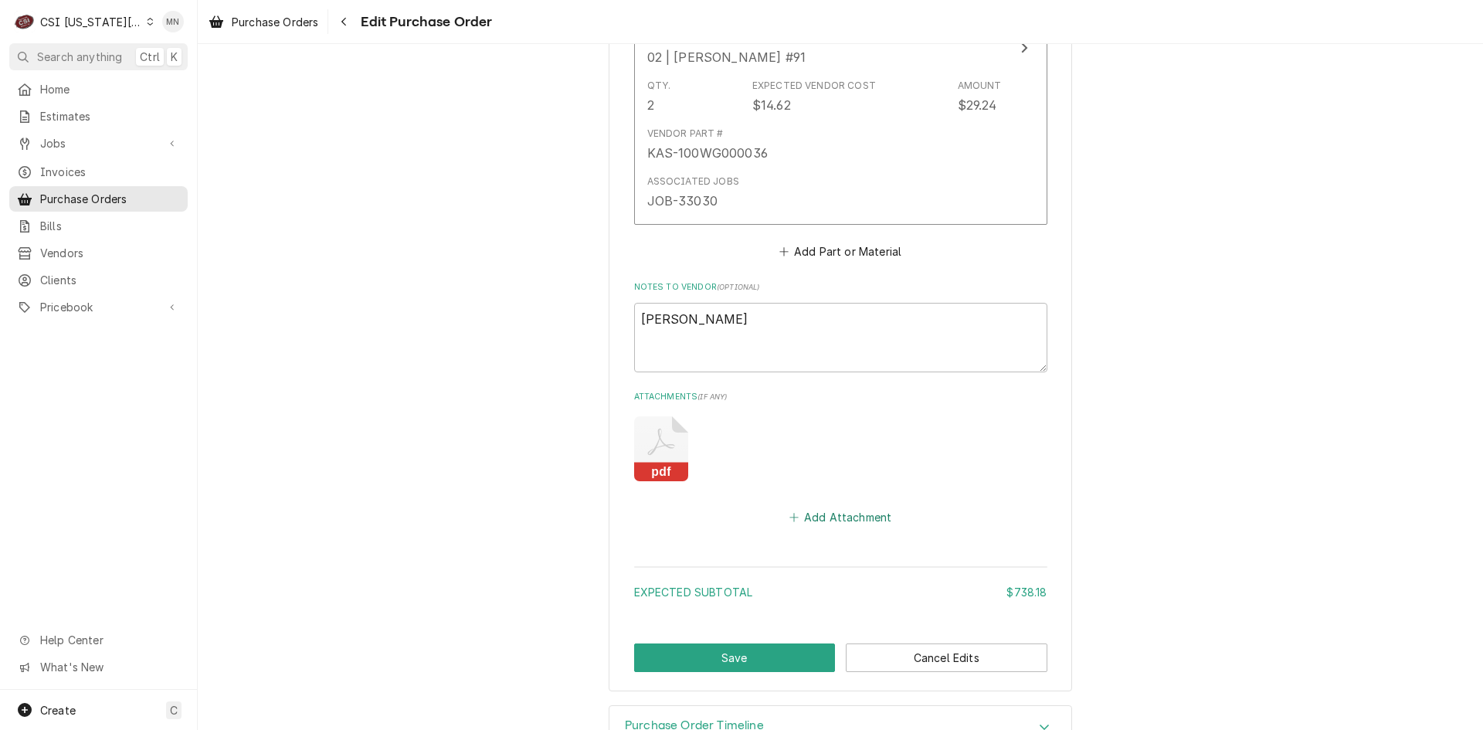
click at [840, 512] on button "Add Attachment" at bounding box center [840, 518] width 108 height 22
type textarea "x"
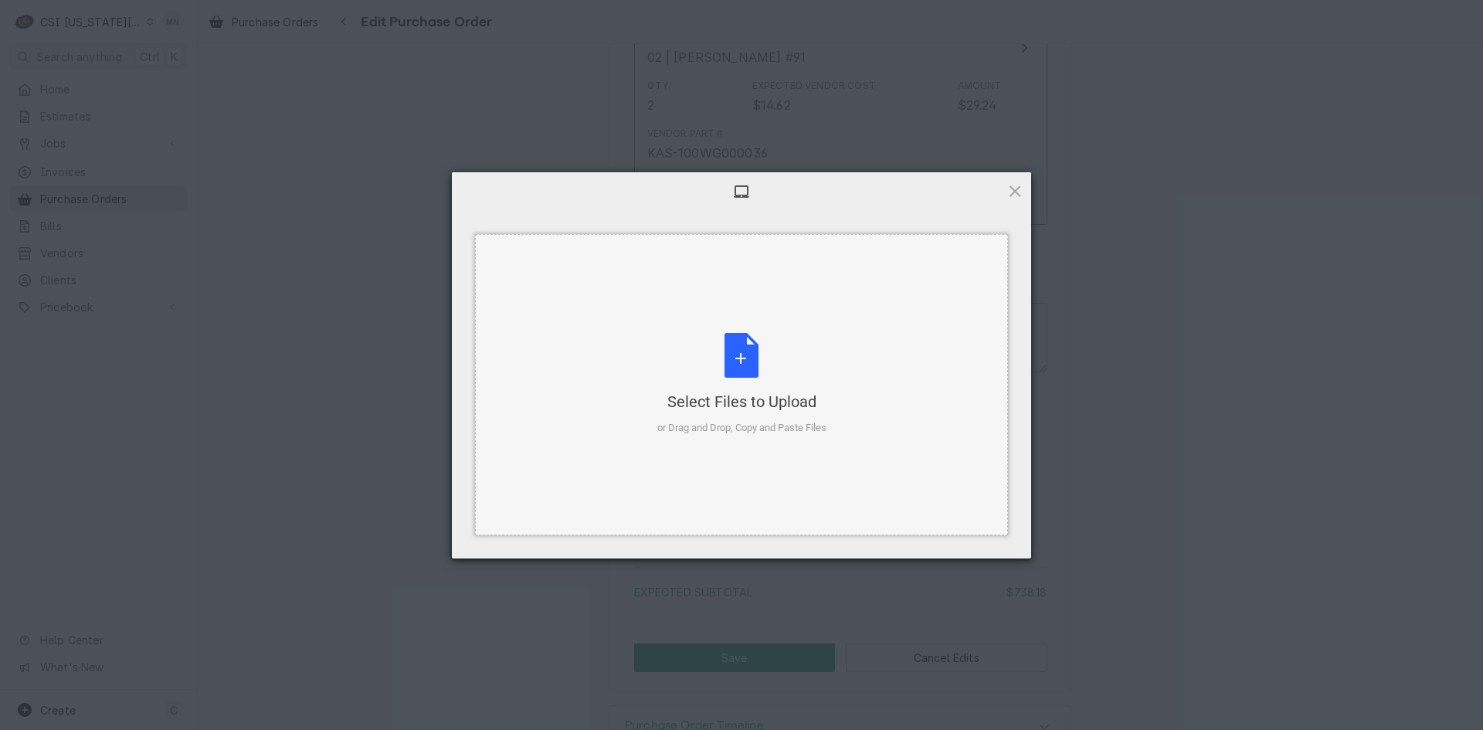
click at [726, 392] on div "Select Files to Upload" at bounding box center [741, 402] width 169 height 22
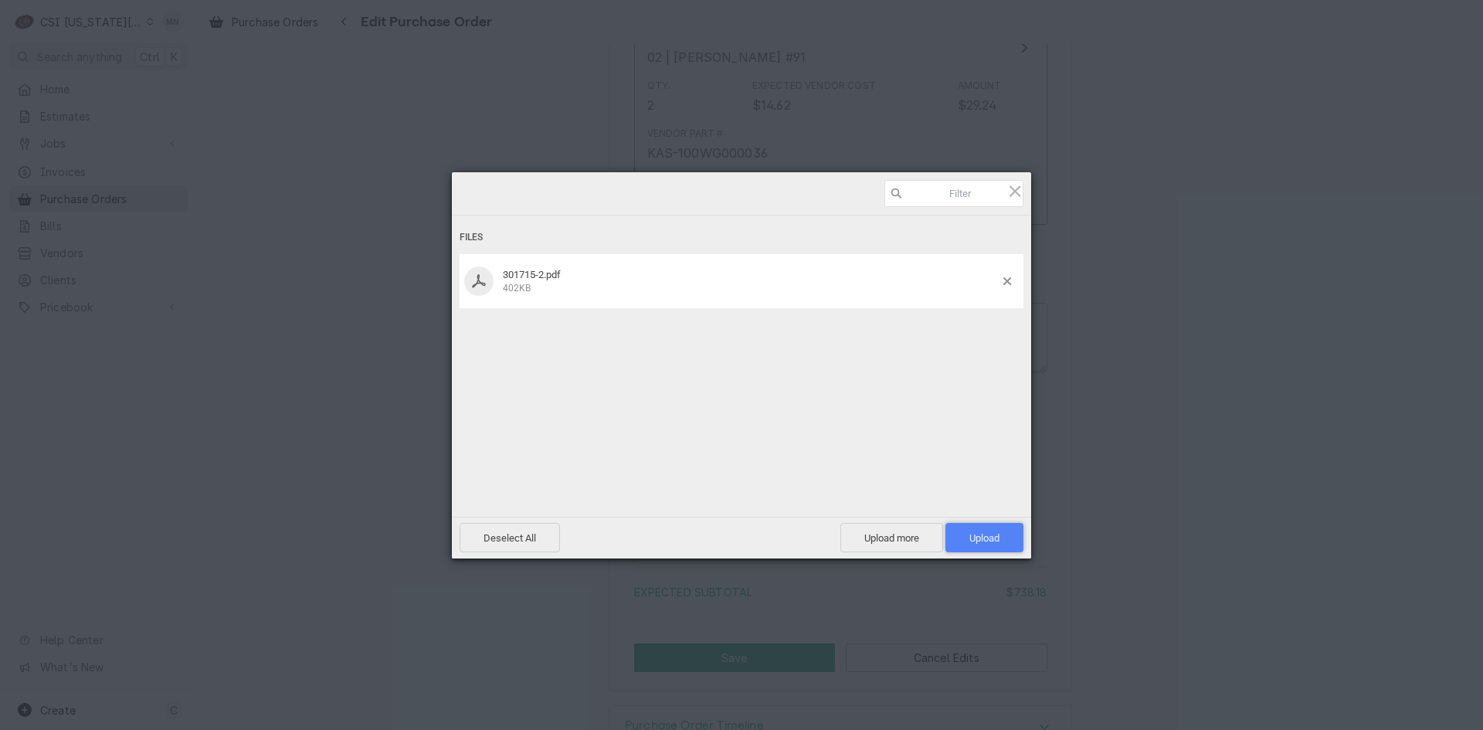
click at [999, 534] on span "Upload 1" at bounding box center [985, 538] width 30 height 12
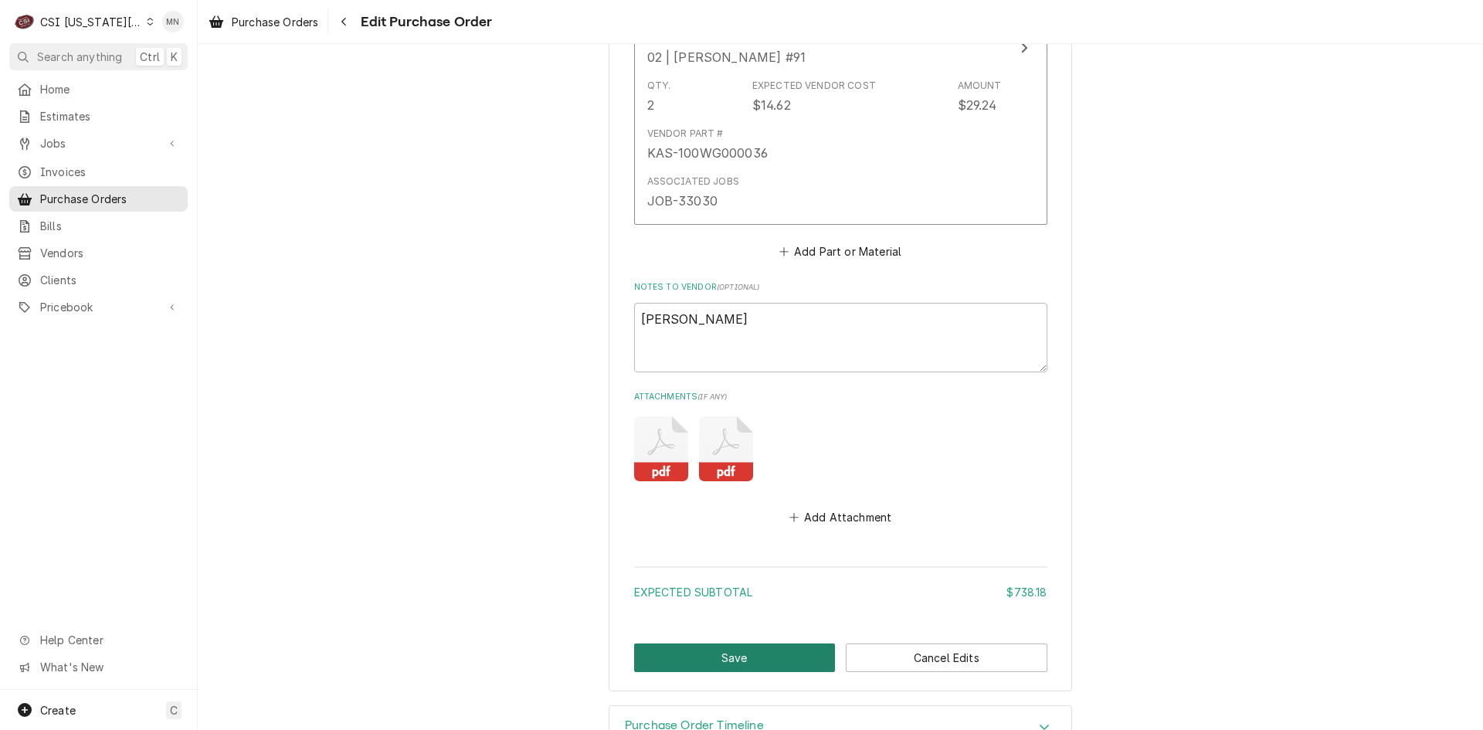
click at [715, 659] on button "Save" at bounding box center [735, 658] width 202 height 29
type textarea "x"
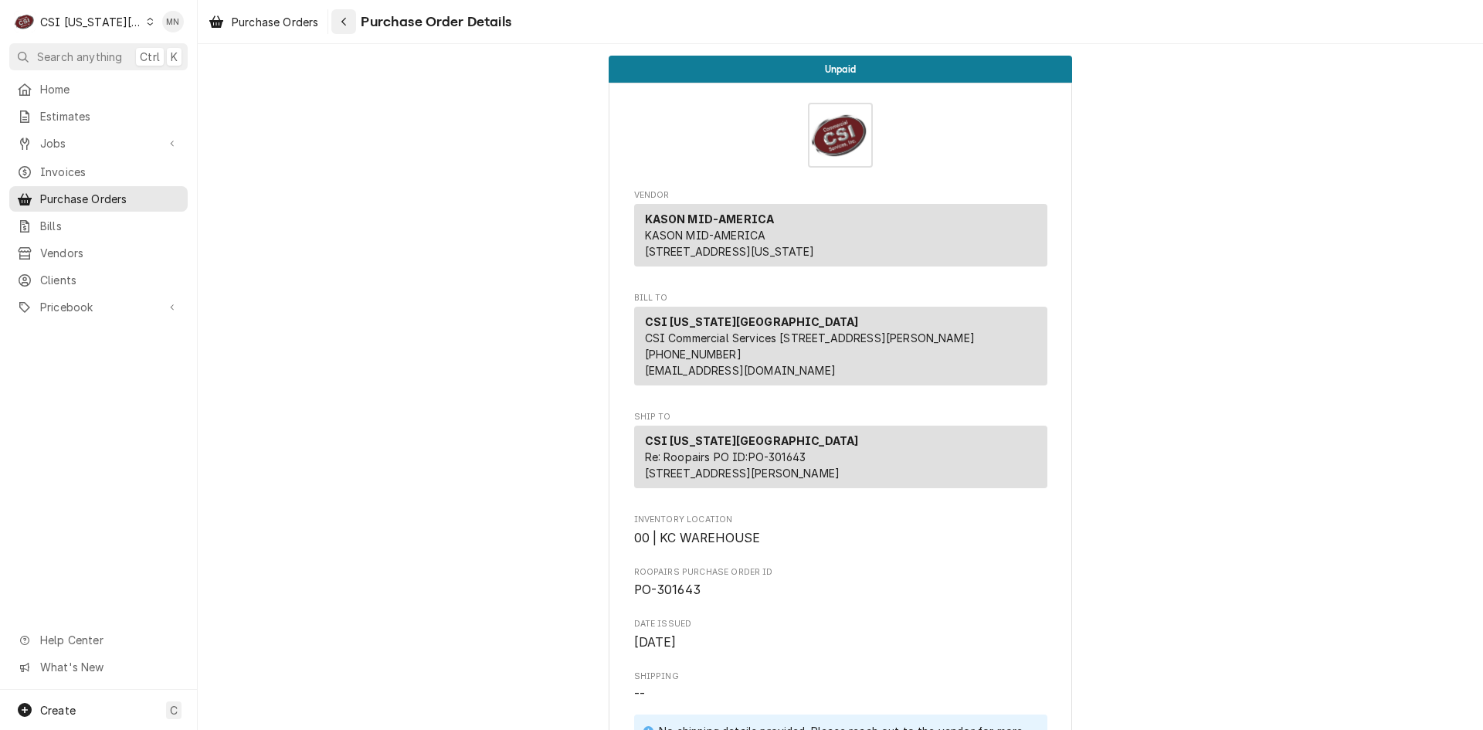
click at [351, 18] on div "Navigate back" at bounding box center [343, 21] width 15 height 15
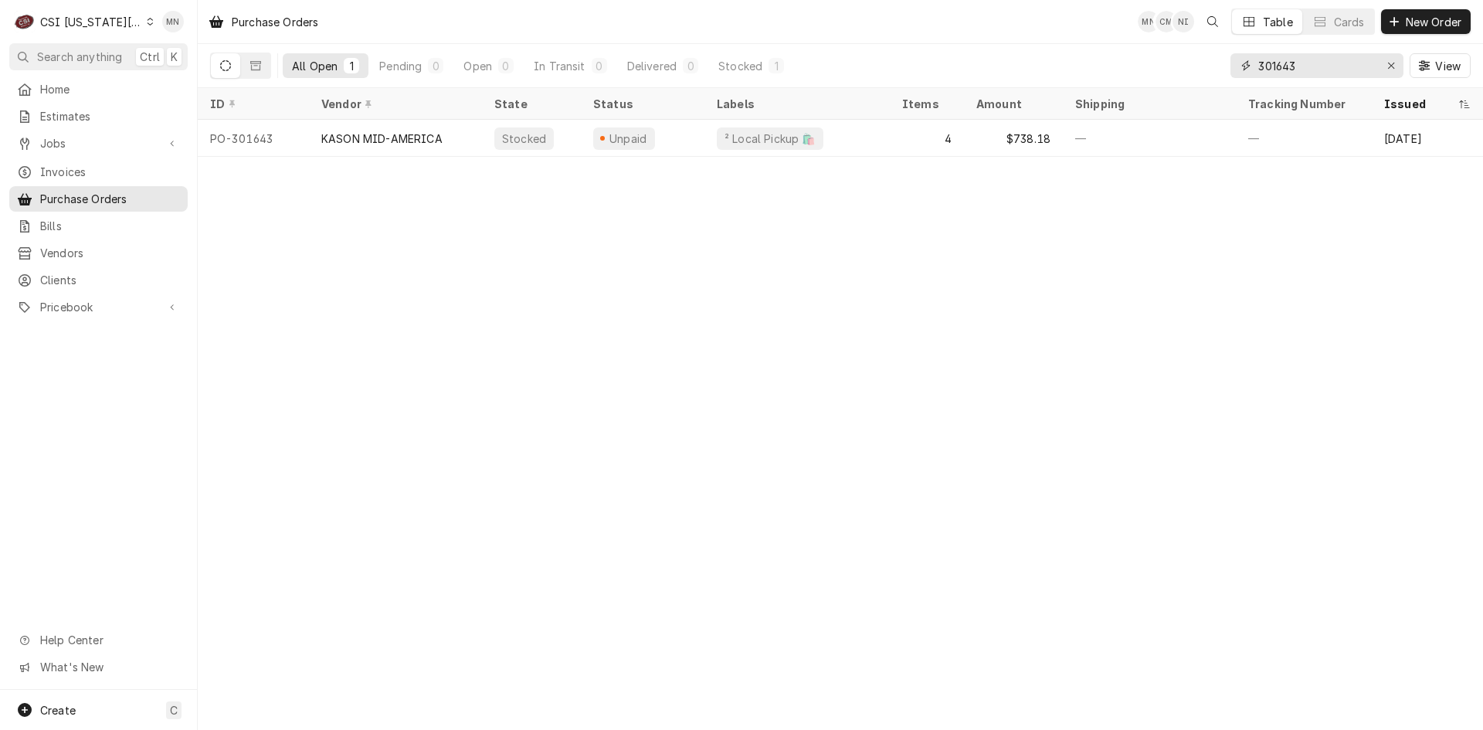
drag, startPoint x: 1301, startPoint y: 66, endPoint x: 1156, endPoint y: 87, distance: 146.1
click at [1180, 85] on div "All Open 1 Pending 0 Open 0 In Transit 0 Delivered 0 Stocked 1 301643 View" at bounding box center [840, 65] width 1261 height 43
drag, startPoint x: 1308, startPoint y: 61, endPoint x: 1160, endPoint y: 63, distance: 147.6
click at [1160, 63] on div "All Open 1 Pending 0 Open 1 In Transit 0 Delivered 0 Stocked 0 301713 View" at bounding box center [840, 65] width 1261 height 43
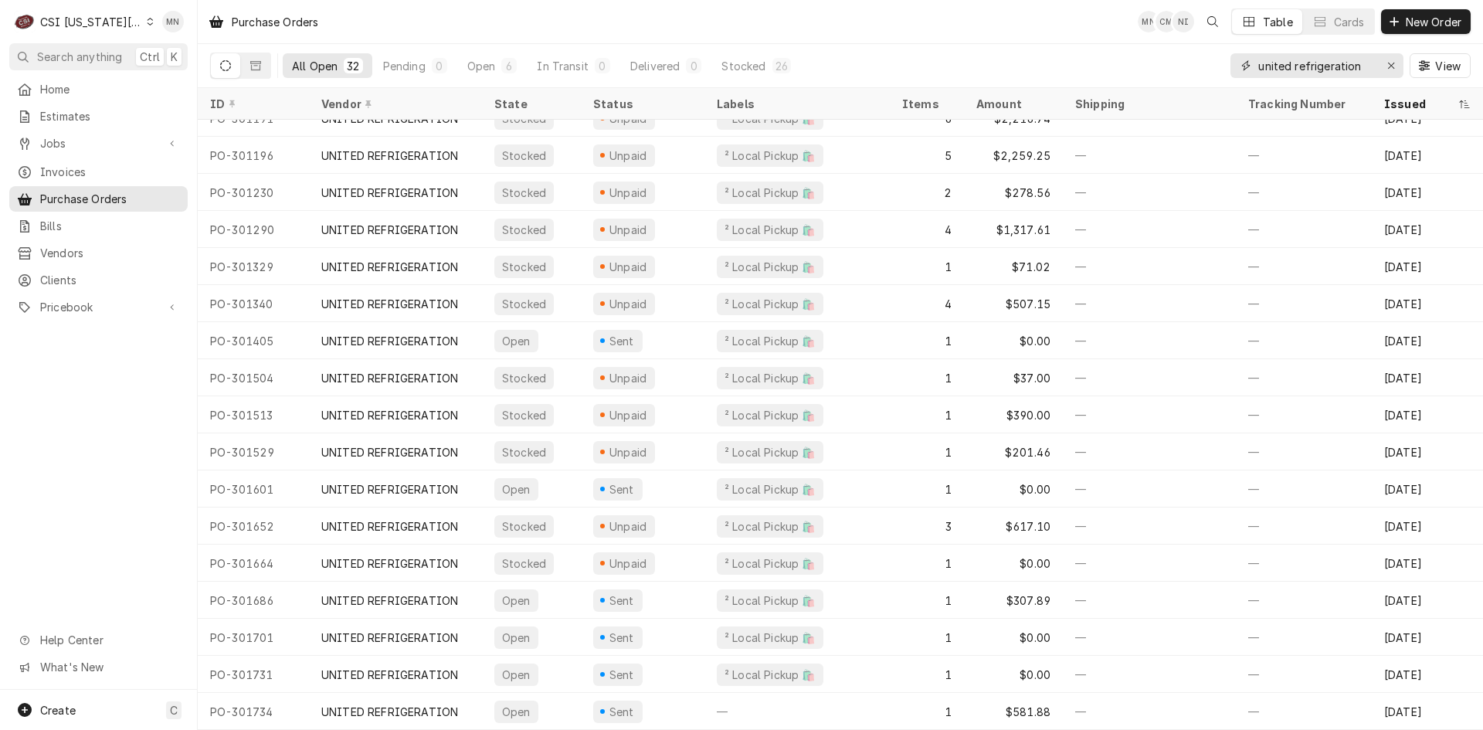
scroll to position [586, 0]
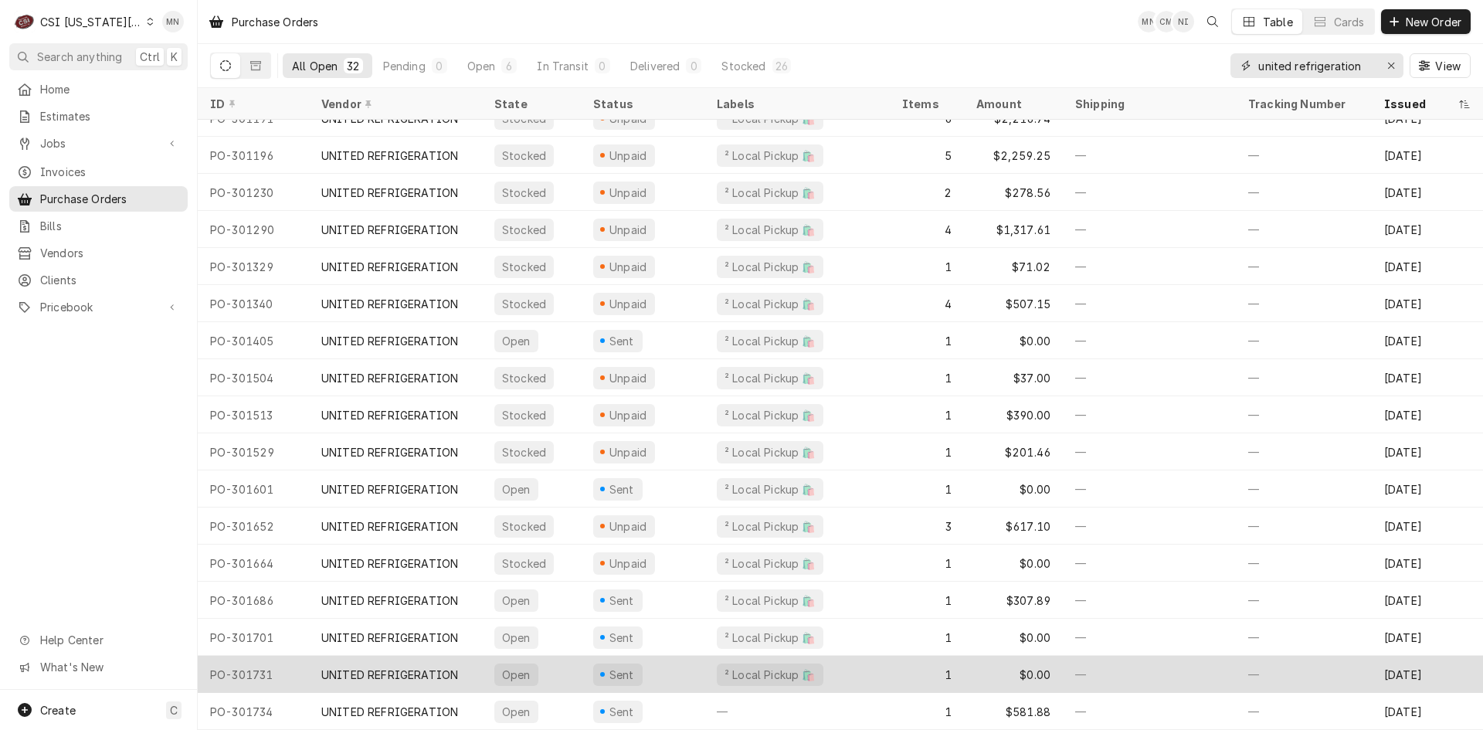
type input "united refrigeration"
click at [259, 667] on div "PO-301731" at bounding box center [253, 674] width 111 height 37
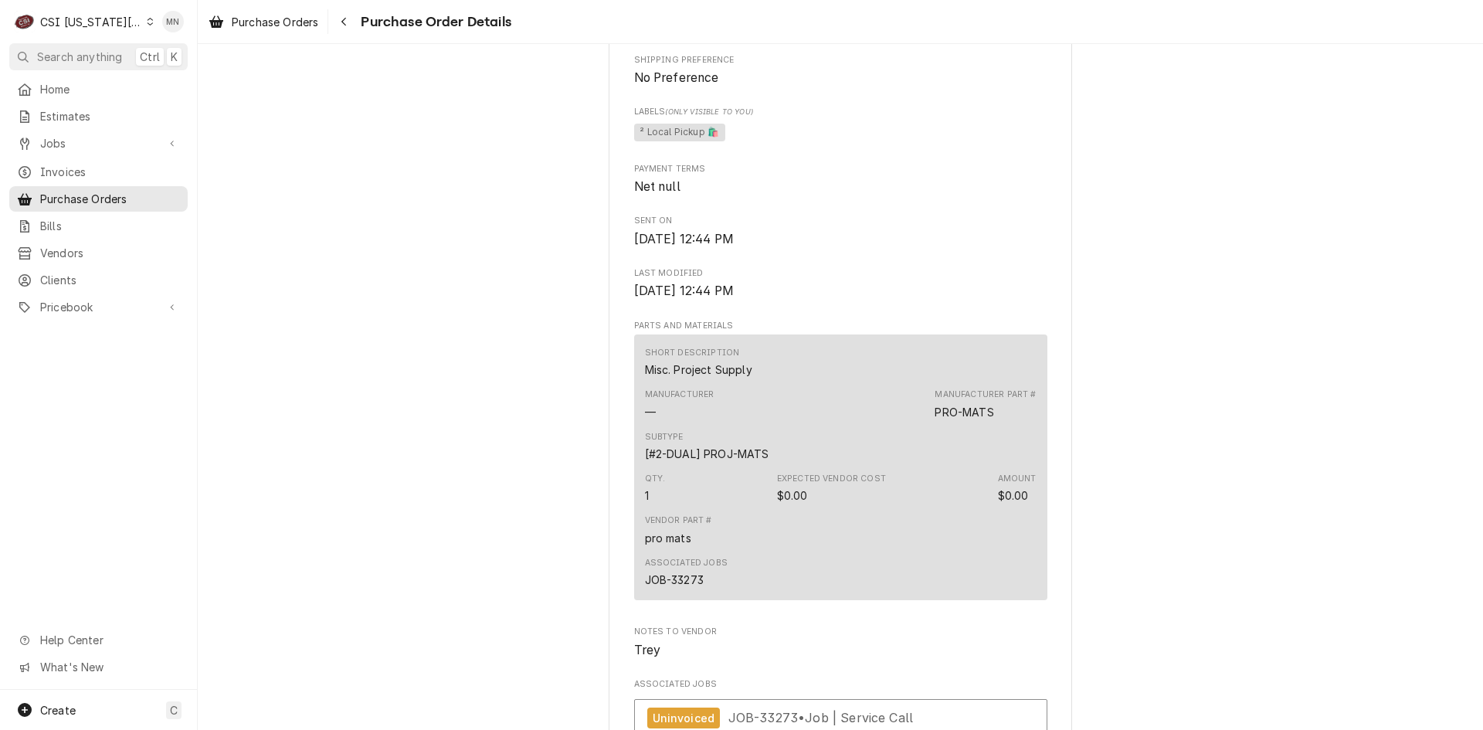
scroll to position [402, 0]
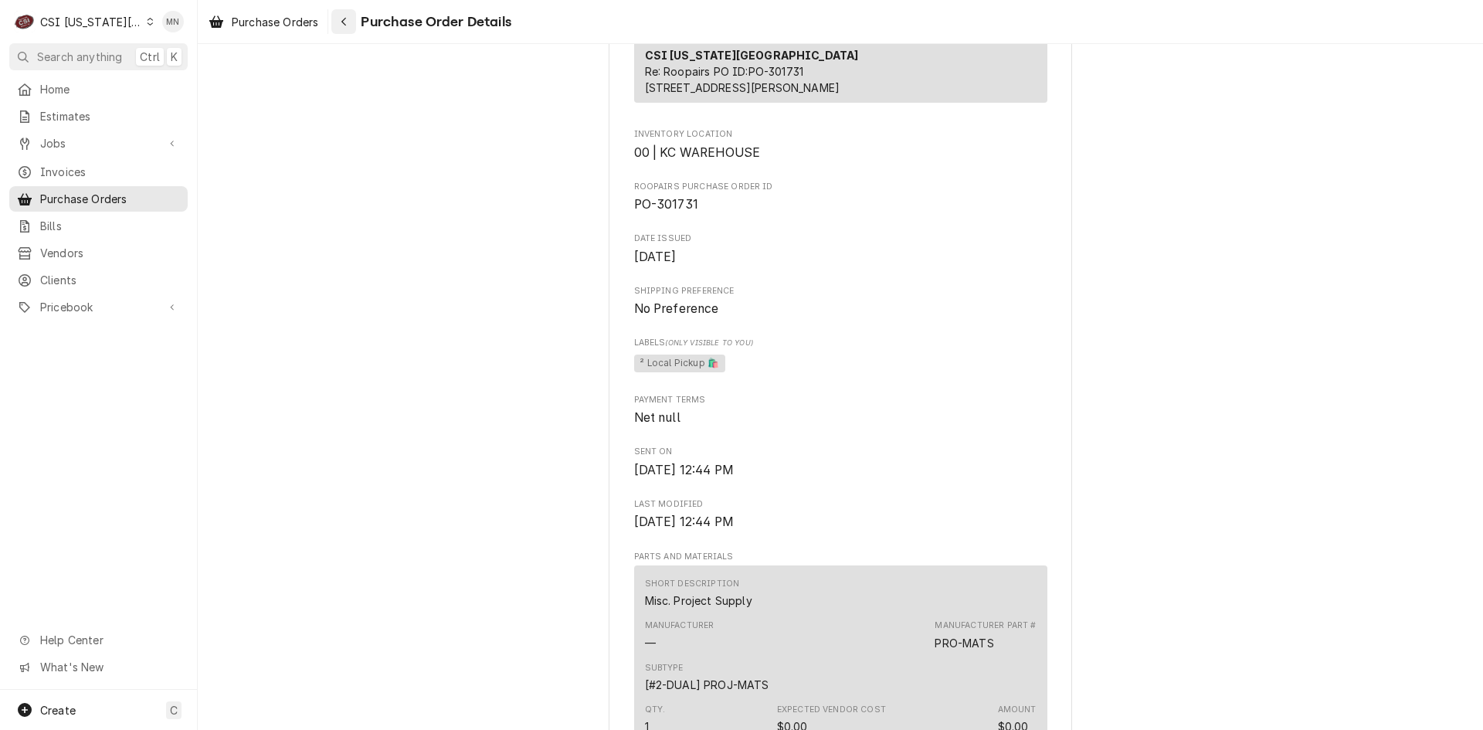
click at [342, 19] on icon "Navigate back" at bounding box center [344, 21] width 7 height 11
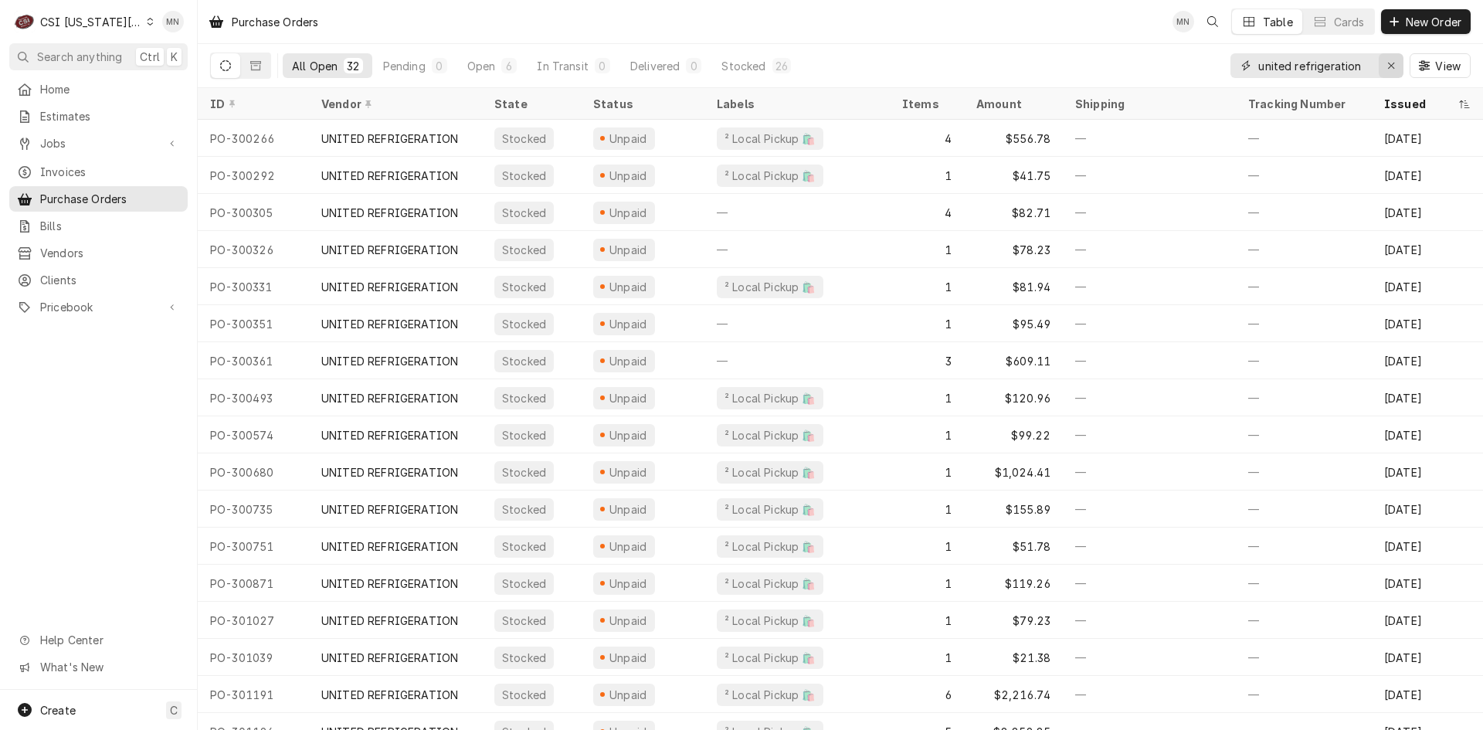
click at [1384, 66] on div "Erase input" at bounding box center [1391, 65] width 15 height 15
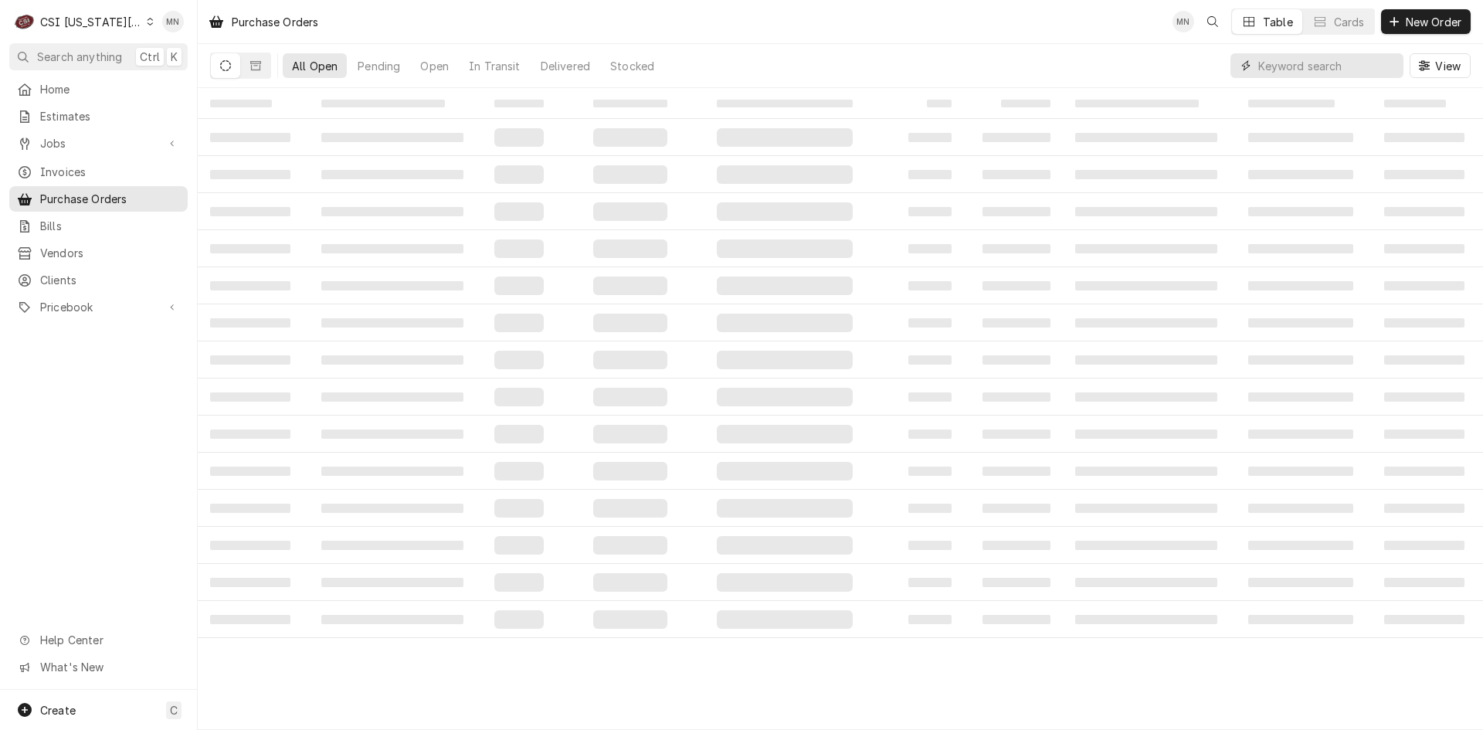
click at [1353, 72] on input "Dynamic Content Wrapper" at bounding box center [1327, 65] width 138 height 25
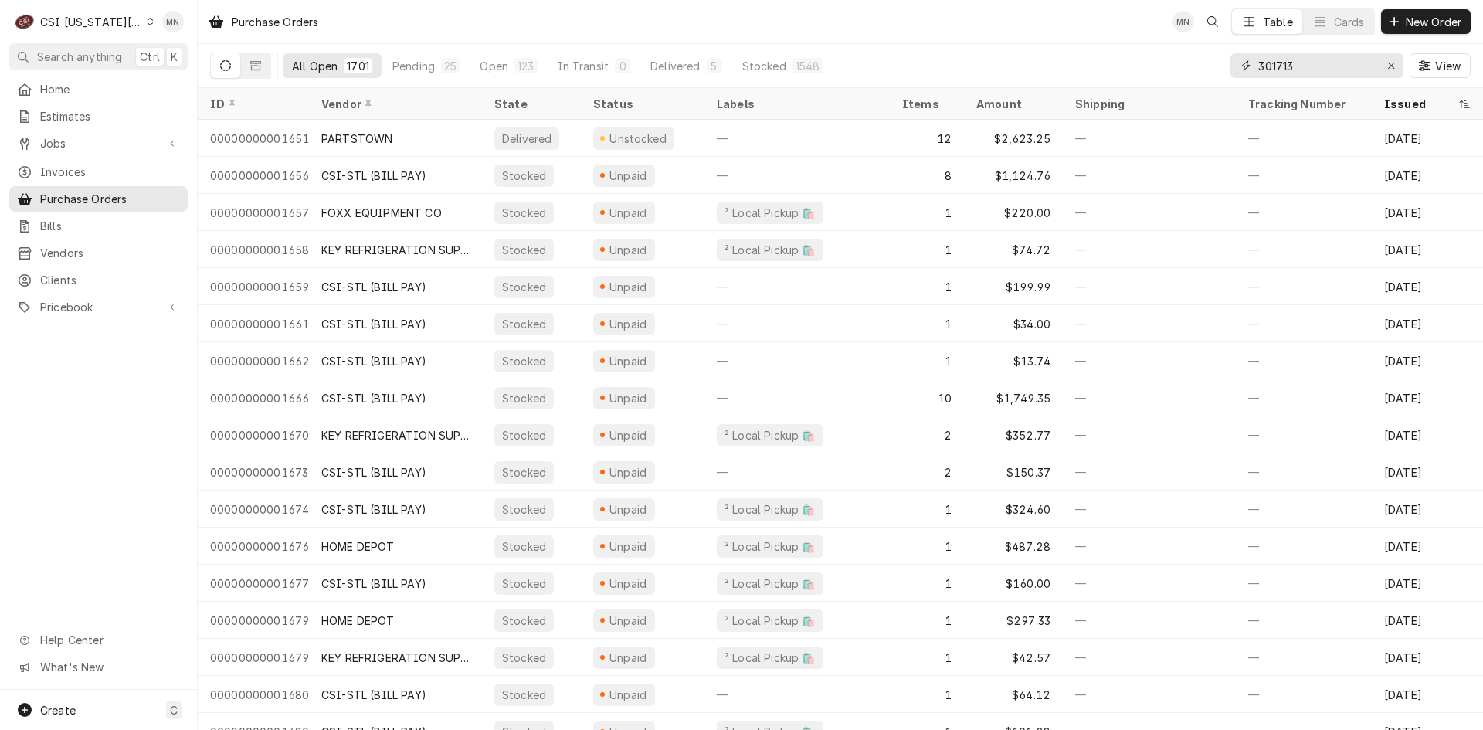
type input "301713"
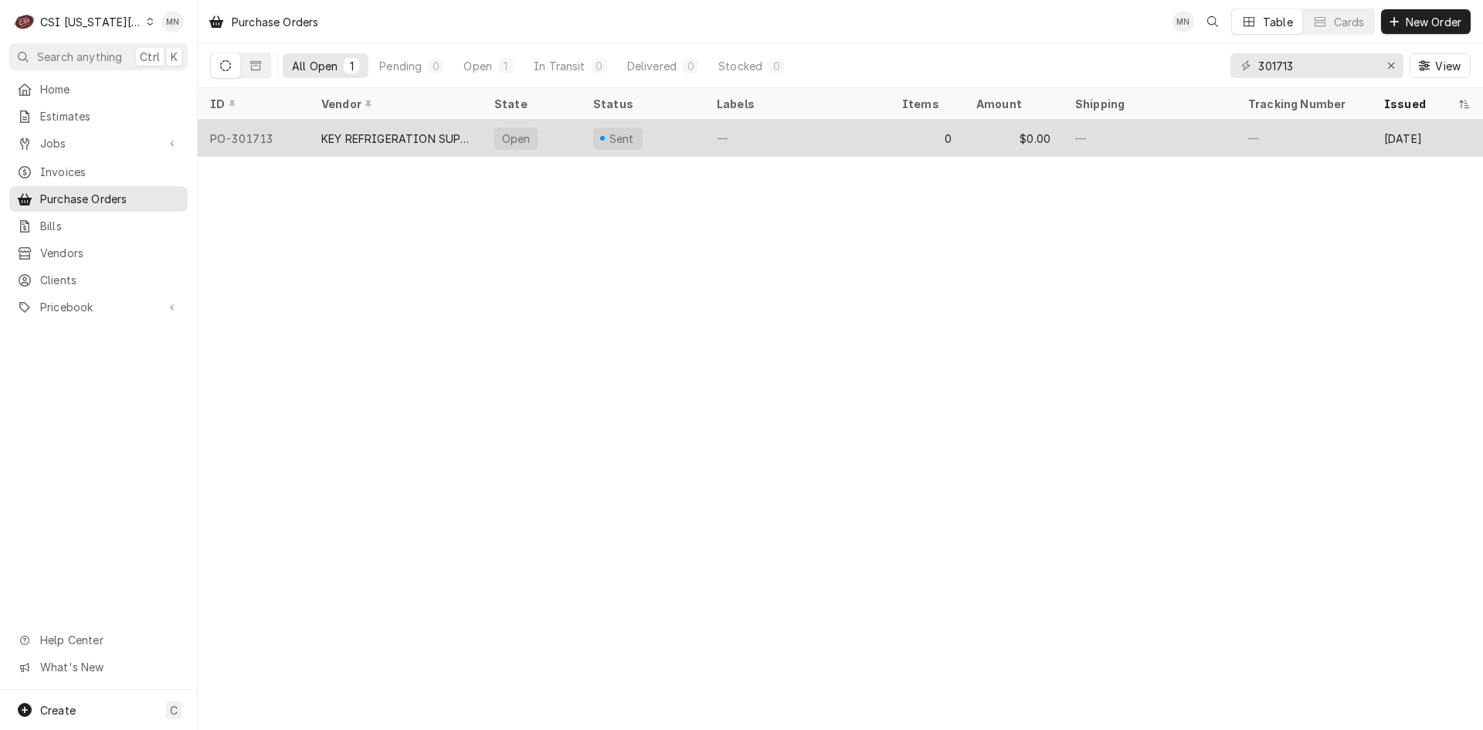
click at [392, 140] on div "KEY REFRIGERATION SUPPLY" at bounding box center [395, 139] width 148 height 16
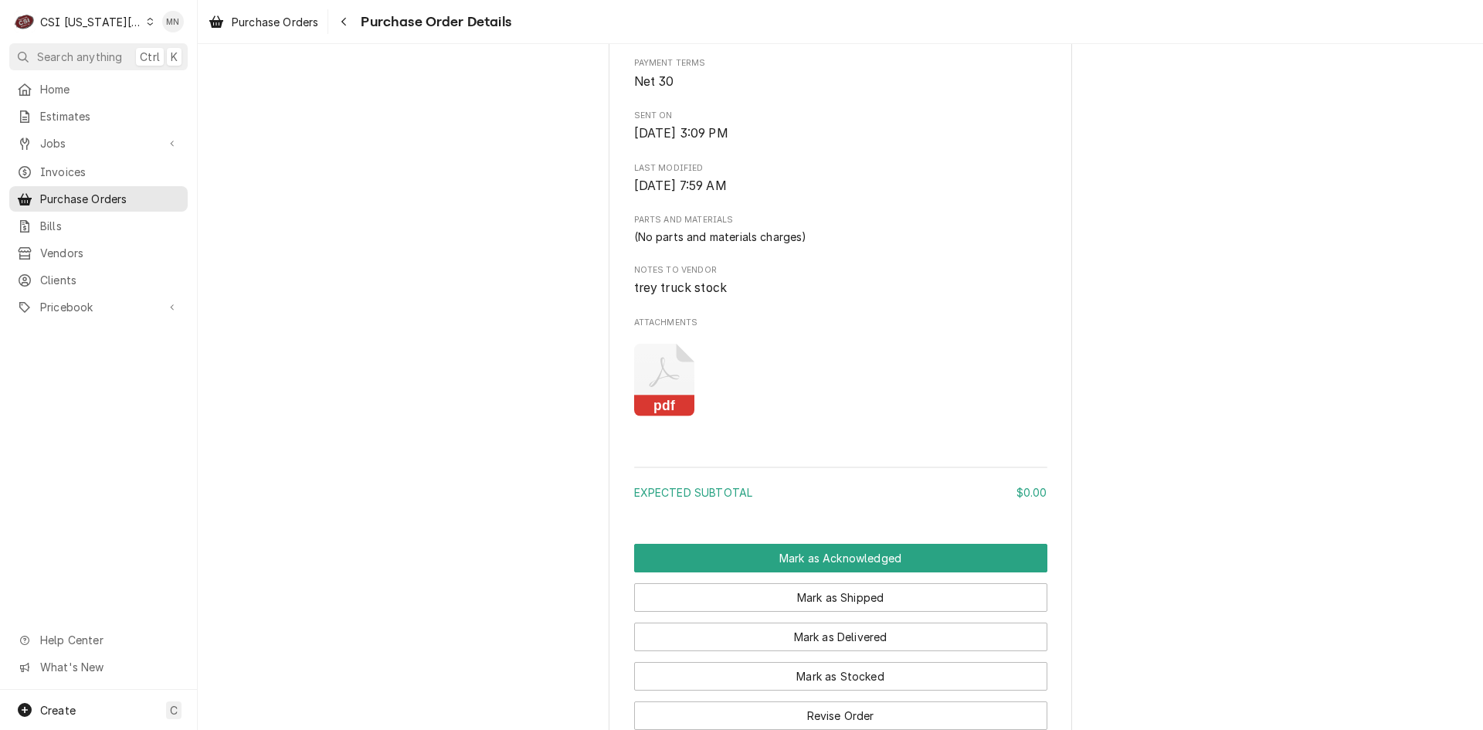
scroll to position [695, 0]
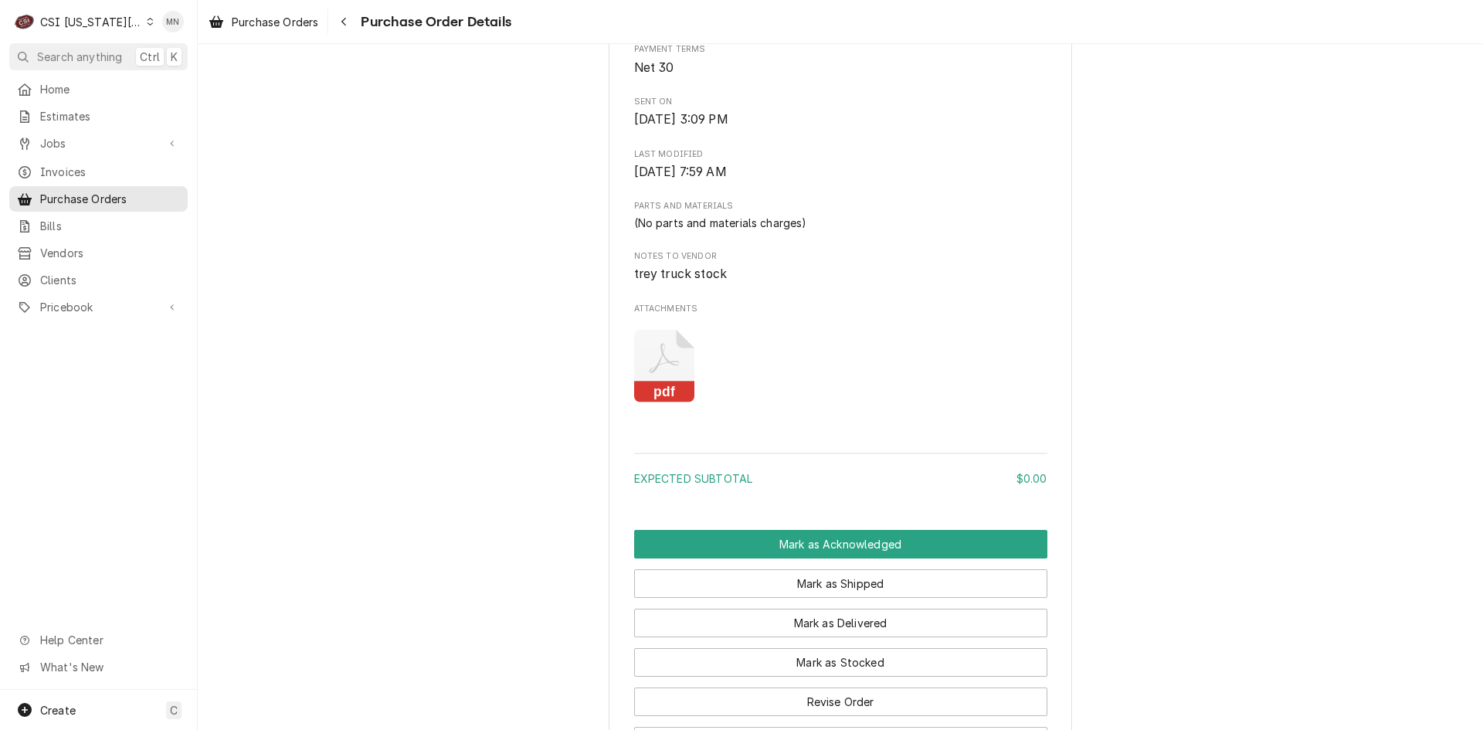
click at [670, 403] on icon "Attachments" at bounding box center [664, 366] width 61 height 73
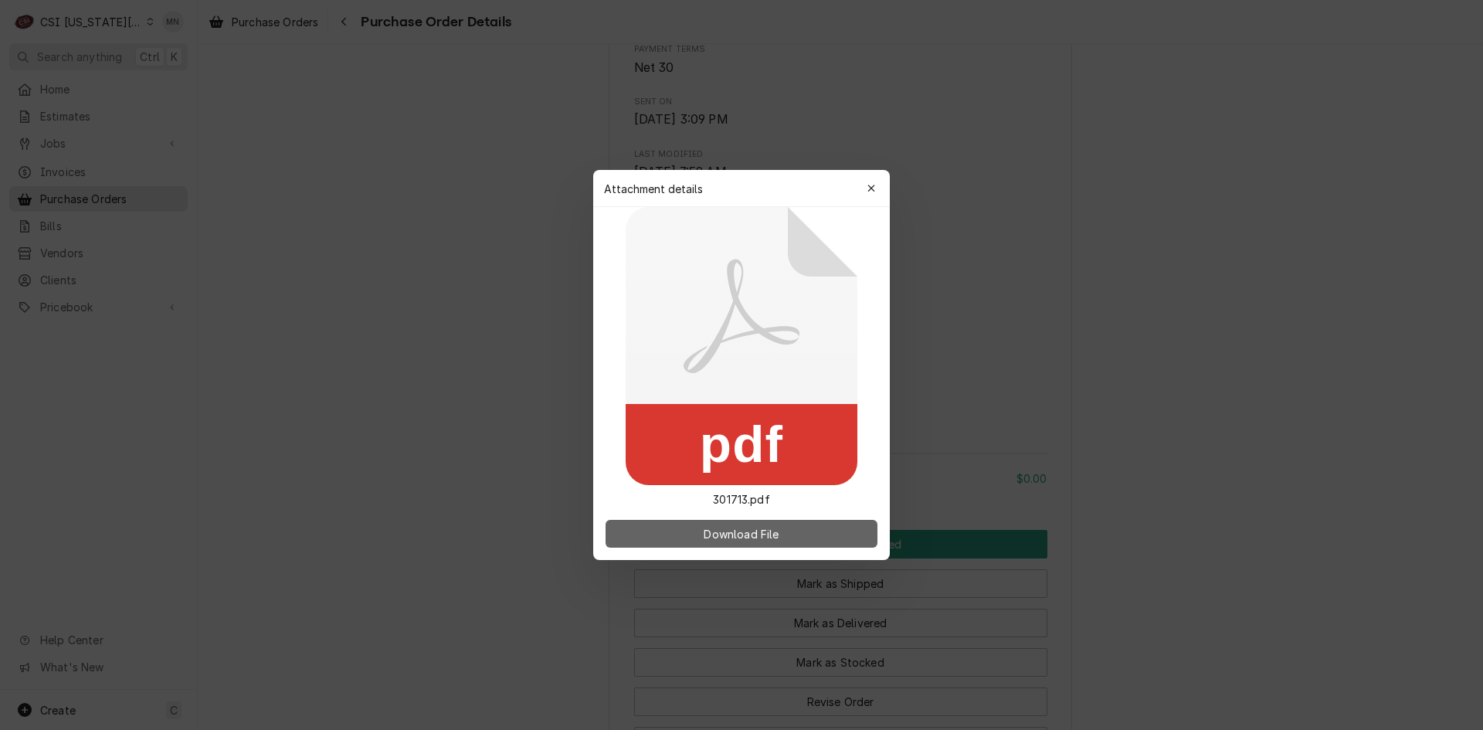
click at [730, 530] on span "Download File" at bounding box center [741, 534] width 81 height 16
